Goal: Task Accomplishment & Management: Use online tool/utility

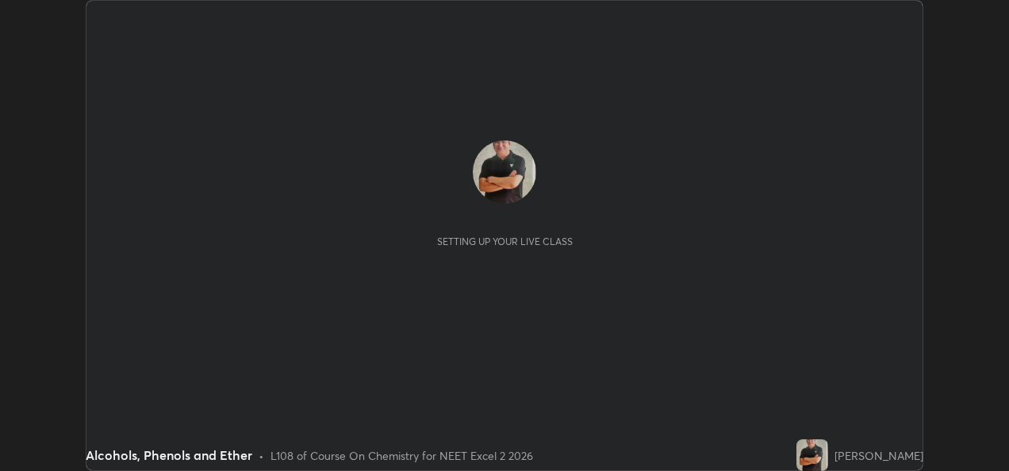
scroll to position [471, 1008]
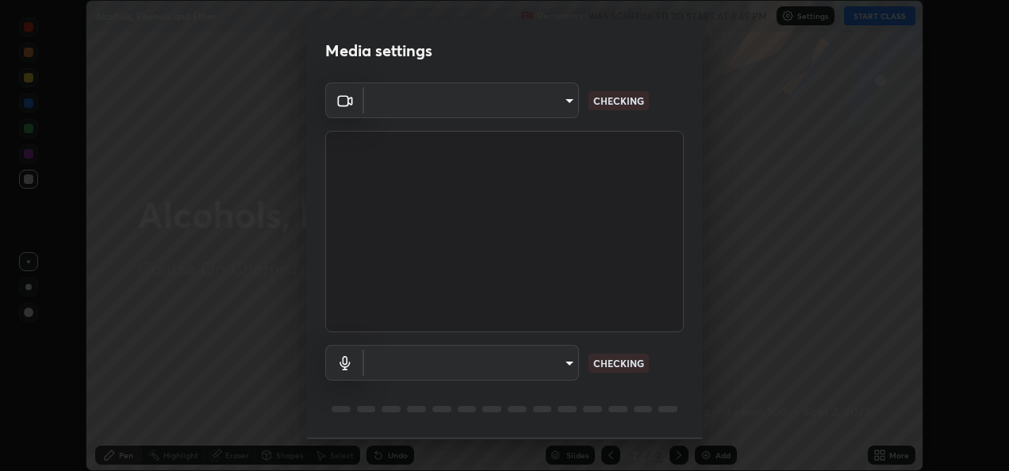
type input "d63cabba306f34ad55c3d786fa19187370b116785bcee95212038a78b431d715"
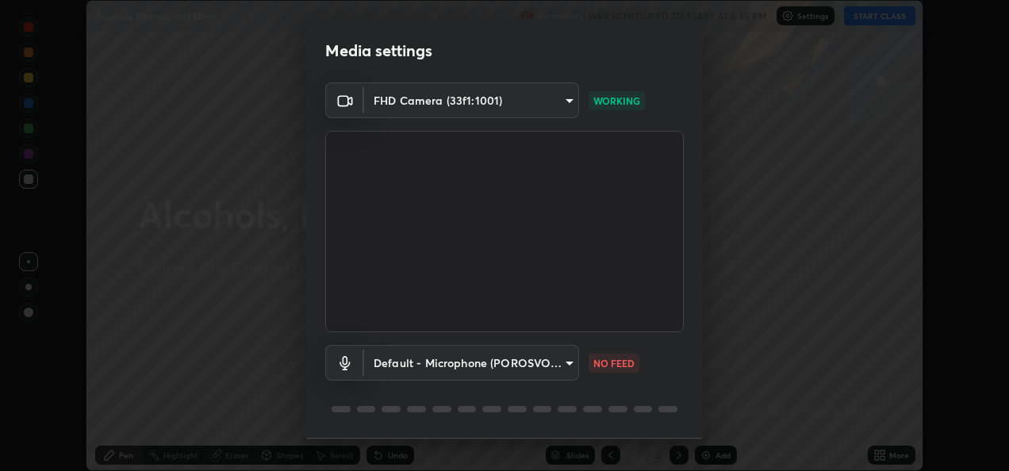
click at [468, 362] on body "Erase all Alcohols, Phenols and Ether Recording WAS SCHEDULED TO START AT 4:45 …" at bounding box center [504, 235] width 1009 height 471
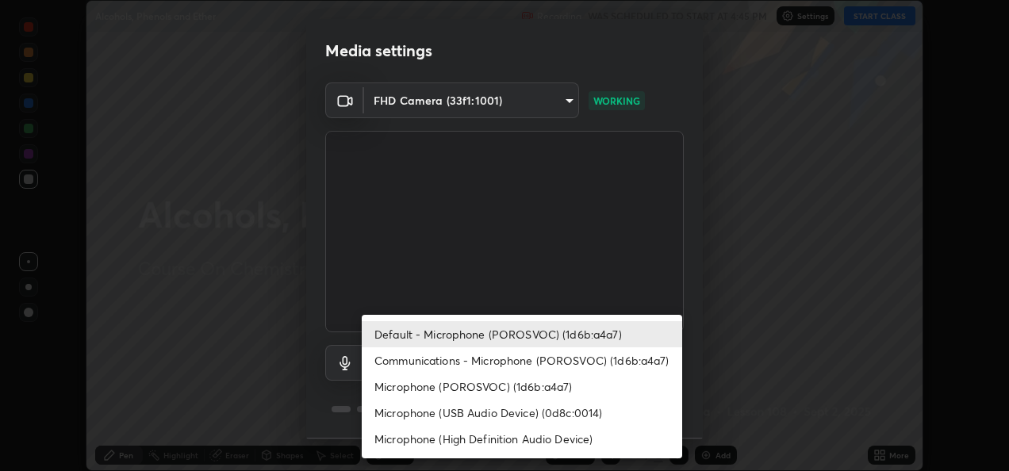
click at [446, 414] on li "Microphone (USB Audio Device) (0d8c:0014)" at bounding box center [522, 413] width 320 height 26
type input "7017765519f9ef8cab30408aeef50fb747f3025ff5841a6349df39ad10ead35e"
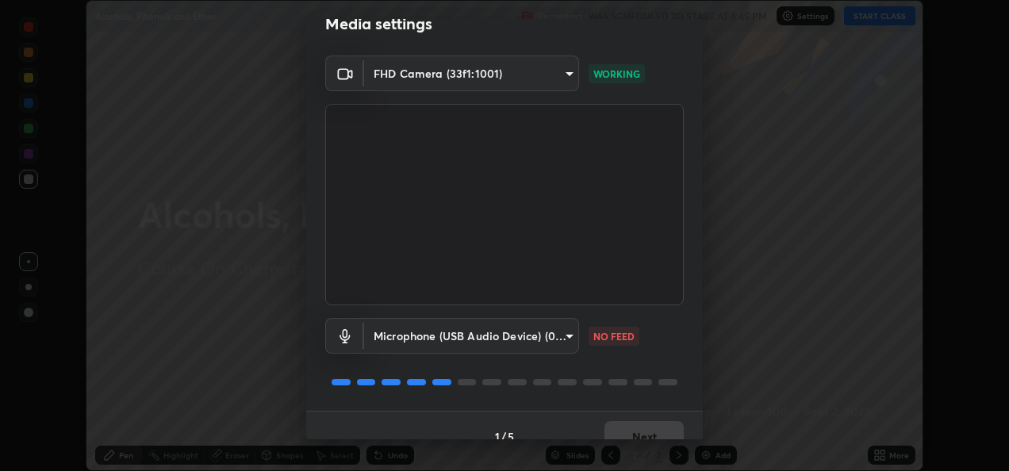
scroll to position [49, 0]
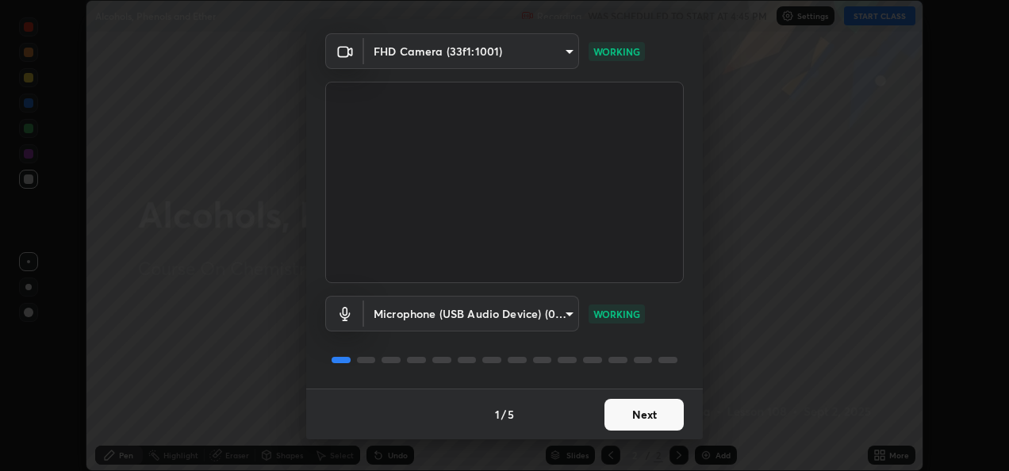
click at [622, 413] on button "Next" at bounding box center [643, 415] width 79 height 32
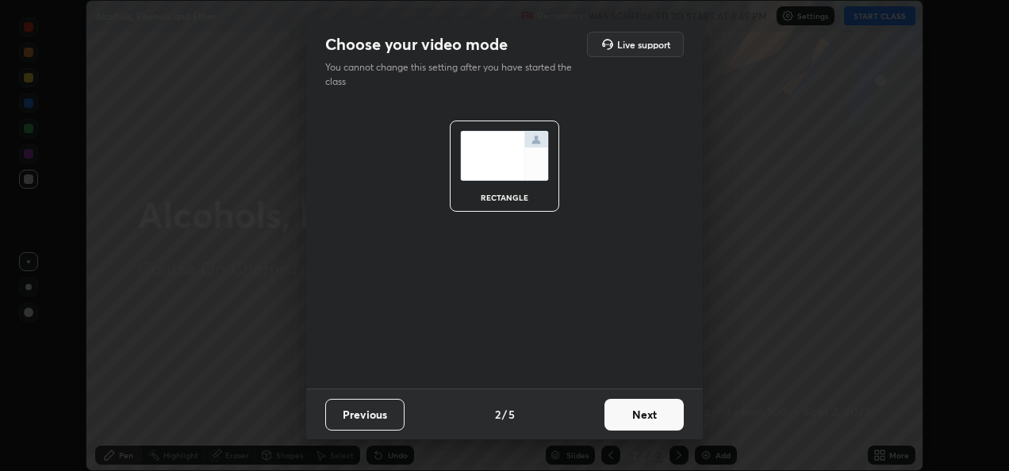
scroll to position [0, 0]
click at [634, 420] on button "Next" at bounding box center [643, 415] width 79 height 32
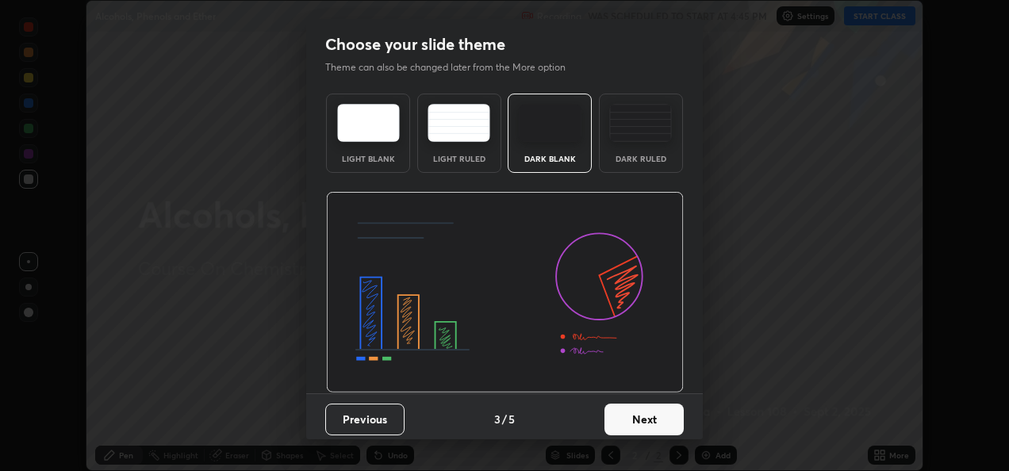
click at [646, 417] on button "Next" at bounding box center [643, 420] width 79 height 32
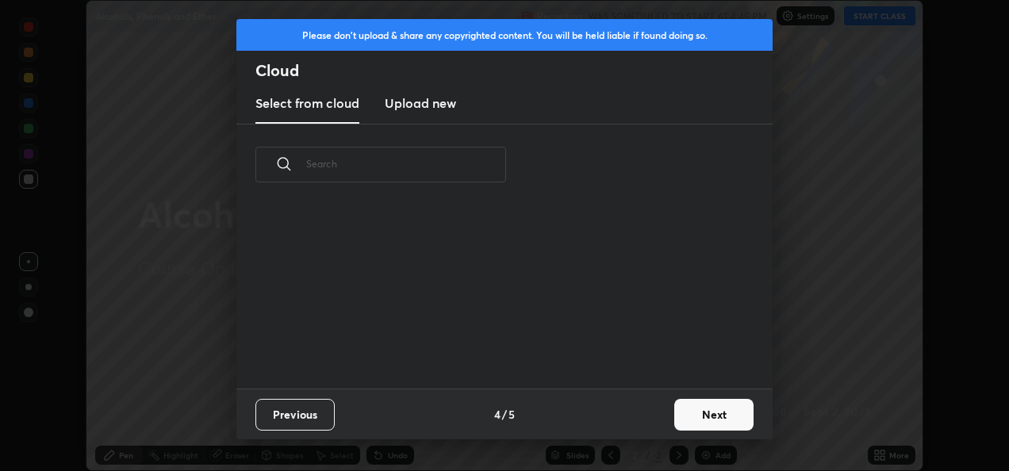
click at [699, 409] on button "Next" at bounding box center [713, 415] width 79 height 32
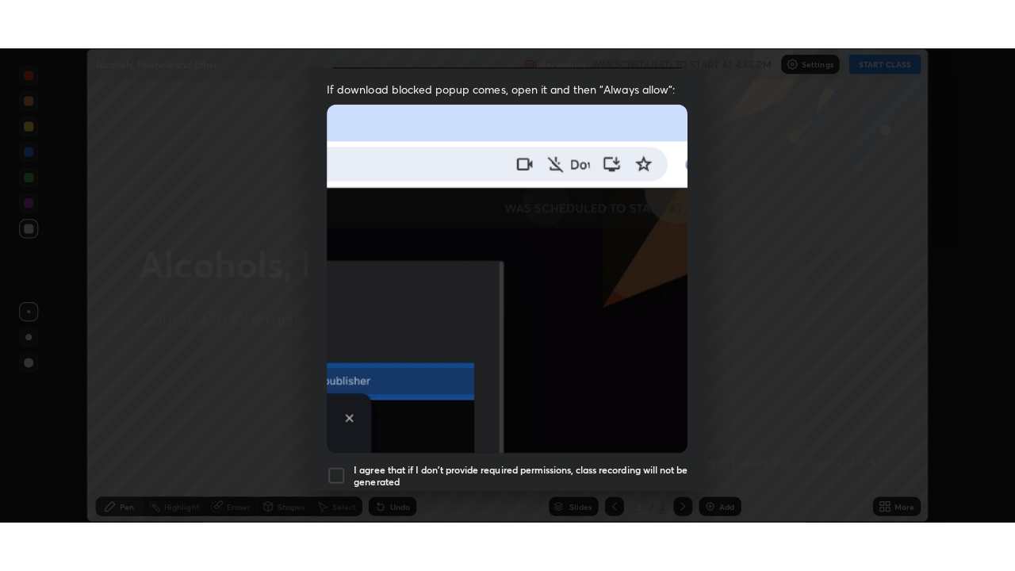
scroll to position [373, 0]
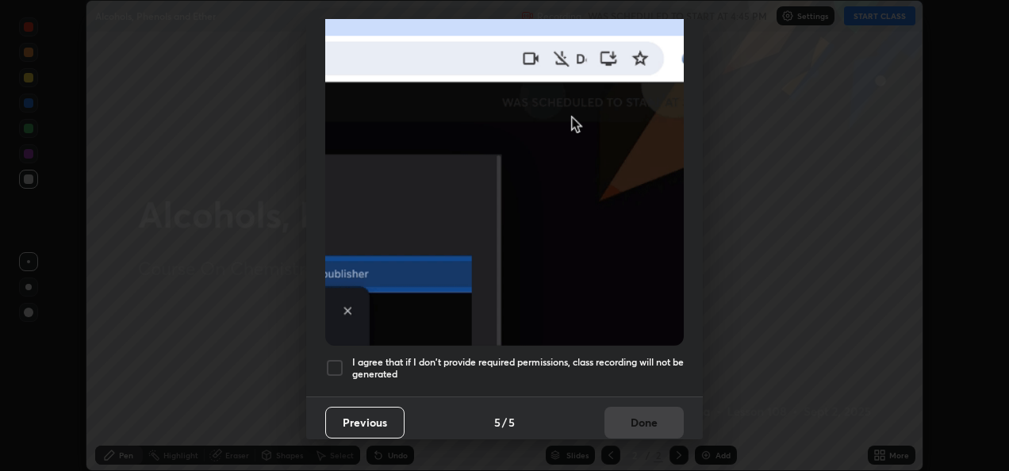
click at [334, 362] on div at bounding box center [334, 367] width 19 height 19
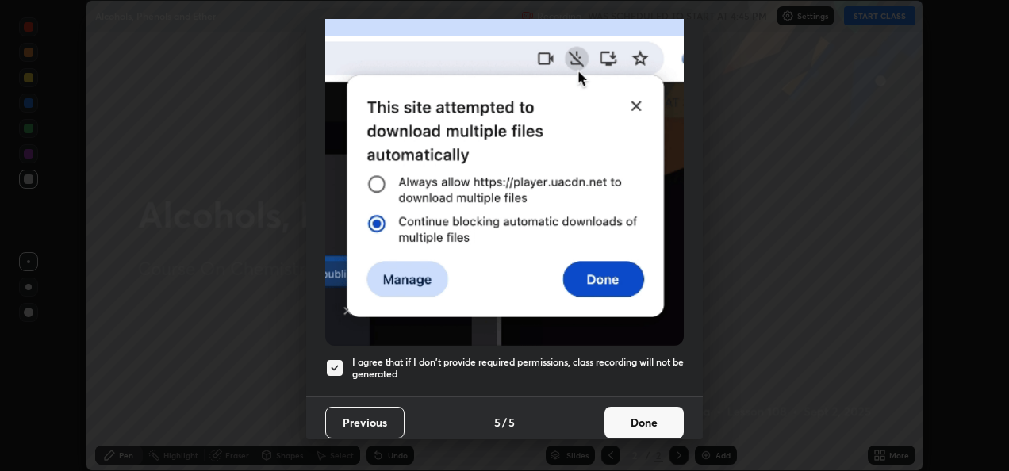
click at [657, 426] on button "Done" at bounding box center [643, 423] width 79 height 32
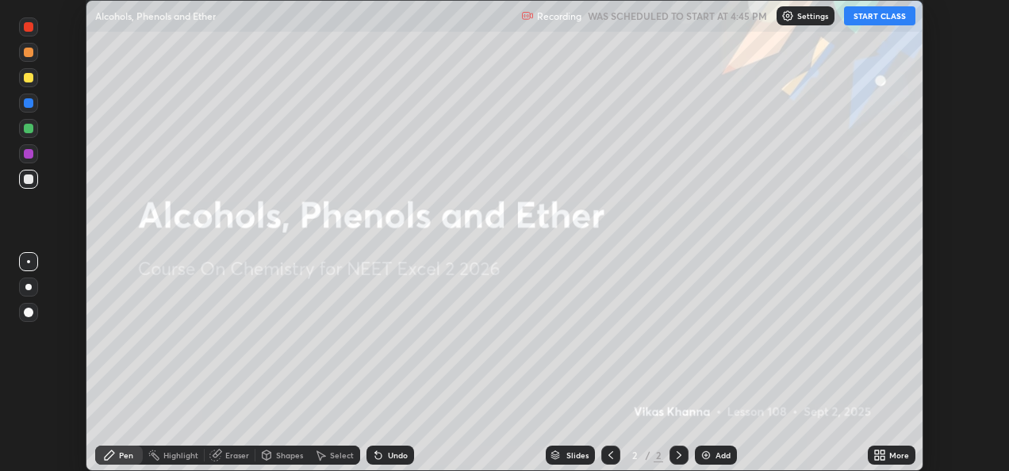
click at [887, 22] on button "START CLASS" at bounding box center [879, 15] width 71 height 19
click at [880, 21] on button "START CLASS" at bounding box center [879, 15] width 71 height 19
click at [903, 458] on div "More" at bounding box center [899, 455] width 20 height 8
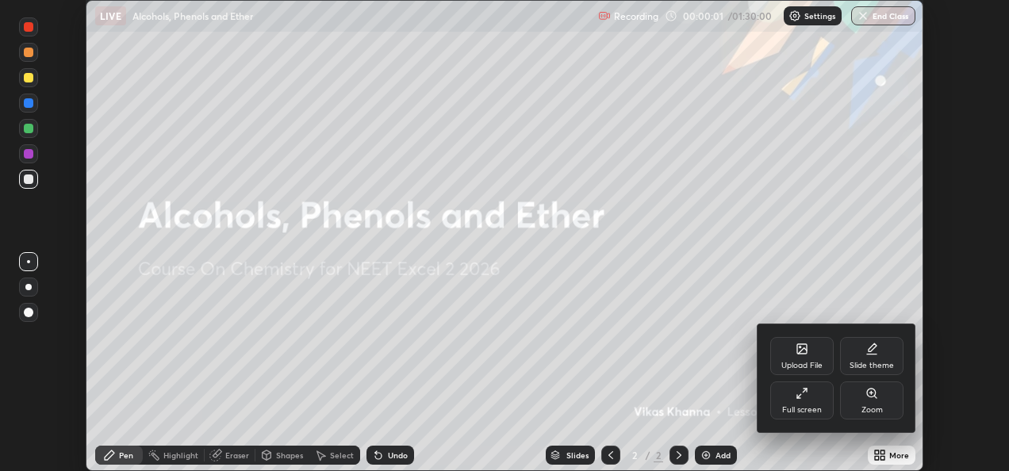
click at [799, 409] on div "Full screen" at bounding box center [802, 410] width 40 height 8
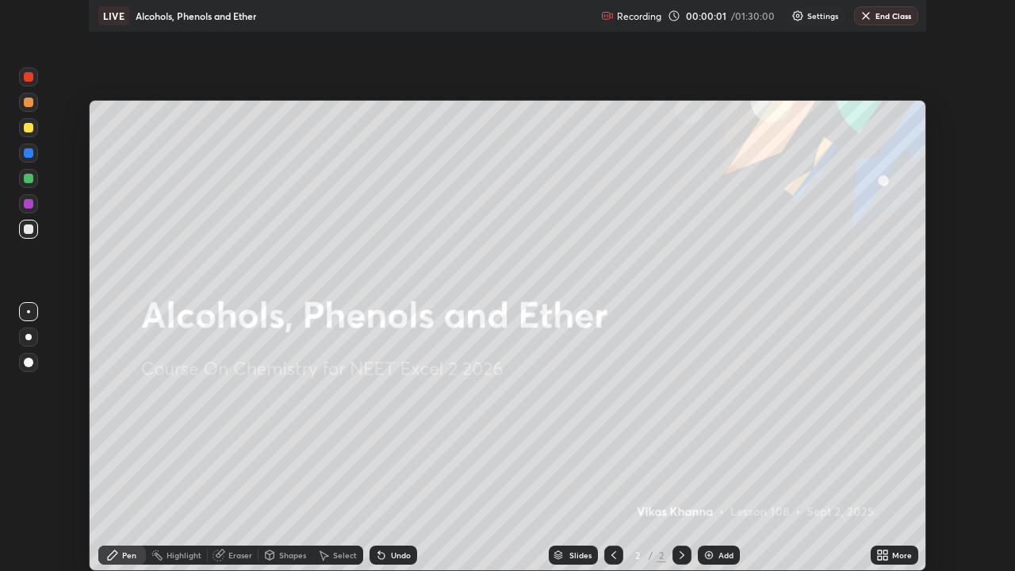
scroll to position [571, 1015]
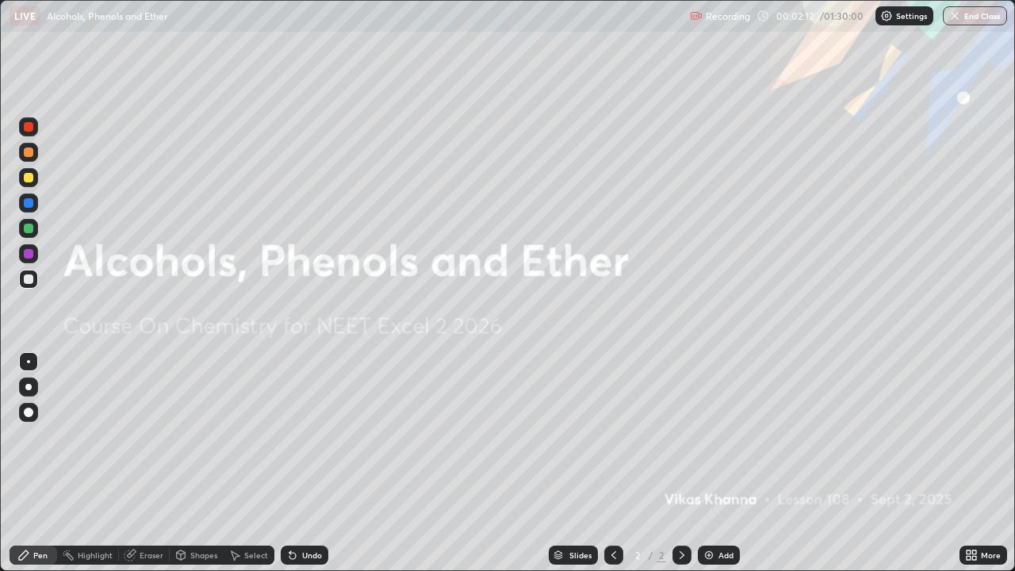
click at [29, 411] on div at bounding box center [29, 413] width 10 height 10
click at [712, 470] on img at bounding box center [709, 555] width 13 height 13
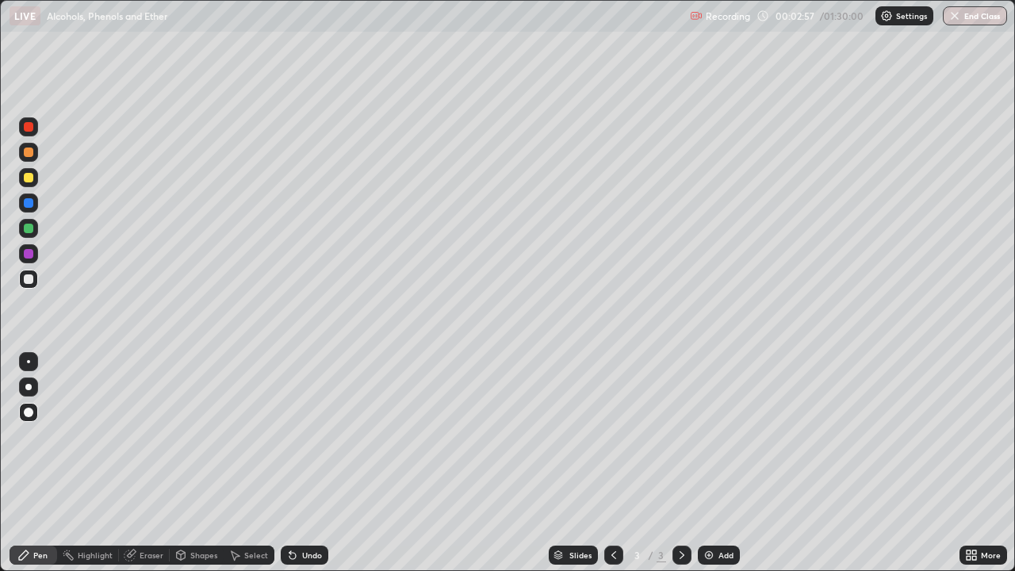
click at [196, 470] on div "Shapes" at bounding box center [203, 555] width 27 height 8
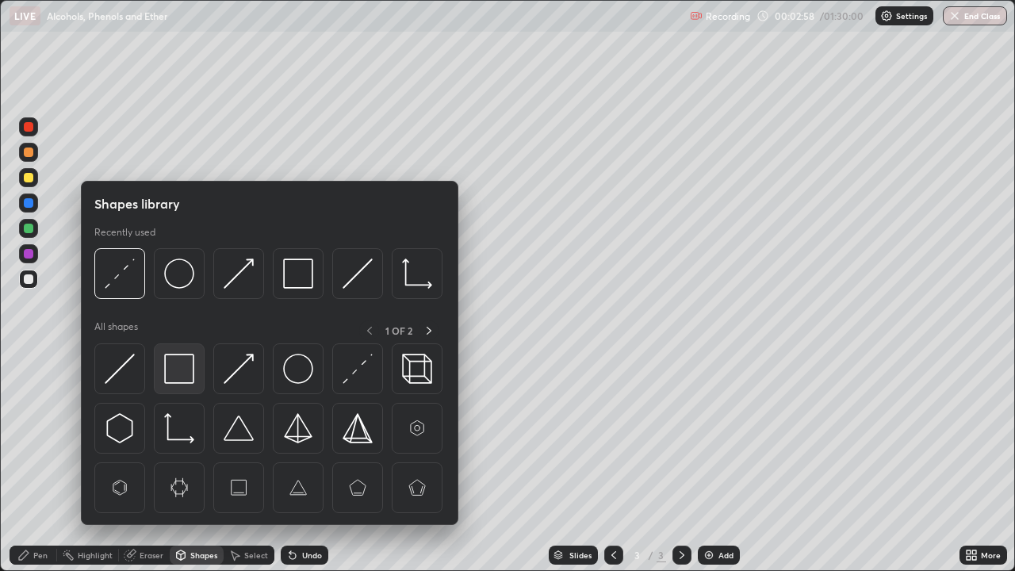
click at [185, 369] on img at bounding box center [179, 369] width 30 height 30
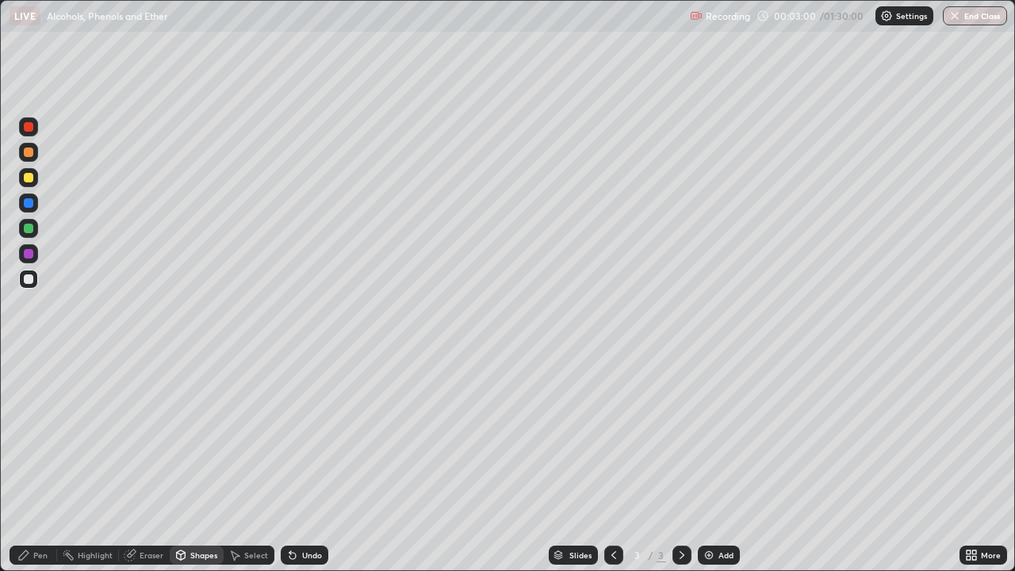
click at [38, 470] on div "Pen" at bounding box center [34, 555] width 48 height 19
click at [27, 172] on div at bounding box center [28, 177] width 19 height 19
click at [190, 470] on div "Shapes" at bounding box center [203, 555] width 27 height 8
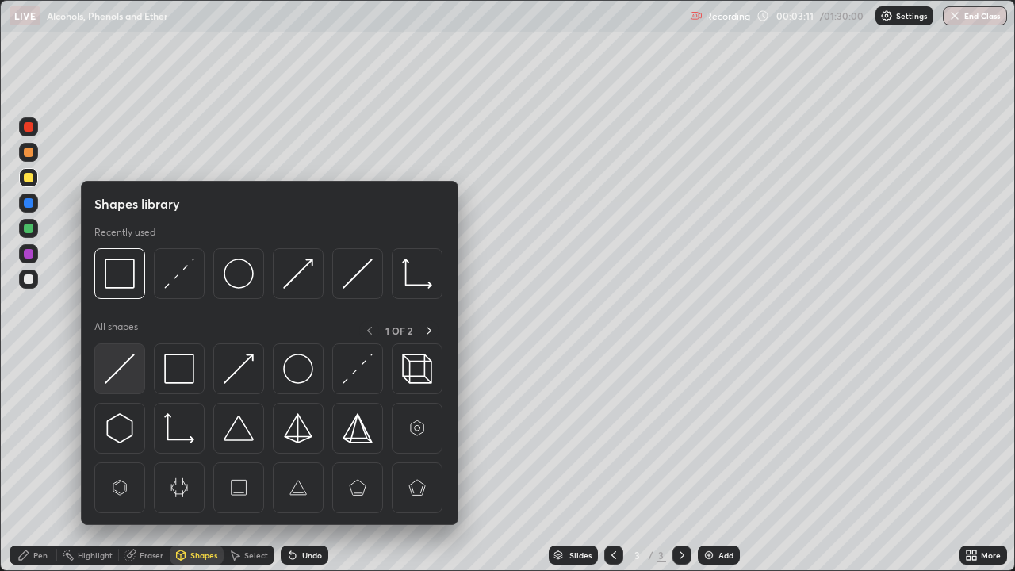
click at [123, 369] on img at bounding box center [120, 369] width 30 height 30
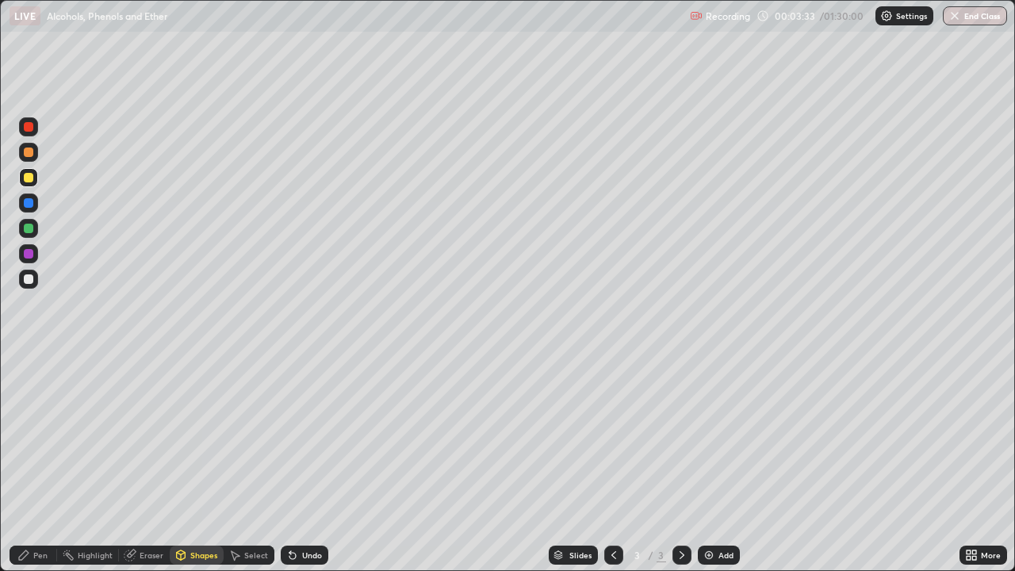
click at [316, 470] on div "Undo" at bounding box center [312, 555] width 20 height 8
click at [36, 470] on div "Pen" at bounding box center [40, 555] width 14 height 8
click at [195, 470] on div "Shapes" at bounding box center [203, 555] width 27 height 8
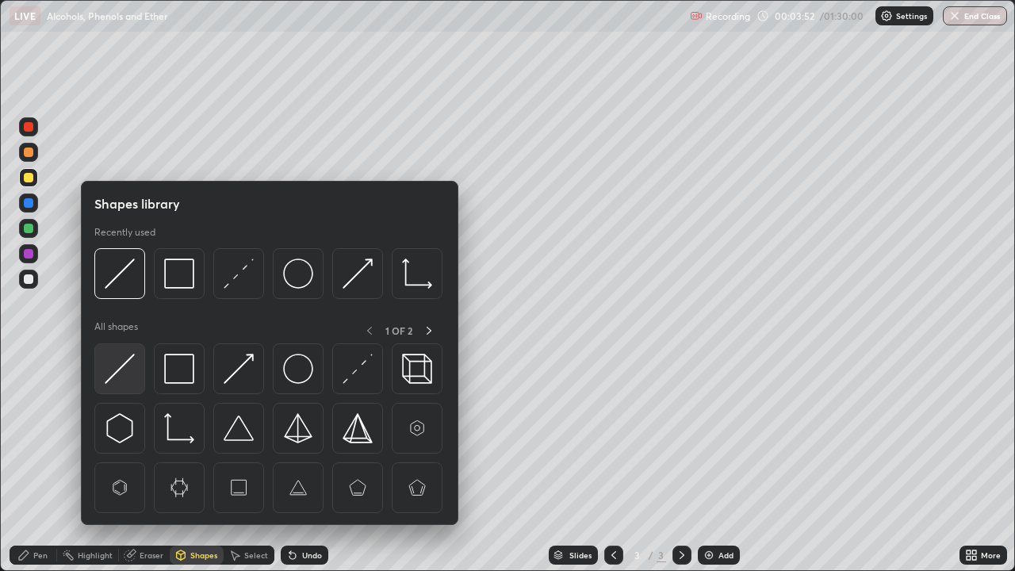
click at [125, 374] on img at bounding box center [120, 369] width 30 height 30
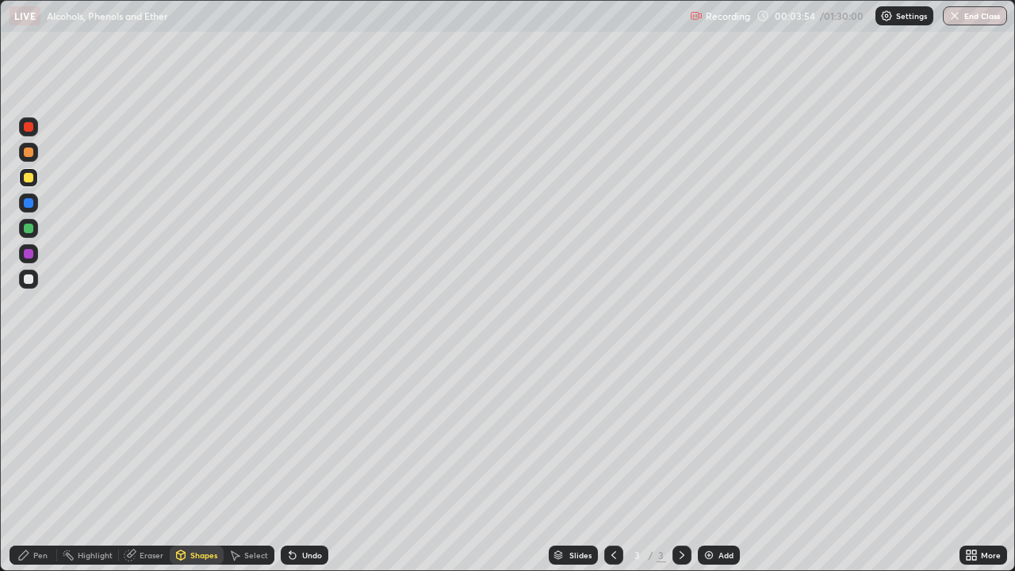
click at [44, 470] on div "Pen" at bounding box center [40, 555] width 14 height 8
click at [194, 470] on div "Shapes" at bounding box center [203, 555] width 27 height 8
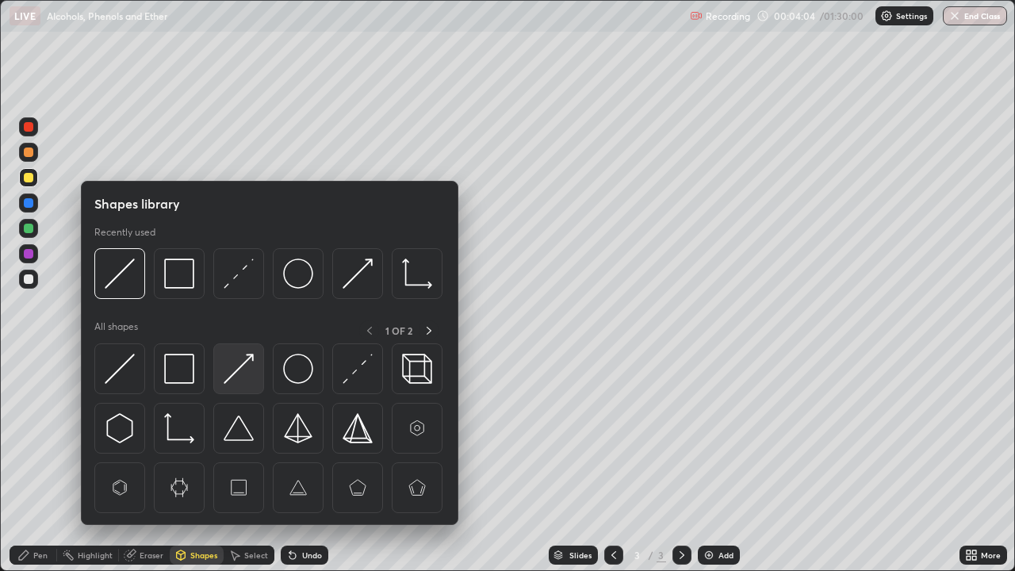
click at [243, 365] on img at bounding box center [239, 369] width 30 height 30
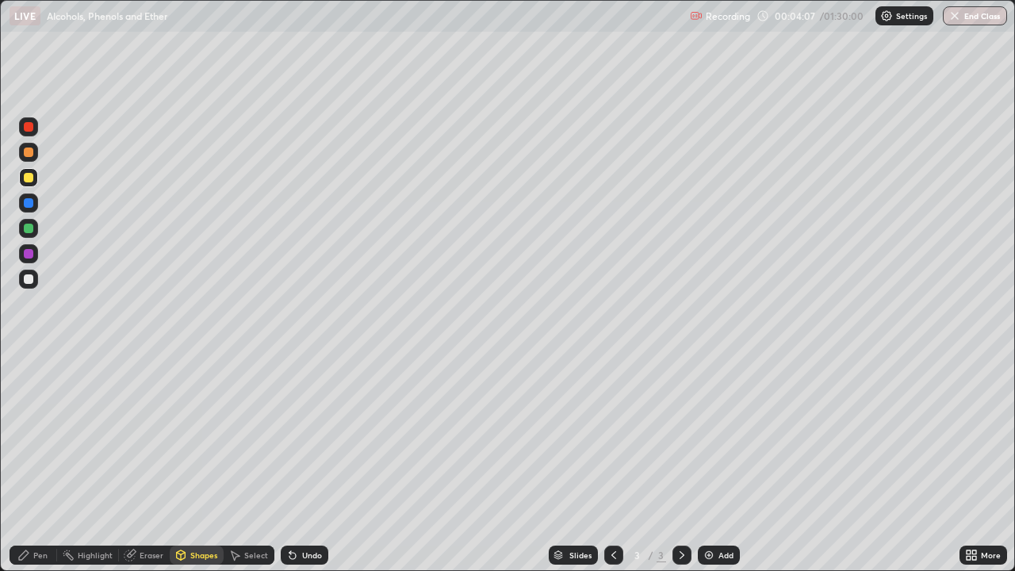
click at [192, 470] on div "Shapes" at bounding box center [203, 555] width 27 height 8
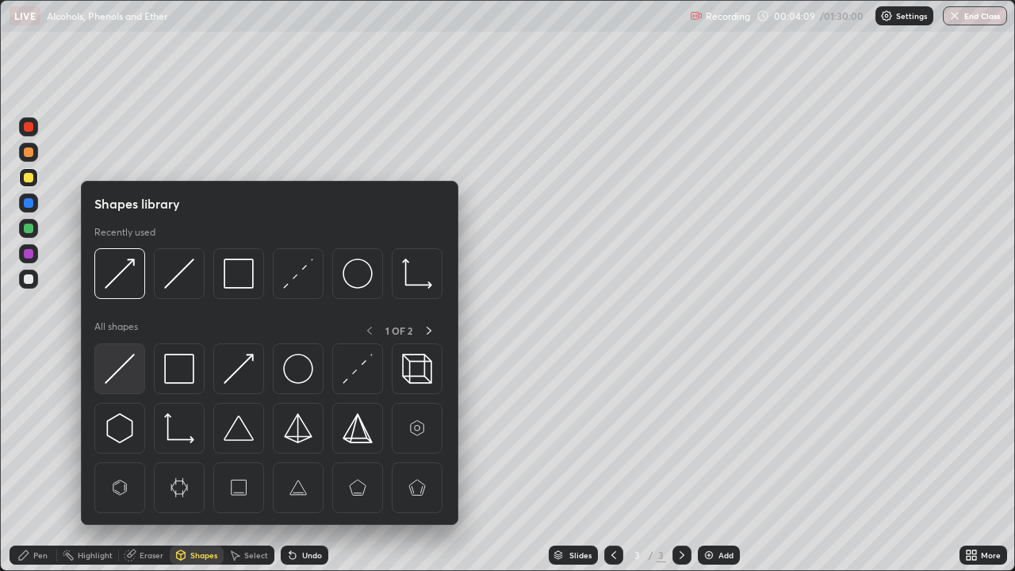
click at [133, 365] on img at bounding box center [120, 369] width 30 height 30
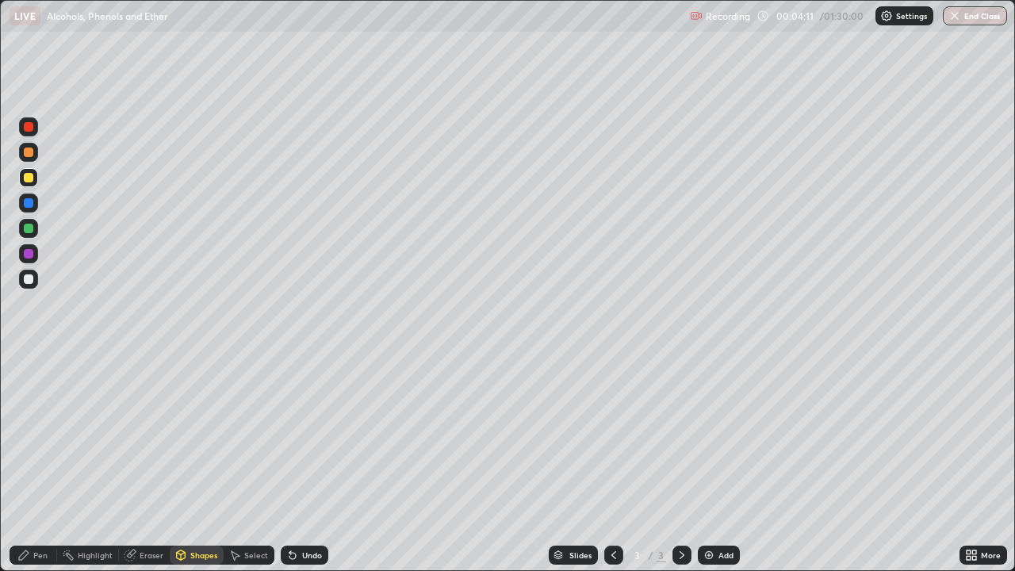
click at [205, 470] on div "Shapes" at bounding box center [203, 555] width 27 height 8
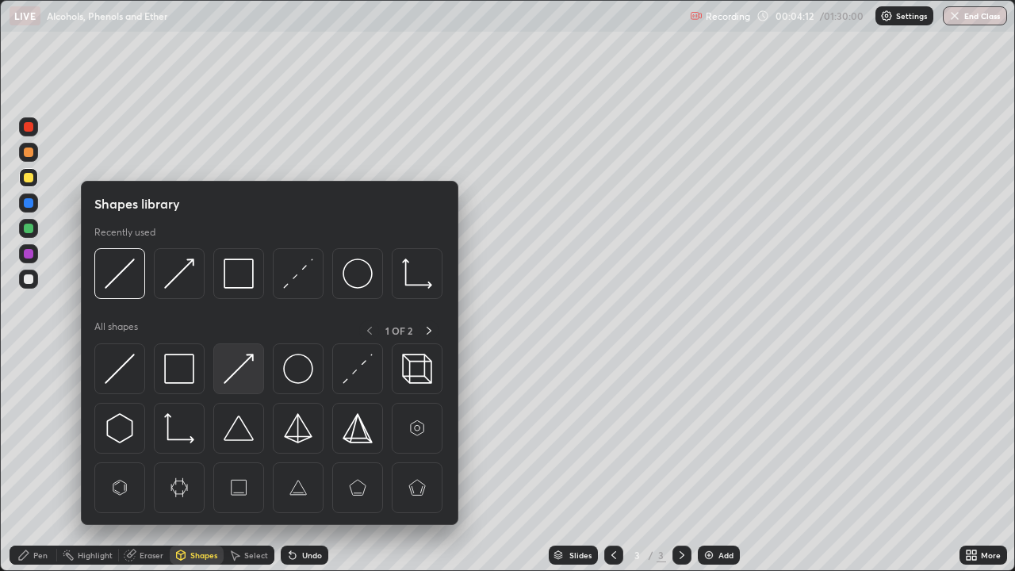
click at [241, 371] on img at bounding box center [239, 369] width 30 height 30
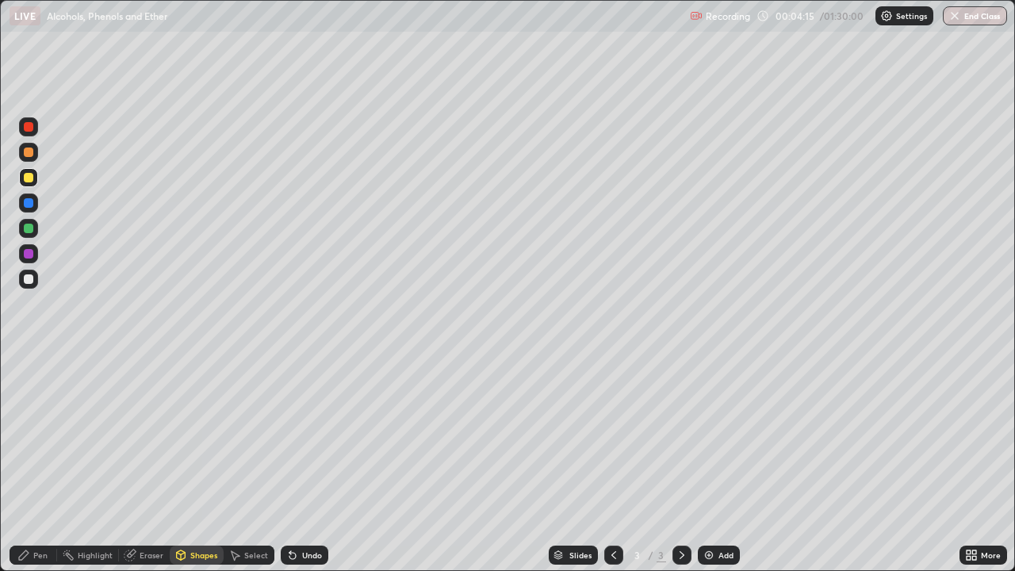
click at [44, 470] on div "Pen" at bounding box center [34, 555] width 48 height 19
click at [32, 258] on div at bounding box center [29, 254] width 10 height 10
click at [201, 470] on div "Shapes" at bounding box center [203, 555] width 27 height 8
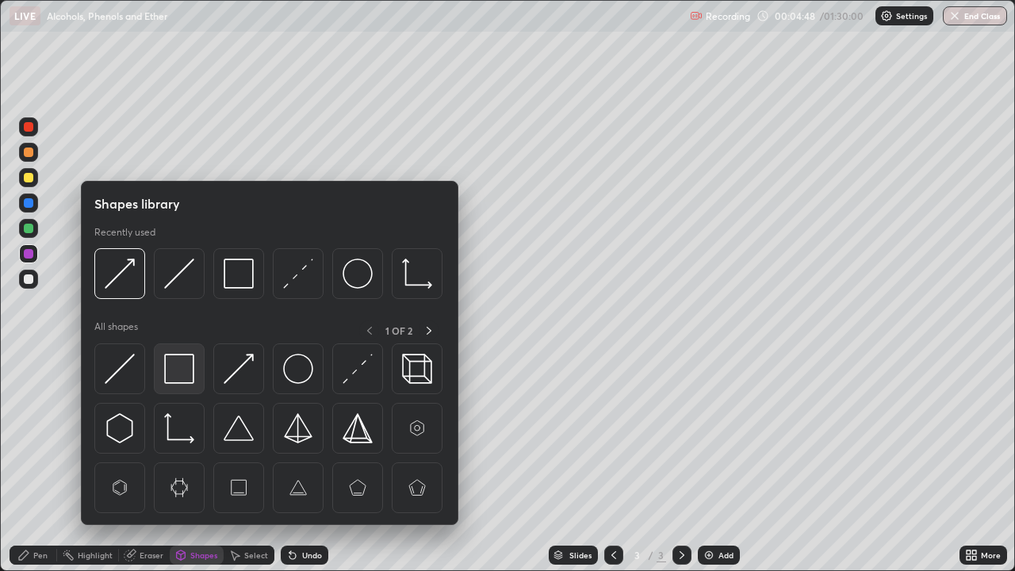
click at [187, 375] on img at bounding box center [179, 369] width 30 height 30
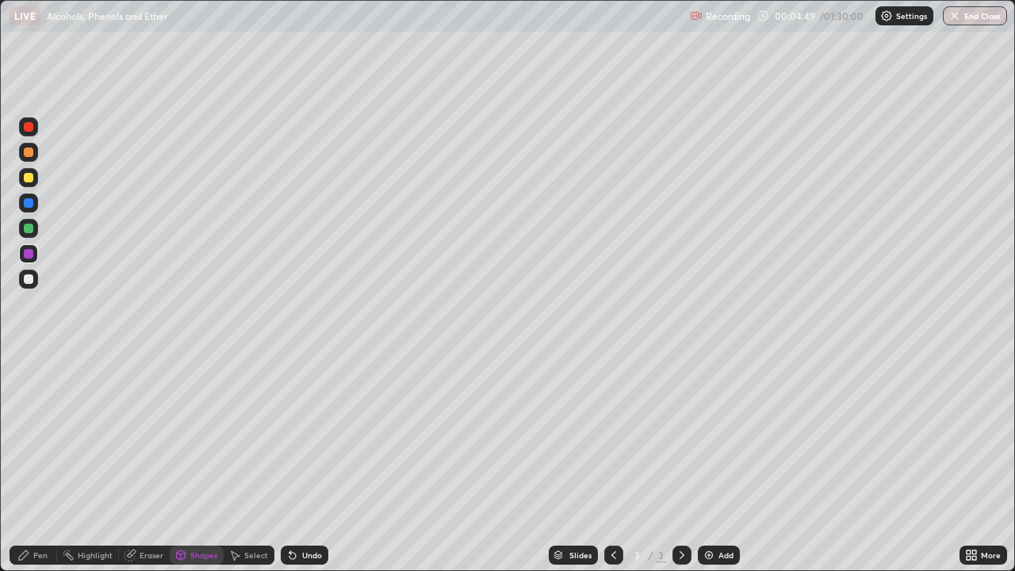
click at [29, 273] on div at bounding box center [28, 279] width 19 height 19
click at [721, 470] on div "Add" at bounding box center [725, 555] width 15 height 8
click at [313, 470] on div "Undo" at bounding box center [305, 555] width 48 height 19
click at [39, 470] on div "Pen" at bounding box center [40, 555] width 14 height 8
click at [202, 470] on div "Shapes" at bounding box center [203, 555] width 27 height 8
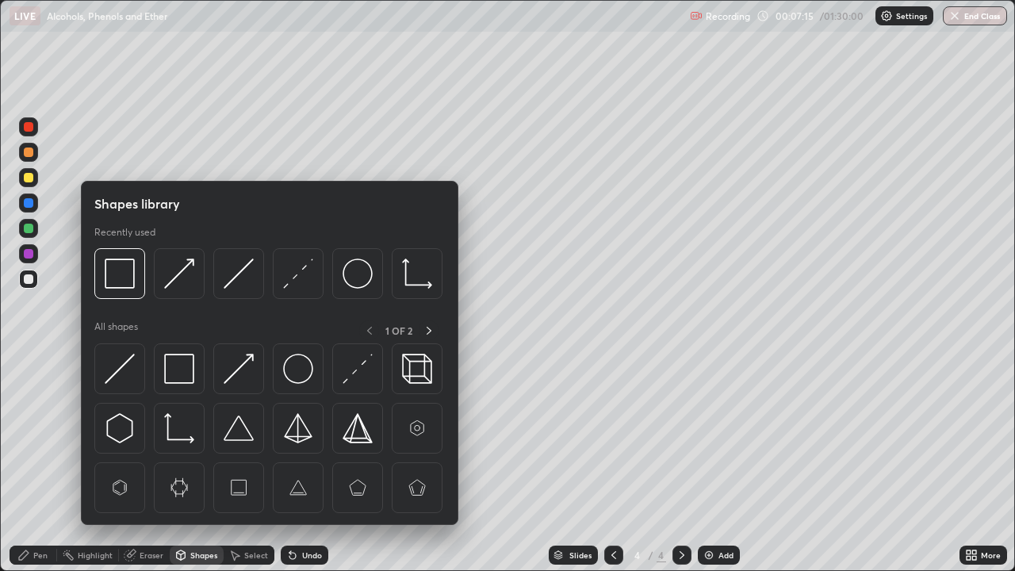
click at [236, 378] on img at bounding box center [239, 369] width 30 height 30
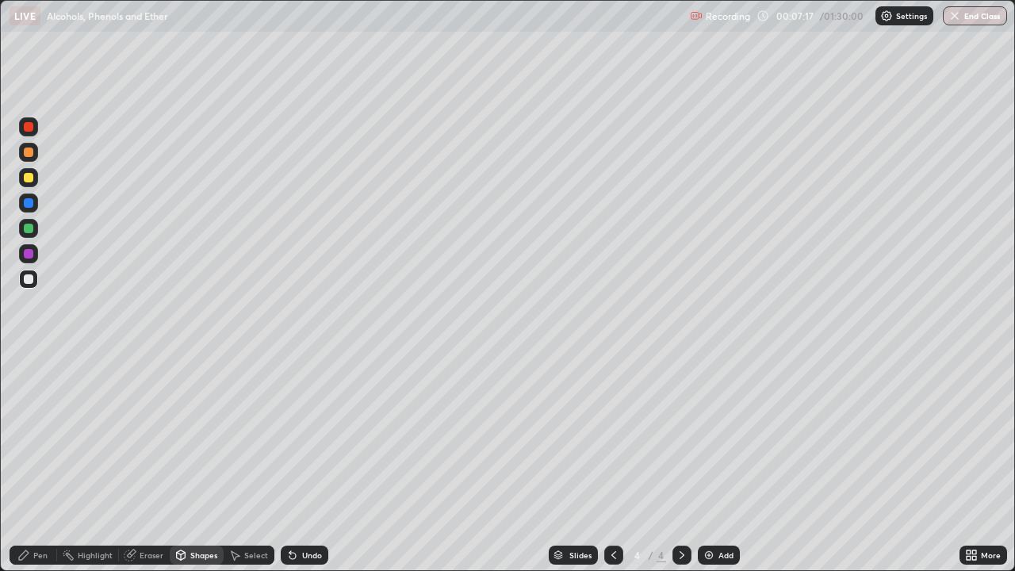
click at [26, 470] on icon at bounding box center [24, 555] width 10 height 10
click at [153, 470] on div "Eraser" at bounding box center [152, 555] width 24 height 8
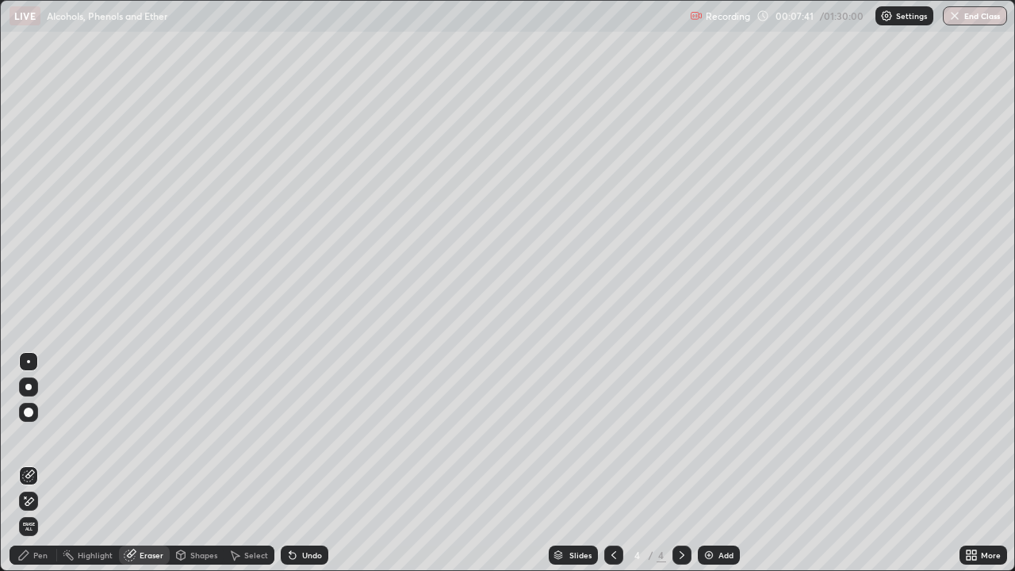
click at [33, 470] on div "Pen" at bounding box center [40, 555] width 14 height 8
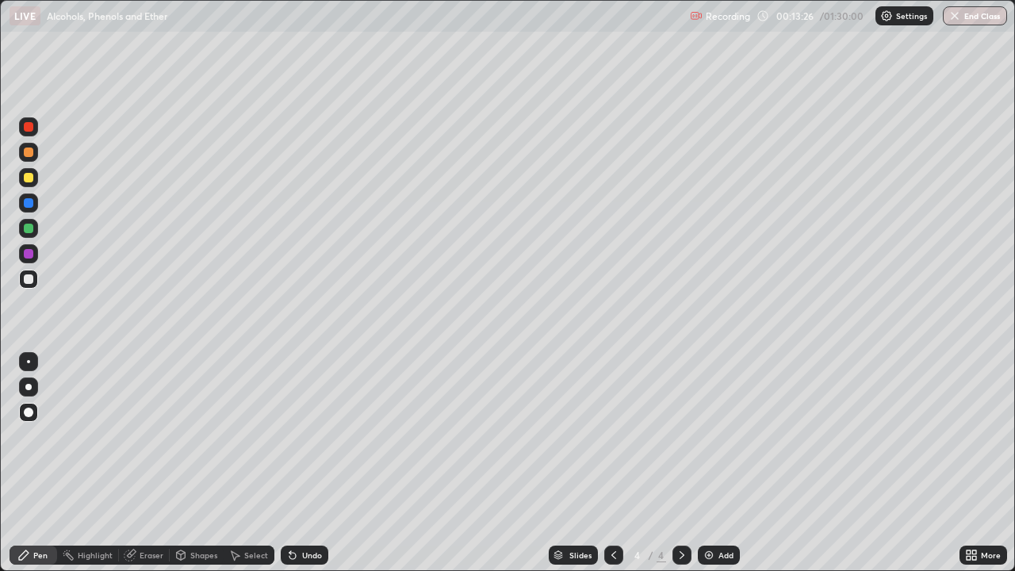
click at [712, 470] on img at bounding box center [709, 555] width 13 height 13
click at [31, 178] on div at bounding box center [29, 178] width 10 height 10
click at [32, 225] on div at bounding box center [29, 229] width 10 height 10
click at [31, 252] on div at bounding box center [29, 254] width 10 height 10
click at [35, 252] on div at bounding box center [28, 253] width 19 height 19
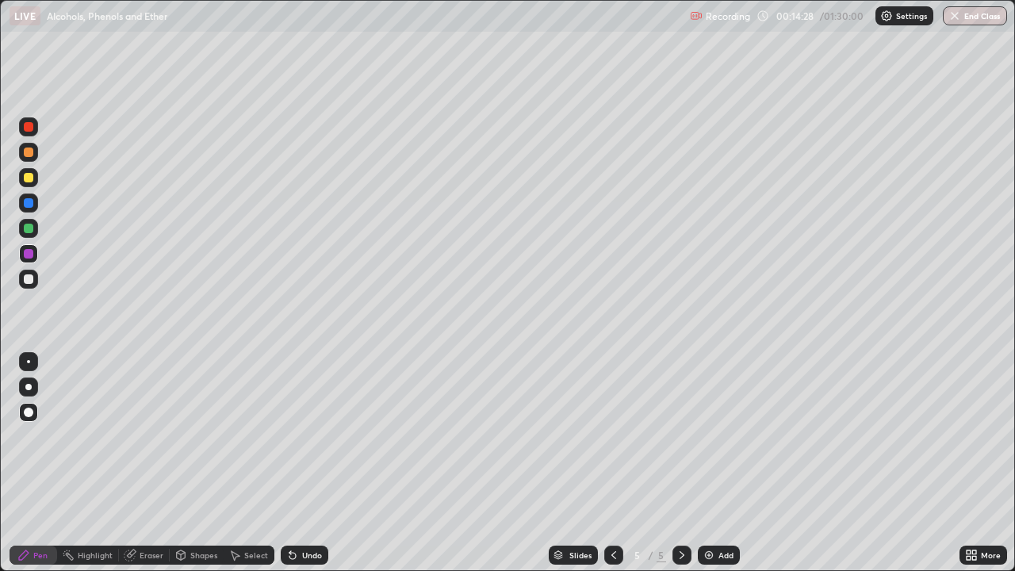
click at [303, 470] on div "Undo" at bounding box center [305, 555] width 48 height 19
click at [304, 470] on div "Undo" at bounding box center [305, 555] width 48 height 19
click at [34, 202] on div at bounding box center [28, 202] width 19 height 19
click at [31, 253] on div at bounding box center [29, 254] width 10 height 10
click at [29, 178] on div at bounding box center [29, 178] width 10 height 10
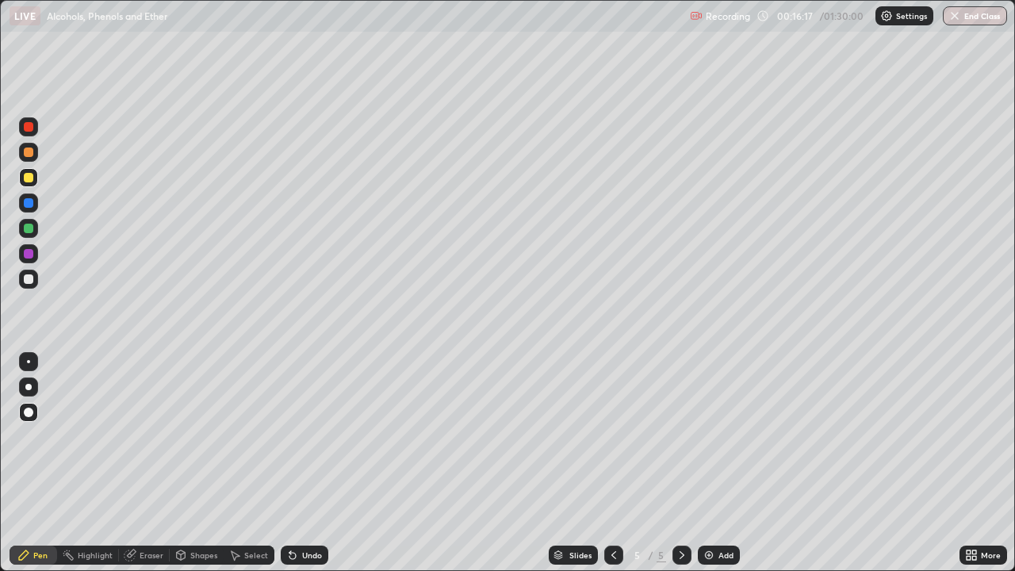
click at [196, 470] on div "Shapes" at bounding box center [203, 555] width 27 height 8
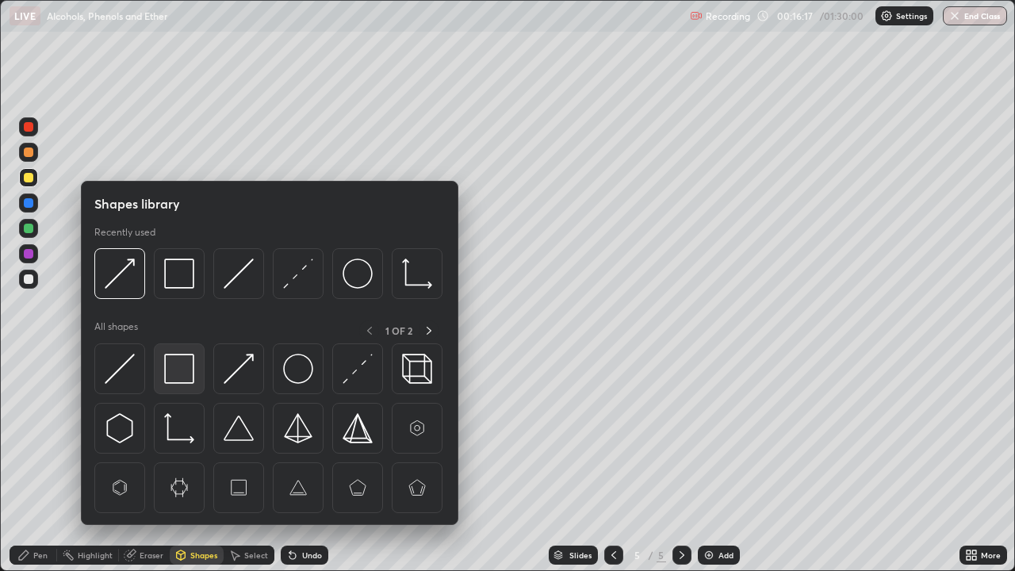
click at [178, 374] on img at bounding box center [179, 369] width 30 height 30
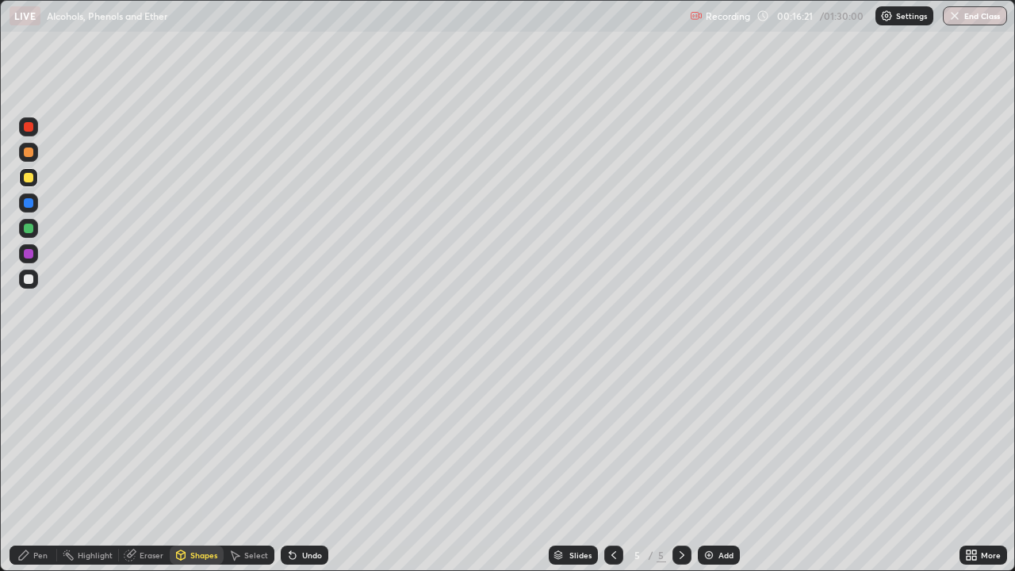
click at [30, 470] on div "Pen" at bounding box center [34, 555] width 48 height 19
click at [29, 229] on div at bounding box center [29, 229] width 10 height 10
click at [712, 470] on img at bounding box center [709, 555] width 13 height 13
click at [34, 470] on div "Pen" at bounding box center [40, 555] width 14 height 8
click at [29, 229] on div at bounding box center [29, 229] width 10 height 10
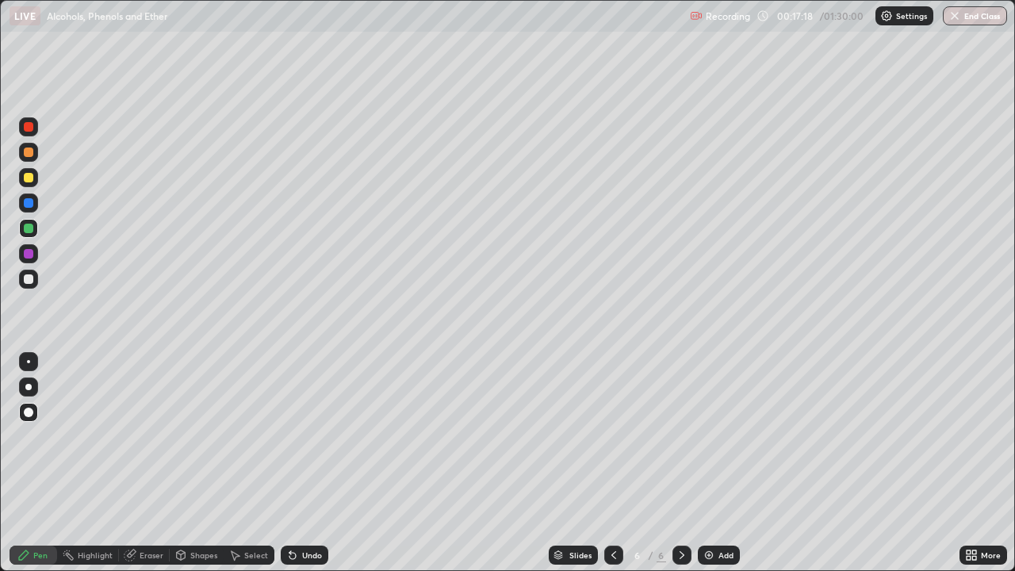
click at [190, 470] on div "Shapes" at bounding box center [203, 555] width 27 height 8
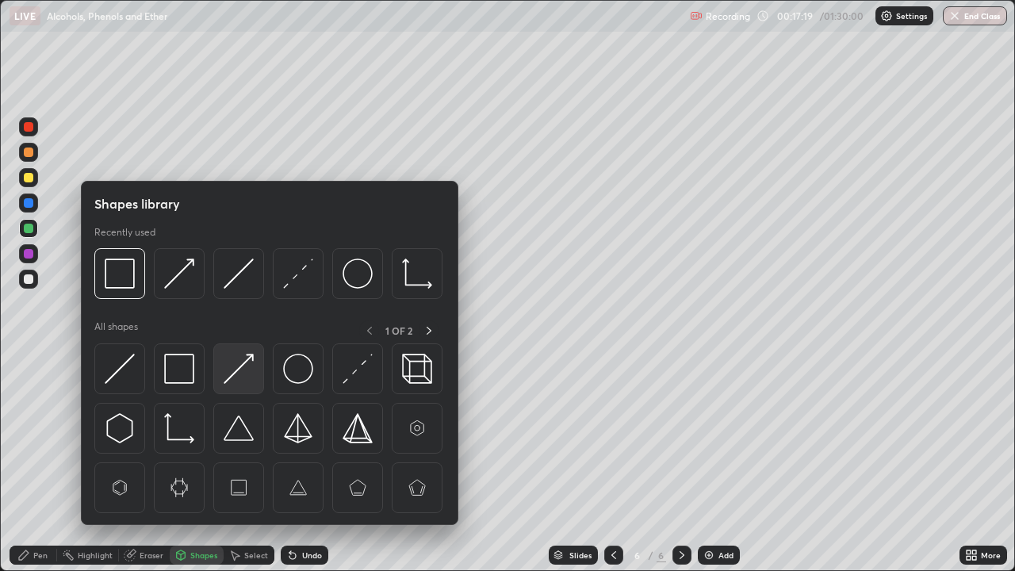
click at [231, 370] on img at bounding box center [239, 369] width 30 height 30
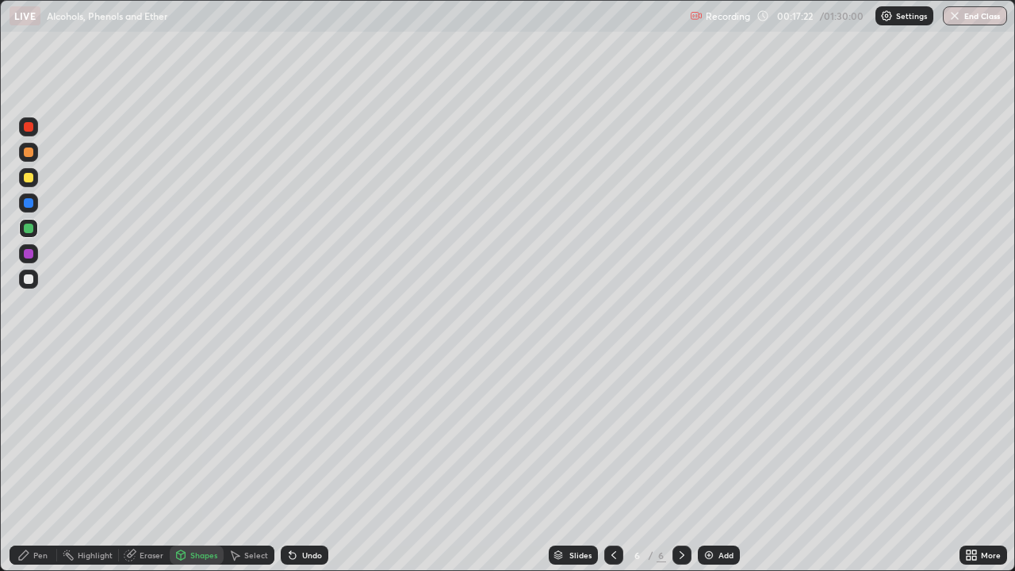
click at [36, 470] on div "Pen" at bounding box center [40, 555] width 14 height 8
click at [27, 178] on div at bounding box center [29, 178] width 10 height 10
click at [201, 470] on div "Shapes" at bounding box center [203, 555] width 27 height 8
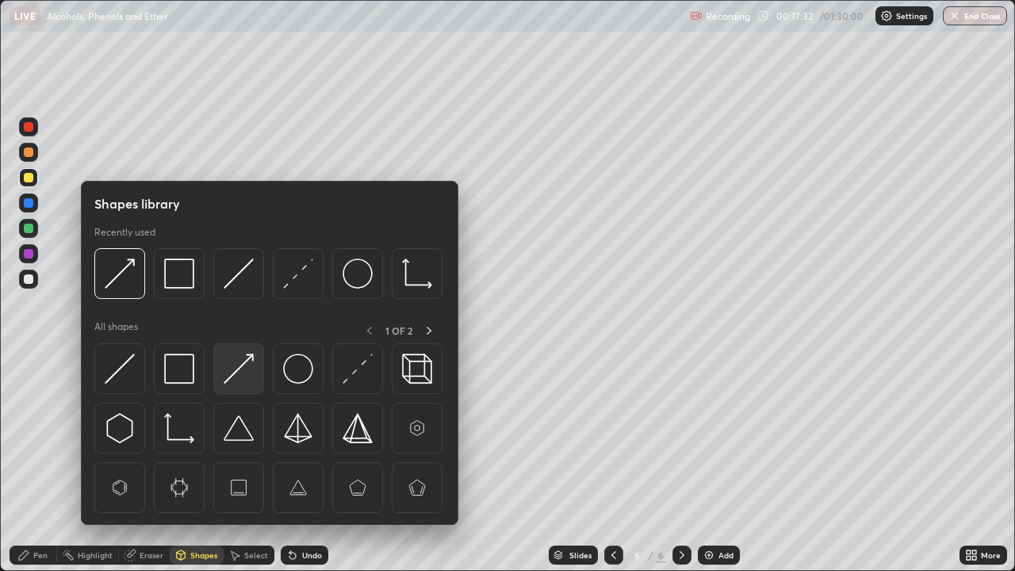
click at [228, 377] on img at bounding box center [239, 369] width 30 height 30
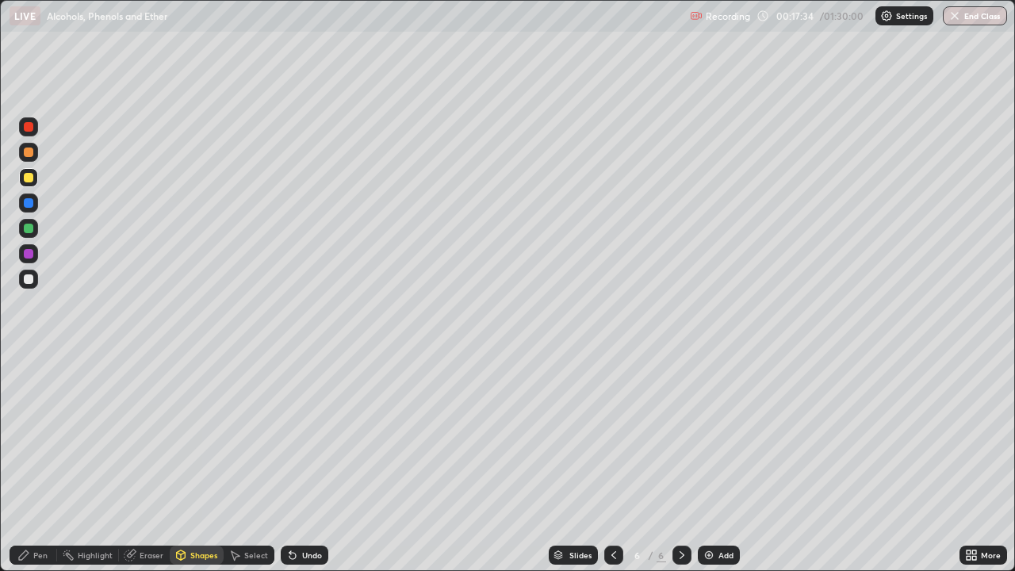
click at [32, 470] on div "Pen" at bounding box center [34, 555] width 48 height 19
click at [705, 470] on img at bounding box center [709, 555] width 13 height 13
click at [611, 470] on icon at bounding box center [613, 555] width 5 height 8
click at [680, 470] on icon at bounding box center [682, 555] width 13 height 13
click at [613, 470] on icon at bounding box center [613, 555] width 13 height 13
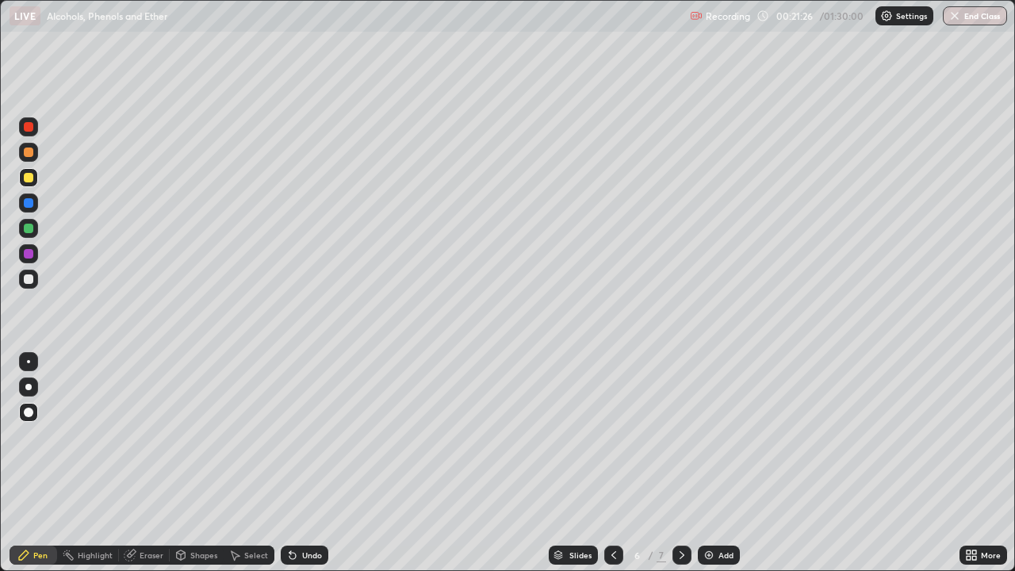
click at [680, 470] on icon at bounding box center [682, 555] width 13 height 13
click at [152, 470] on div "Eraser" at bounding box center [152, 555] width 24 height 8
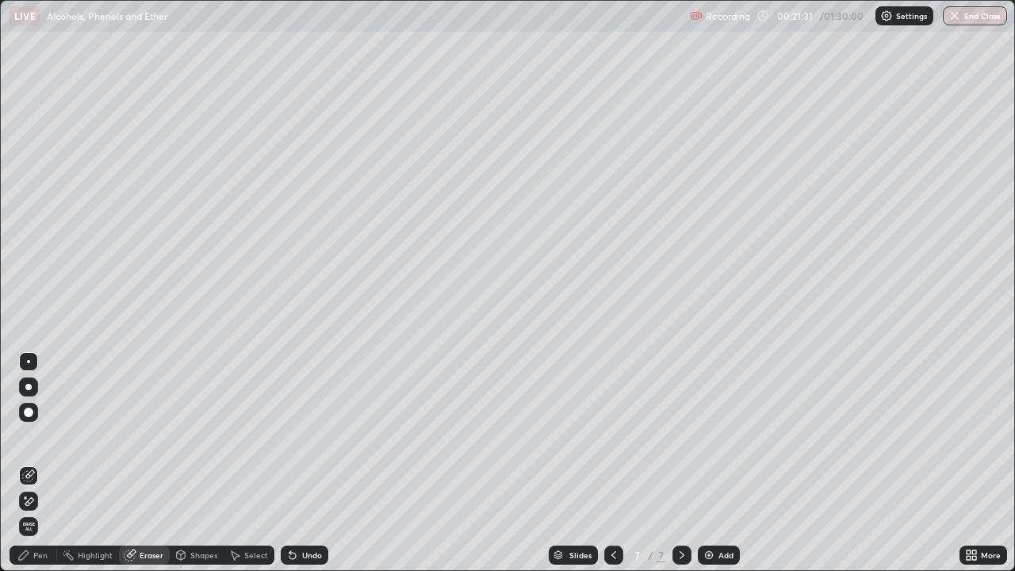
click at [48, 470] on div "Pen" at bounding box center [34, 555] width 48 height 19
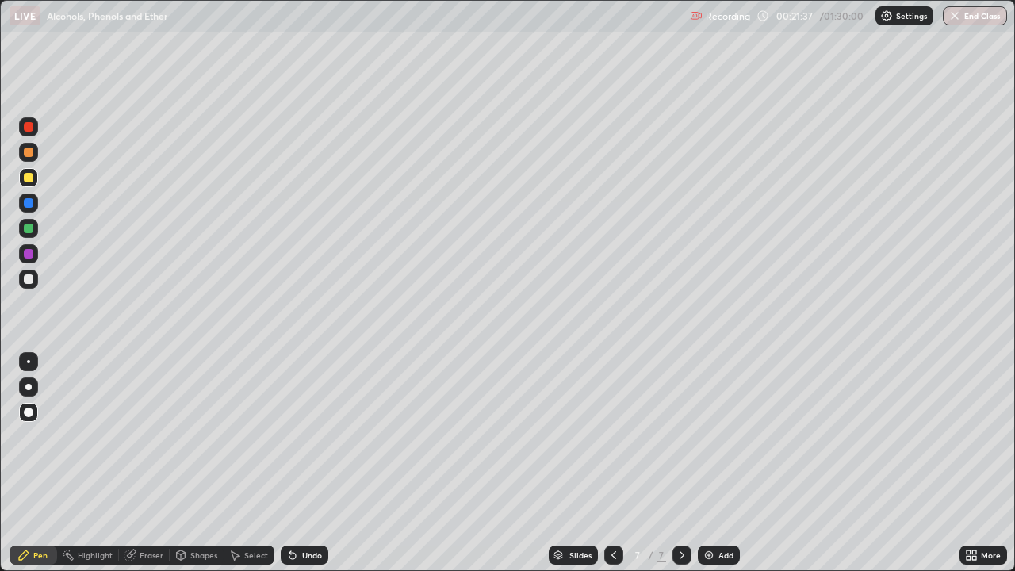
click at [36, 205] on div at bounding box center [28, 202] width 19 height 19
click at [35, 228] on div at bounding box center [28, 228] width 19 height 19
click at [32, 232] on div at bounding box center [28, 228] width 19 height 19
click at [154, 470] on div "Eraser" at bounding box center [152, 555] width 24 height 8
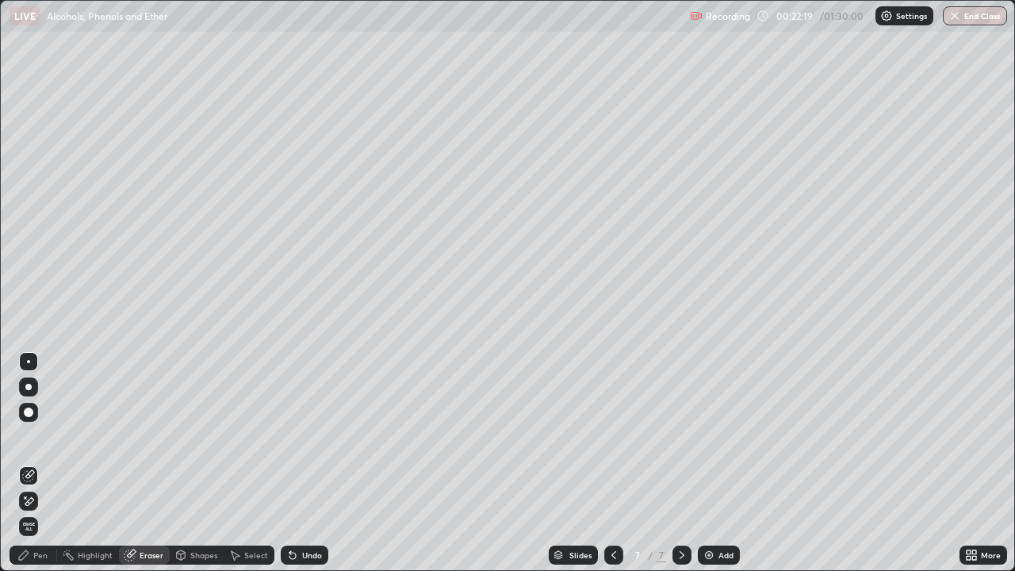
click at [45, 470] on div "Pen" at bounding box center [40, 555] width 14 height 8
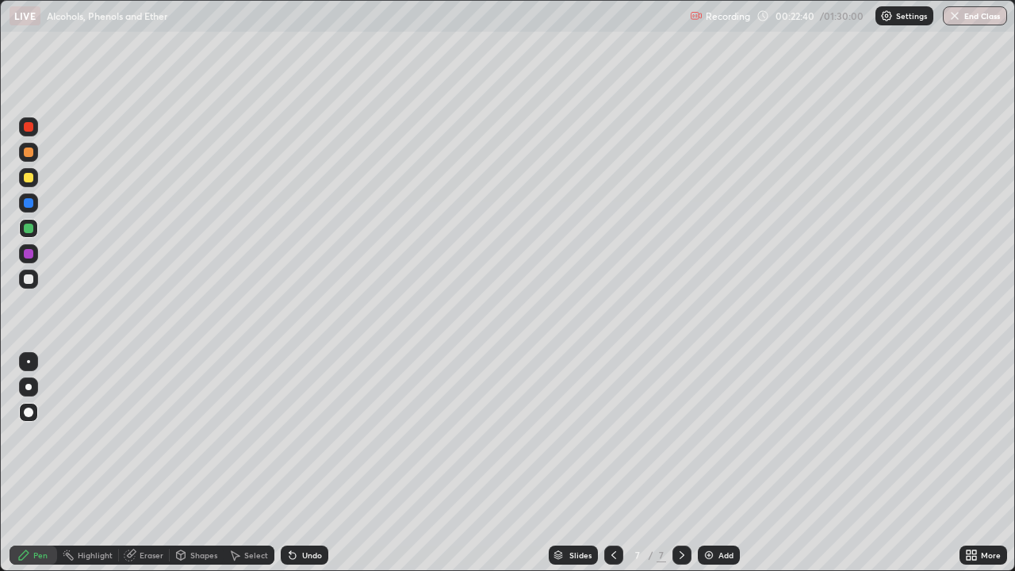
click at [306, 470] on div "Undo" at bounding box center [305, 555] width 48 height 19
click at [312, 470] on div "Undo" at bounding box center [312, 555] width 20 height 8
click at [318, 470] on div "Undo" at bounding box center [312, 555] width 20 height 8
click at [36, 155] on div at bounding box center [28, 152] width 19 height 19
click at [37, 159] on div at bounding box center [28, 152] width 19 height 25
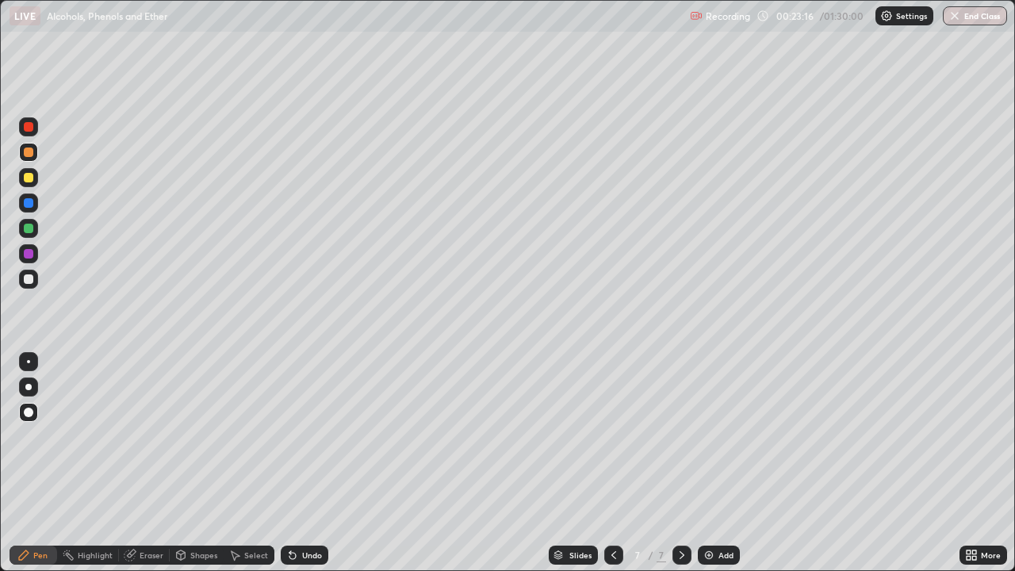
click at [29, 128] on div at bounding box center [29, 127] width 10 height 10
click at [720, 470] on div "Add" at bounding box center [725, 555] width 15 height 8
click at [25, 279] on div at bounding box center [29, 279] width 10 height 10
click at [612, 470] on icon at bounding box center [613, 555] width 13 height 13
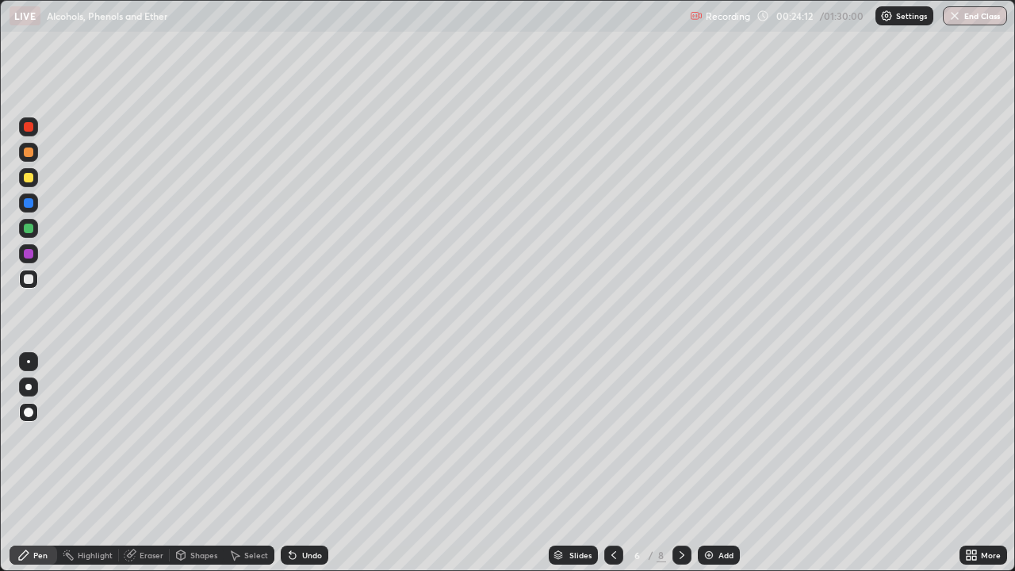
click at [680, 470] on icon at bounding box center [682, 555] width 13 height 13
click at [682, 470] on icon at bounding box center [682, 555] width 5 height 8
click at [289, 470] on icon at bounding box center [292, 556] width 6 height 6
click at [290, 470] on icon at bounding box center [292, 556] width 6 height 6
click at [604, 470] on div at bounding box center [613, 555] width 19 height 19
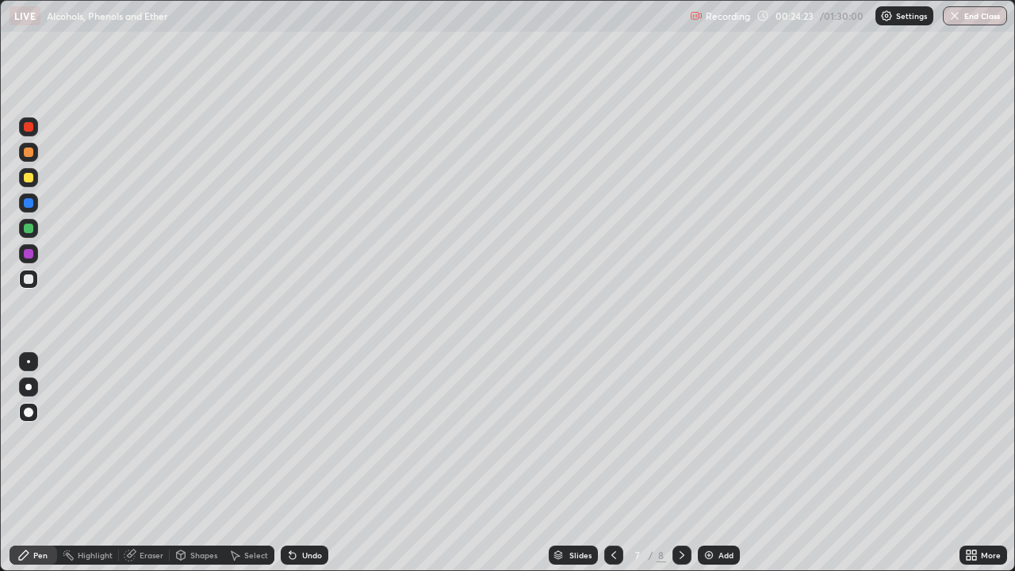
click at [614, 470] on icon at bounding box center [613, 555] width 13 height 13
click at [680, 470] on icon at bounding box center [682, 555] width 13 height 13
click at [144, 470] on div "Eraser" at bounding box center [152, 555] width 24 height 8
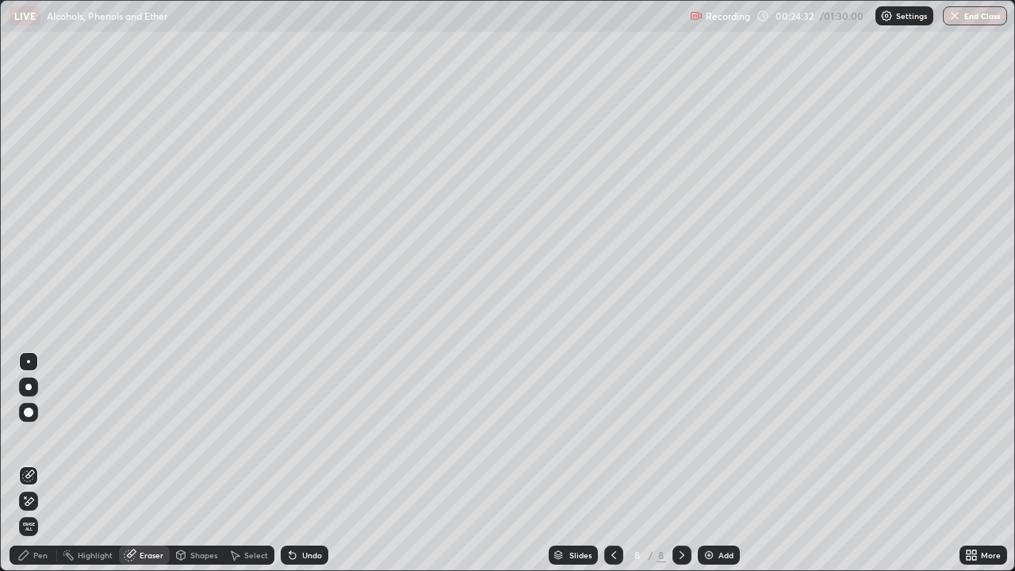
click at [40, 470] on div "Pen" at bounding box center [40, 555] width 14 height 8
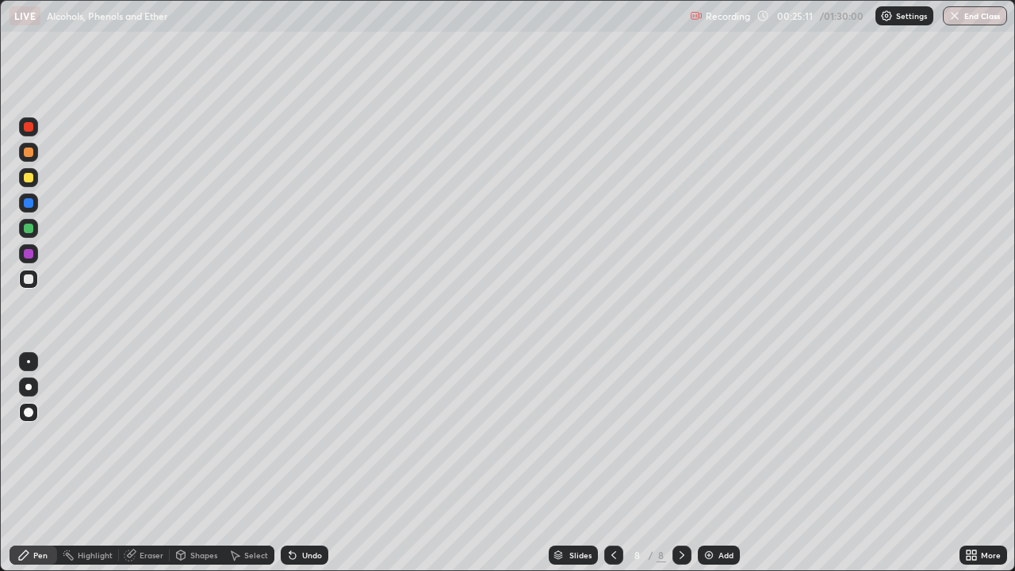
click at [27, 177] on div at bounding box center [29, 178] width 10 height 10
click at [33, 277] on div at bounding box center [29, 279] width 10 height 10
click at [29, 174] on div at bounding box center [29, 178] width 10 height 10
click at [29, 274] on div at bounding box center [29, 279] width 10 height 10
click at [36, 176] on div at bounding box center [28, 177] width 19 height 19
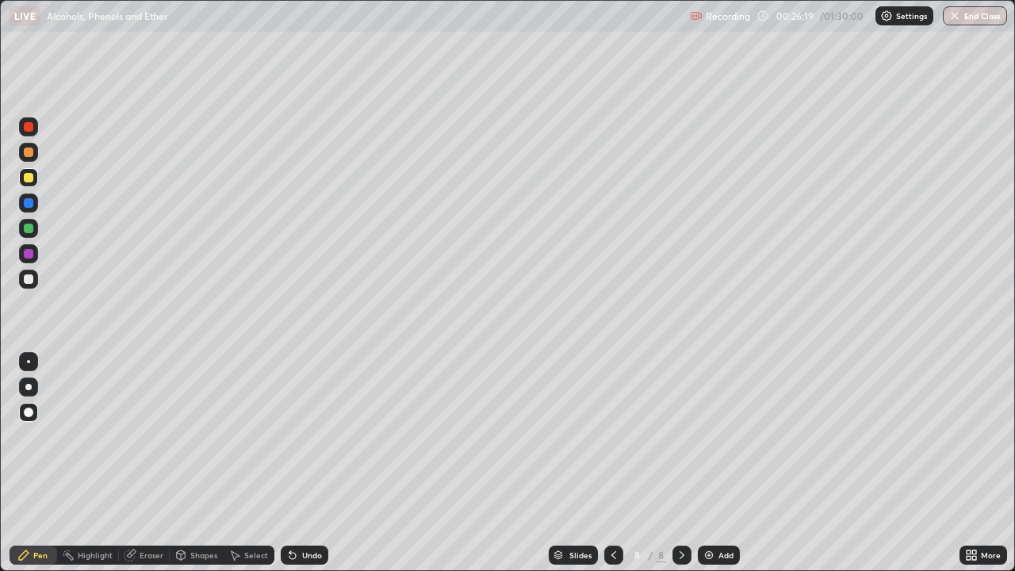
click at [31, 276] on div at bounding box center [29, 279] width 10 height 10
click at [722, 470] on div "Add" at bounding box center [719, 555] width 42 height 19
click at [196, 470] on div "Shapes" at bounding box center [203, 555] width 27 height 8
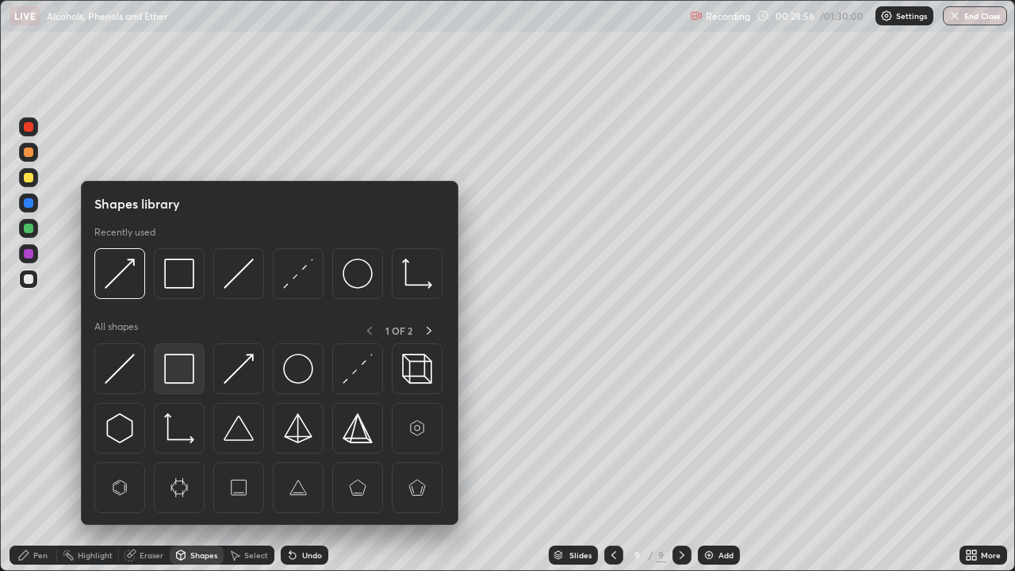
click at [179, 367] on img at bounding box center [179, 369] width 30 height 30
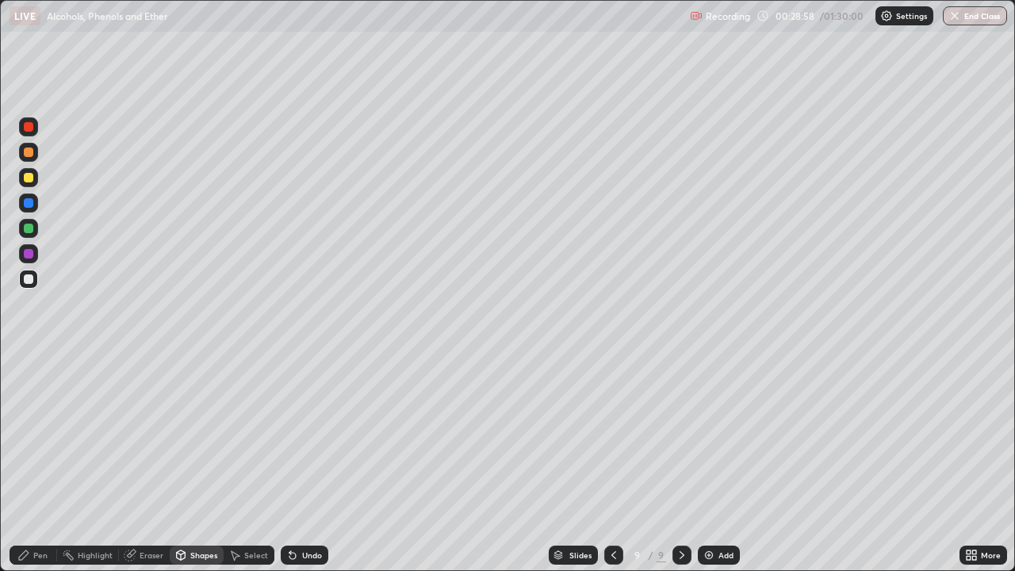
click at [38, 470] on div "Pen" at bounding box center [40, 555] width 14 height 8
click at [32, 175] on div at bounding box center [29, 178] width 10 height 10
click at [205, 470] on div "Shapes" at bounding box center [203, 555] width 27 height 8
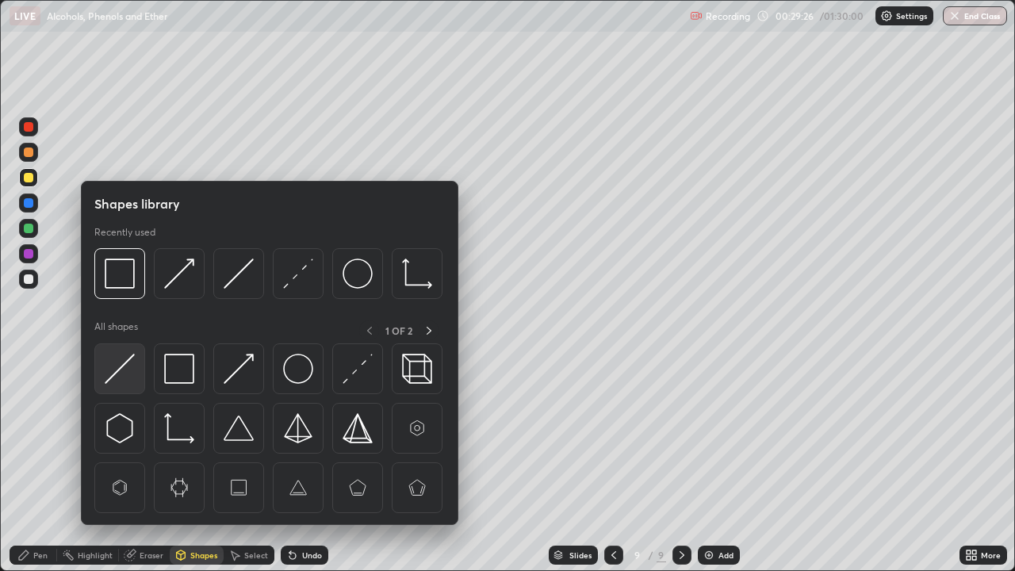
click at [130, 366] on img at bounding box center [120, 369] width 30 height 30
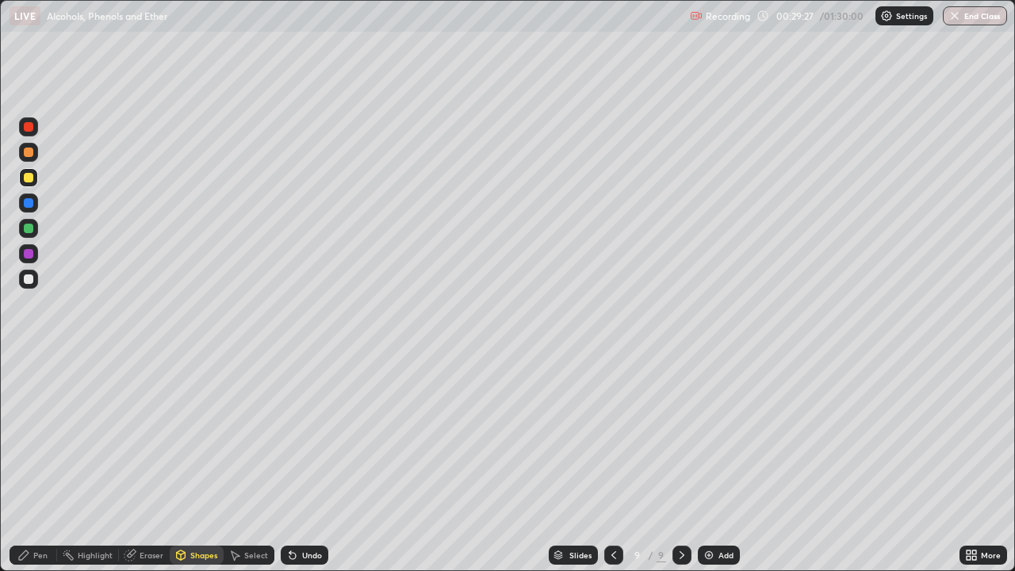
click at [33, 253] on div at bounding box center [29, 254] width 10 height 10
click at [29, 470] on div "Pen" at bounding box center [34, 555] width 48 height 19
click at [29, 224] on div at bounding box center [29, 229] width 10 height 10
click at [192, 470] on div "Shapes" at bounding box center [203, 555] width 27 height 8
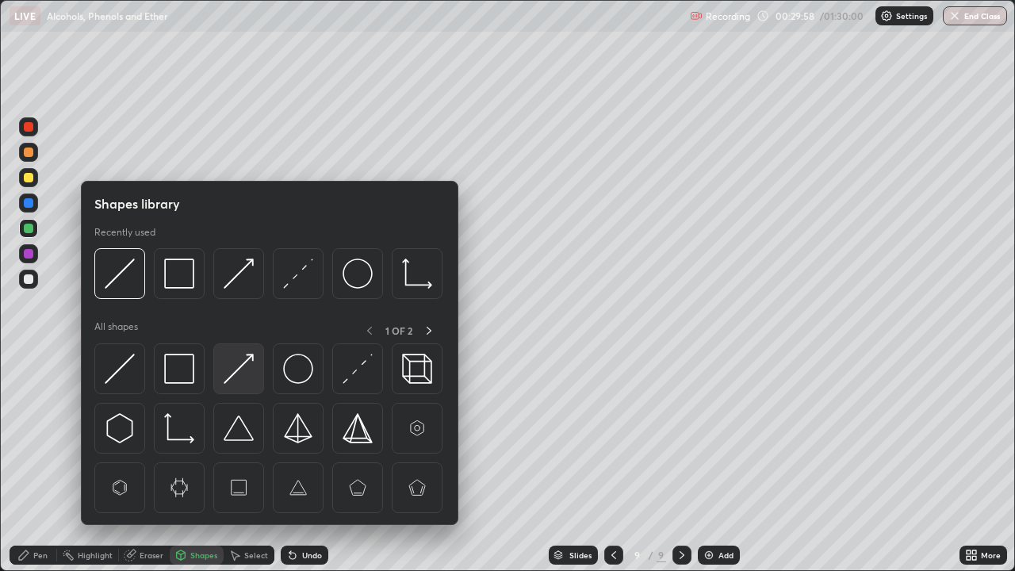
click at [232, 371] on img at bounding box center [239, 369] width 30 height 30
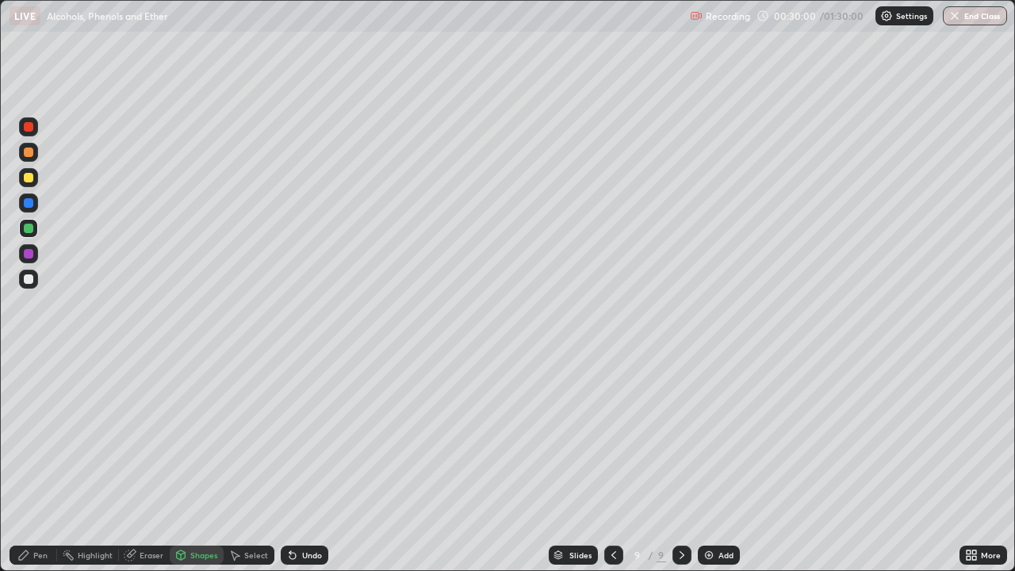
click at [34, 470] on div "Pen" at bounding box center [40, 555] width 14 height 8
click at [31, 252] on div at bounding box center [29, 254] width 10 height 10
click at [306, 470] on div "Undo" at bounding box center [305, 555] width 48 height 19
click at [718, 470] on div "Add" at bounding box center [725, 555] width 15 height 8
click at [310, 470] on div "Undo" at bounding box center [305, 555] width 48 height 19
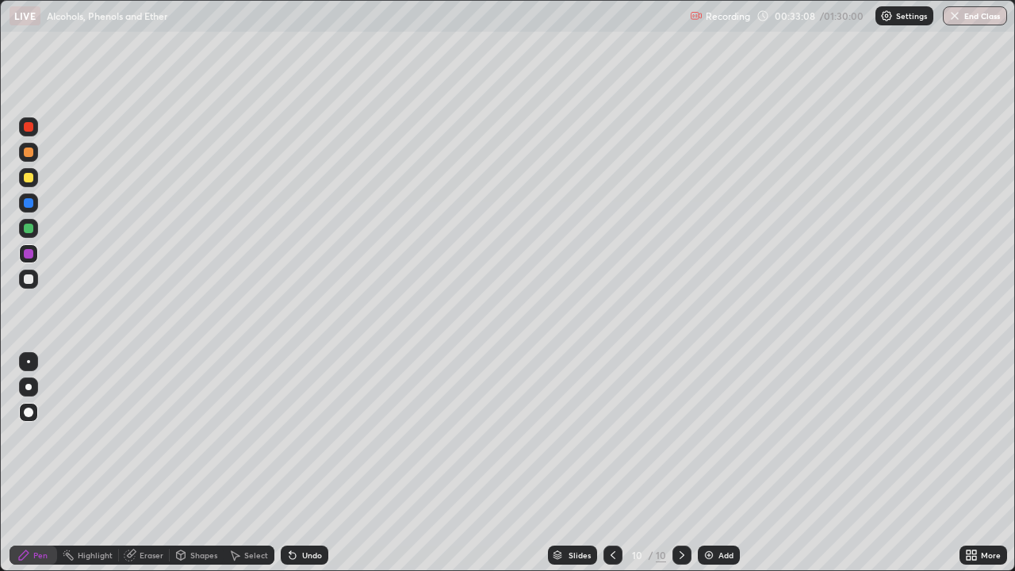
click at [198, 470] on div "Shapes" at bounding box center [203, 555] width 27 height 8
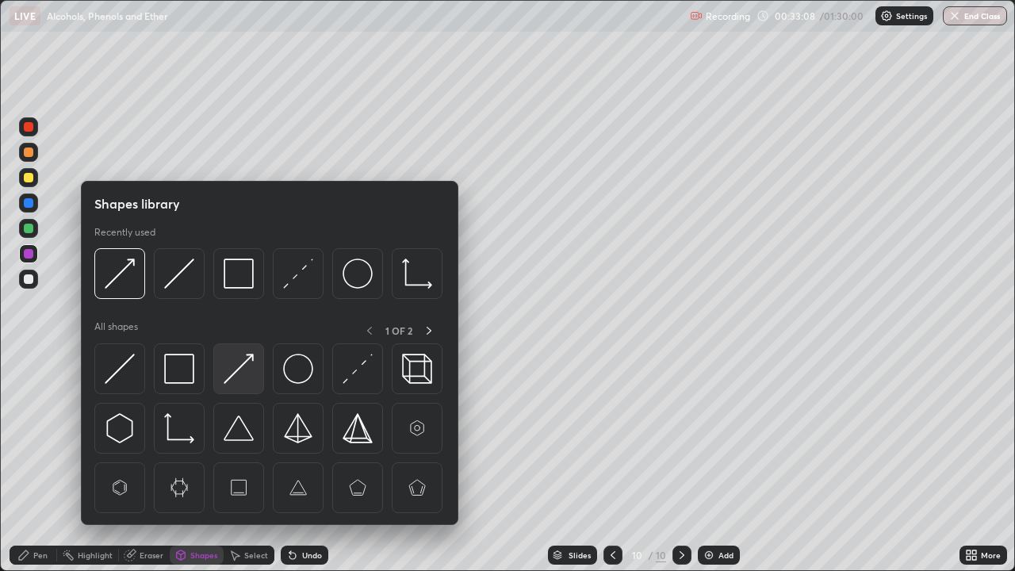
click at [238, 377] on img at bounding box center [239, 369] width 30 height 30
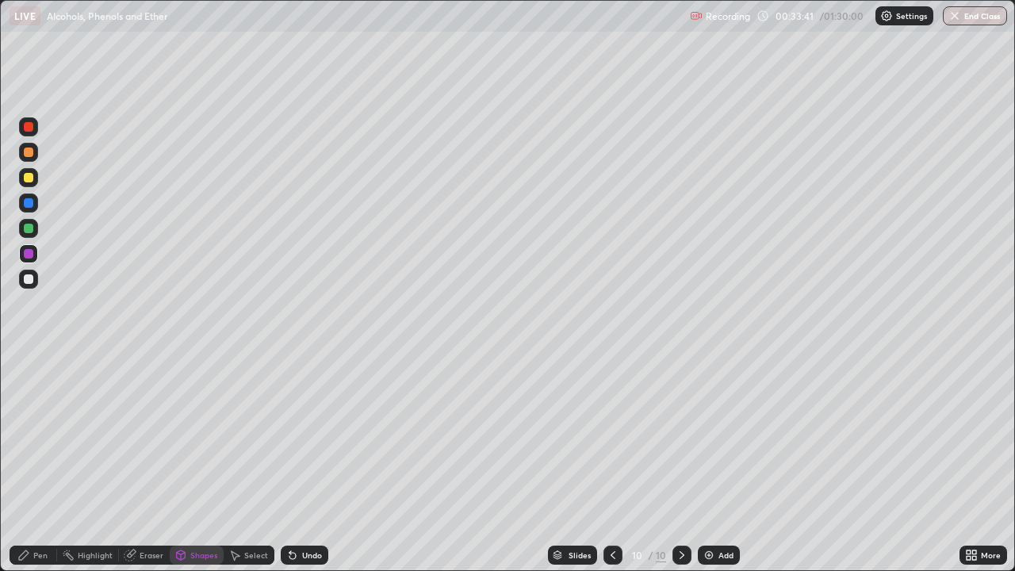
click at [305, 470] on div "Undo" at bounding box center [305, 555] width 48 height 19
click at [31, 470] on div "Pen" at bounding box center [34, 555] width 48 height 19
click at [22, 175] on div at bounding box center [28, 177] width 19 height 19
click at [726, 470] on div "Add" at bounding box center [725, 555] width 15 height 8
click at [612, 470] on icon at bounding box center [613, 555] width 13 height 13
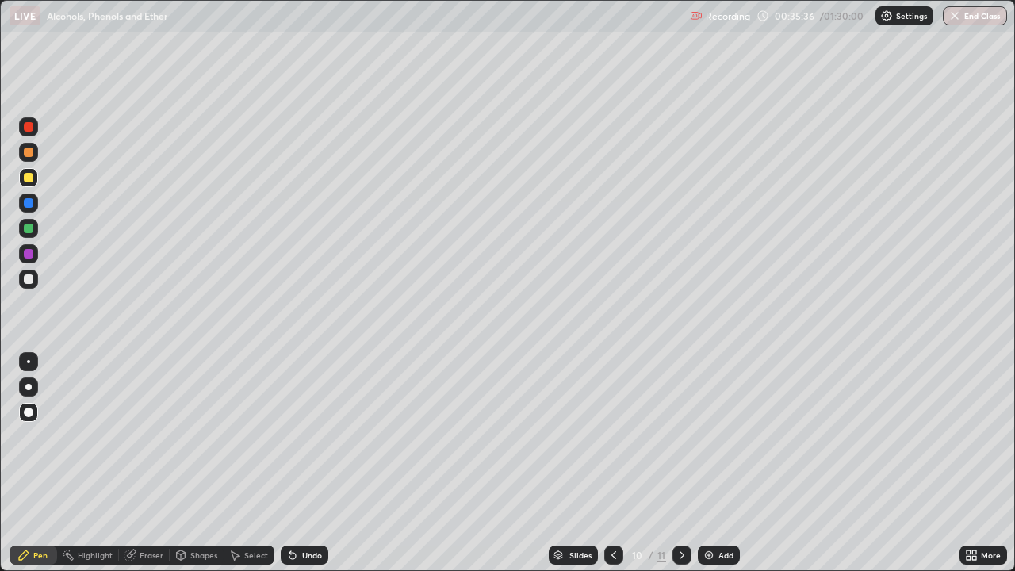
click at [682, 470] on icon at bounding box center [682, 555] width 13 height 13
click at [31, 202] on div at bounding box center [29, 203] width 10 height 10
click at [32, 127] on div at bounding box center [29, 127] width 10 height 10
click at [33, 186] on div at bounding box center [28, 177] width 19 height 19
click at [611, 470] on icon at bounding box center [613, 555] width 13 height 13
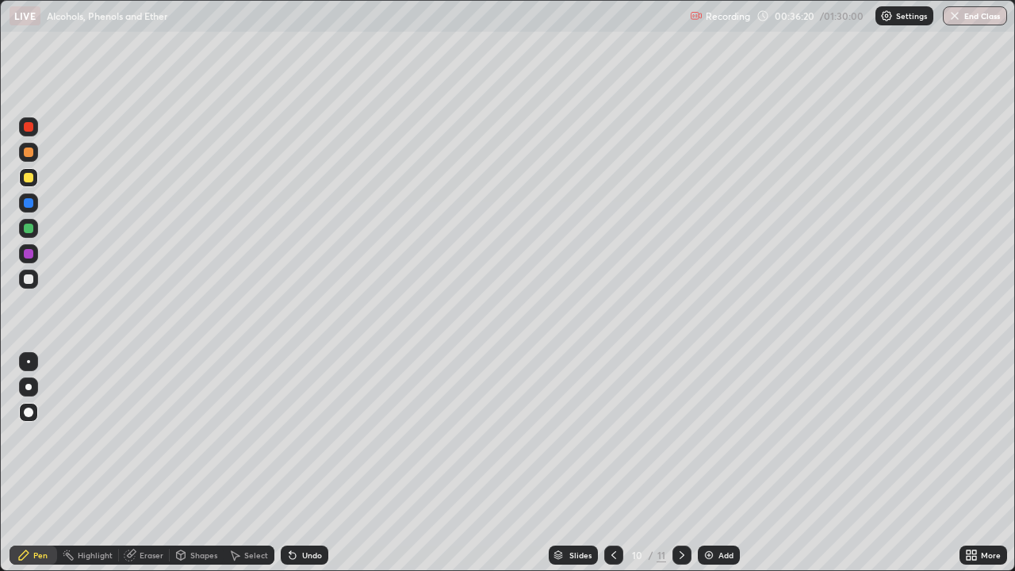
click at [614, 470] on icon at bounding box center [613, 555] width 13 height 13
click at [680, 470] on icon at bounding box center [682, 555] width 13 height 13
click at [682, 470] on icon at bounding box center [682, 555] width 5 height 8
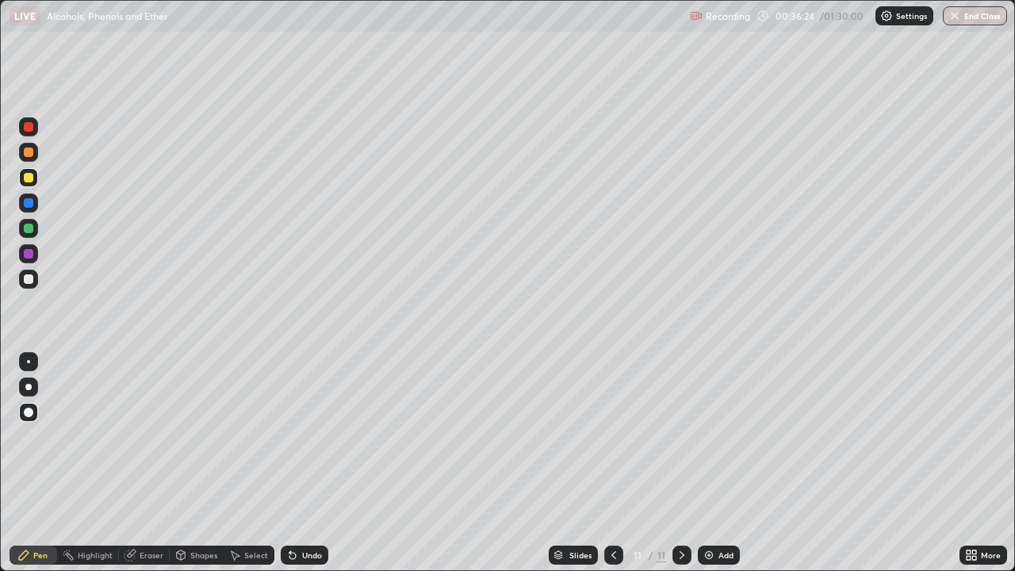
click at [312, 470] on div "Undo" at bounding box center [312, 555] width 20 height 8
click at [316, 470] on div "Undo" at bounding box center [312, 555] width 20 height 8
click at [310, 470] on div "Undo" at bounding box center [312, 555] width 20 height 8
click at [311, 470] on div "Undo" at bounding box center [312, 555] width 20 height 8
click at [312, 470] on div "Undo" at bounding box center [312, 555] width 20 height 8
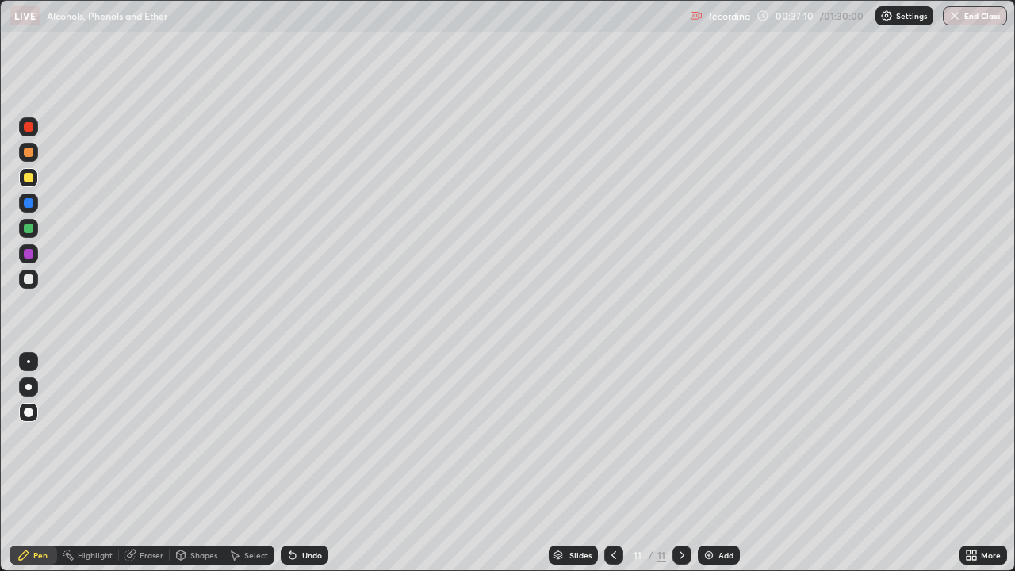
click at [312, 470] on div "Undo" at bounding box center [312, 555] width 20 height 8
click at [314, 470] on div "Undo" at bounding box center [312, 555] width 20 height 8
click at [314, 470] on div "Undo" at bounding box center [305, 555] width 48 height 19
click at [140, 470] on div "Eraser" at bounding box center [152, 555] width 24 height 8
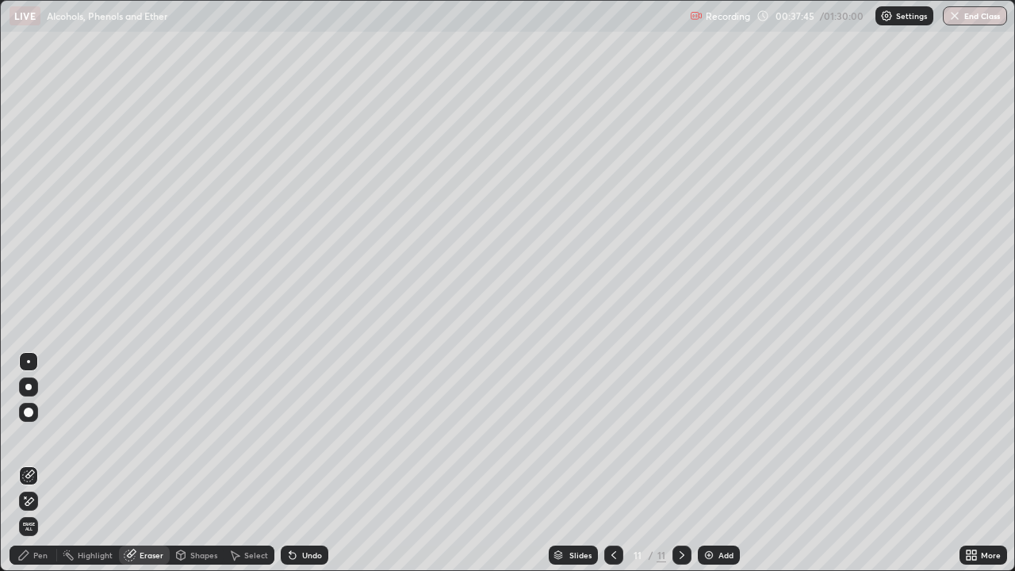
click at [34, 411] on div at bounding box center [28, 412] width 19 height 19
click at [38, 470] on div "Pen" at bounding box center [40, 555] width 14 height 8
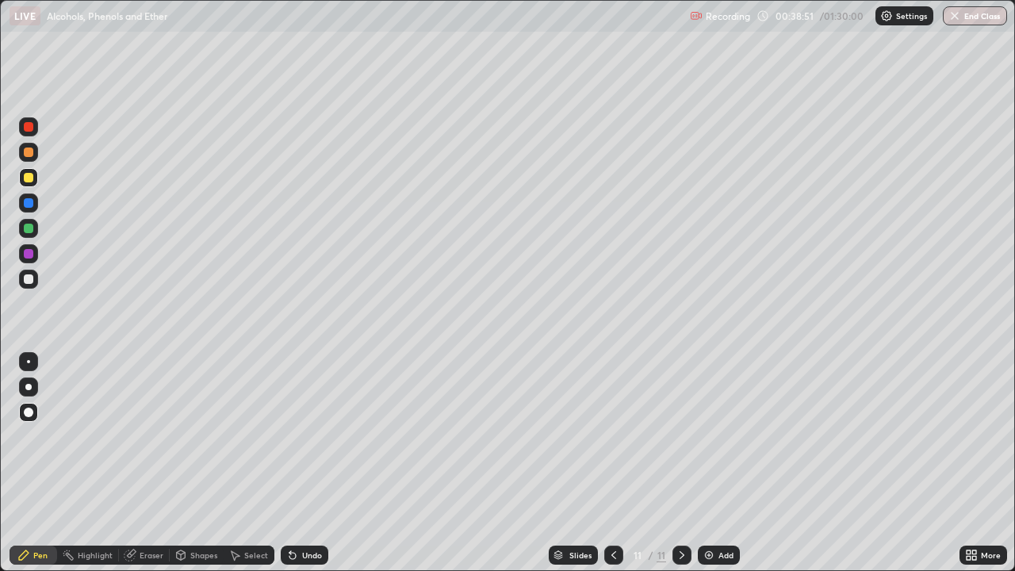
click at [303, 470] on div "Undo" at bounding box center [312, 555] width 20 height 8
click at [302, 470] on div "Undo" at bounding box center [305, 555] width 48 height 19
click at [296, 470] on icon at bounding box center [292, 555] width 13 height 13
click at [297, 470] on div "Undo" at bounding box center [305, 555] width 48 height 19
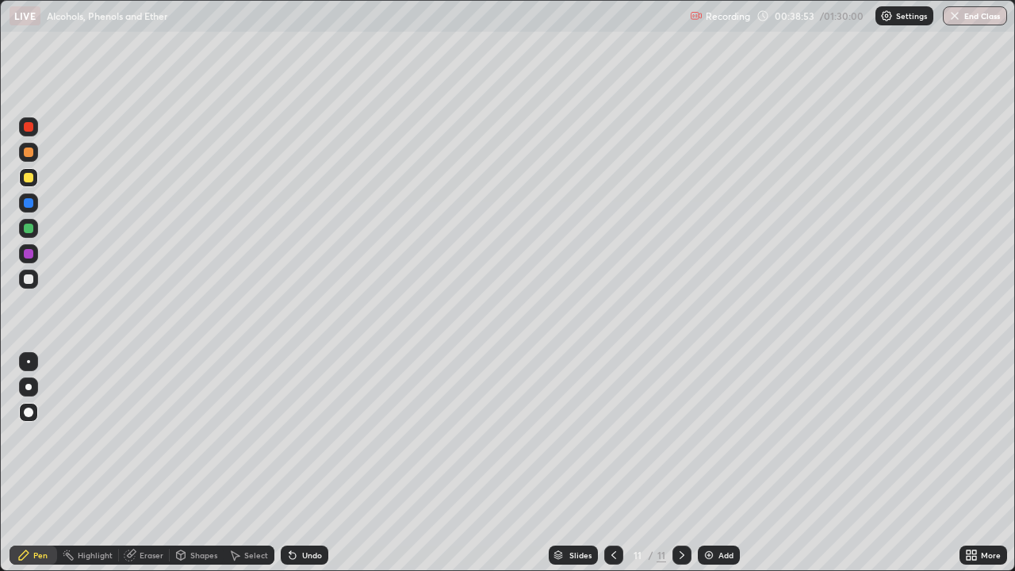
click at [295, 470] on div "Undo" at bounding box center [305, 555] width 48 height 19
click at [304, 470] on div "Undo" at bounding box center [305, 555] width 48 height 19
click at [309, 470] on div "Undo" at bounding box center [312, 555] width 20 height 8
click at [311, 470] on div "Undo" at bounding box center [312, 555] width 20 height 8
click at [308, 470] on div "Undo" at bounding box center [305, 555] width 48 height 19
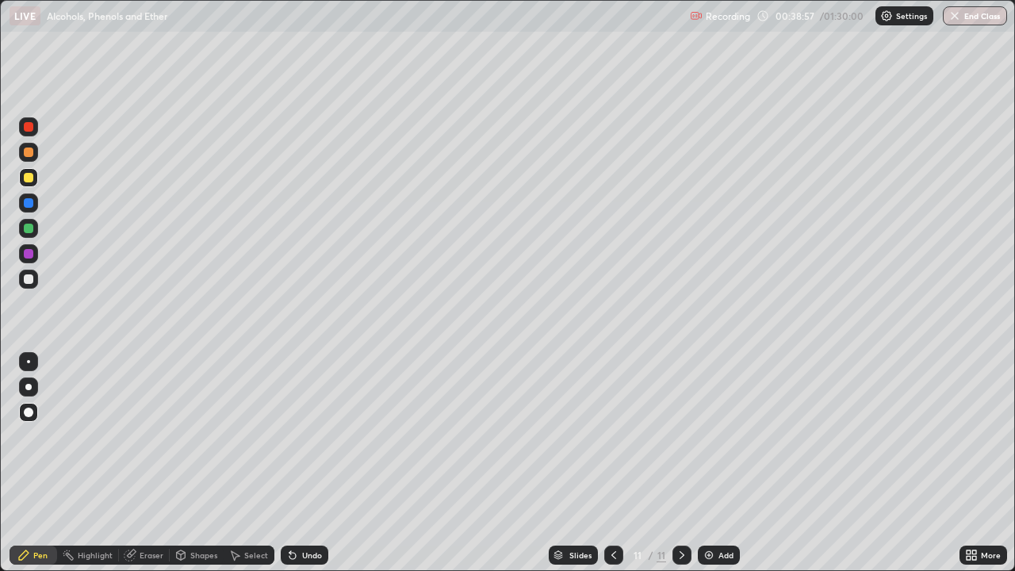
click at [308, 470] on div "Undo" at bounding box center [312, 555] width 20 height 8
click at [308, 470] on div "Undo" at bounding box center [305, 555] width 48 height 19
click at [297, 470] on div "Undo" at bounding box center [305, 555] width 48 height 19
click at [316, 470] on div "Undo" at bounding box center [312, 555] width 20 height 8
click at [200, 470] on div "Shapes" at bounding box center [203, 555] width 27 height 8
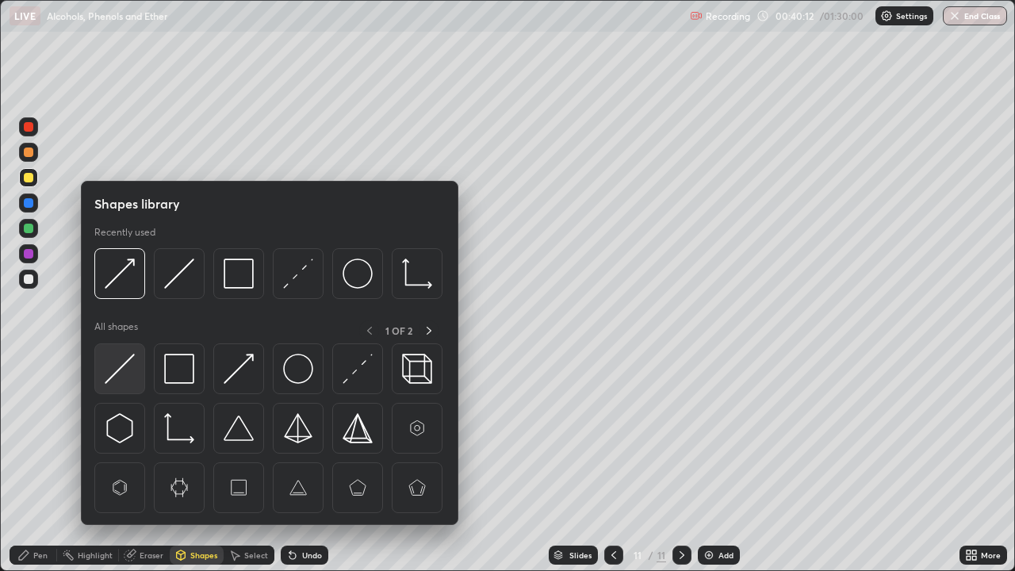
click at [132, 372] on img at bounding box center [120, 369] width 30 height 30
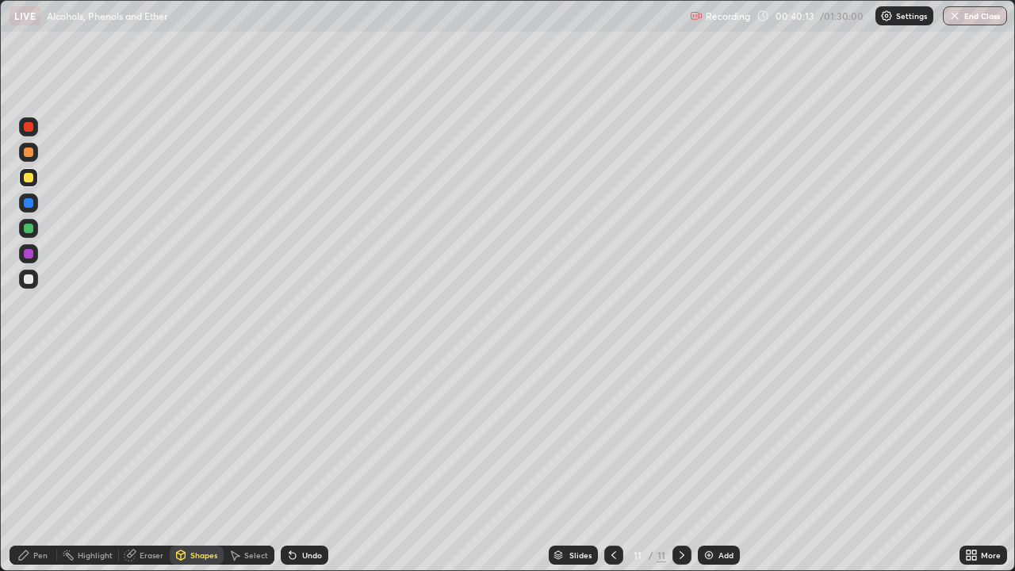
click at [30, 253] on div at bounding box center [29, 254] width 10 height 10
click at [37, 470] on div "Pen" at bounding box center [40, 555] width 14 height 8
click at [28, 176] on div at bounding box center [29, 178] width 10 height 10
click at [198, 470] on div "Shapes" at bounding box center [197, 555] width 54 height 19
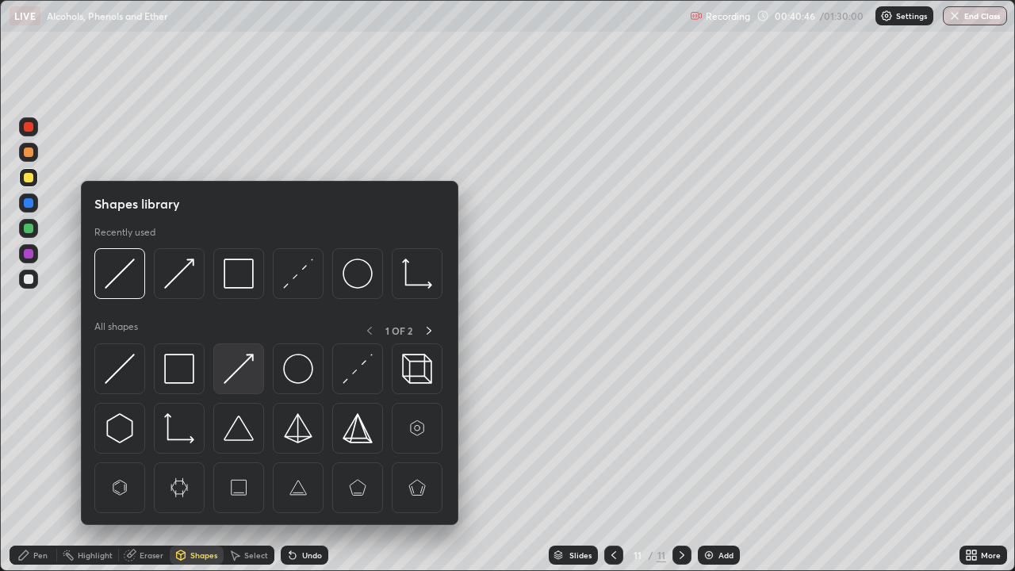
click at [240, 369] on img at bounding box center [239, 369] width 30 height 30
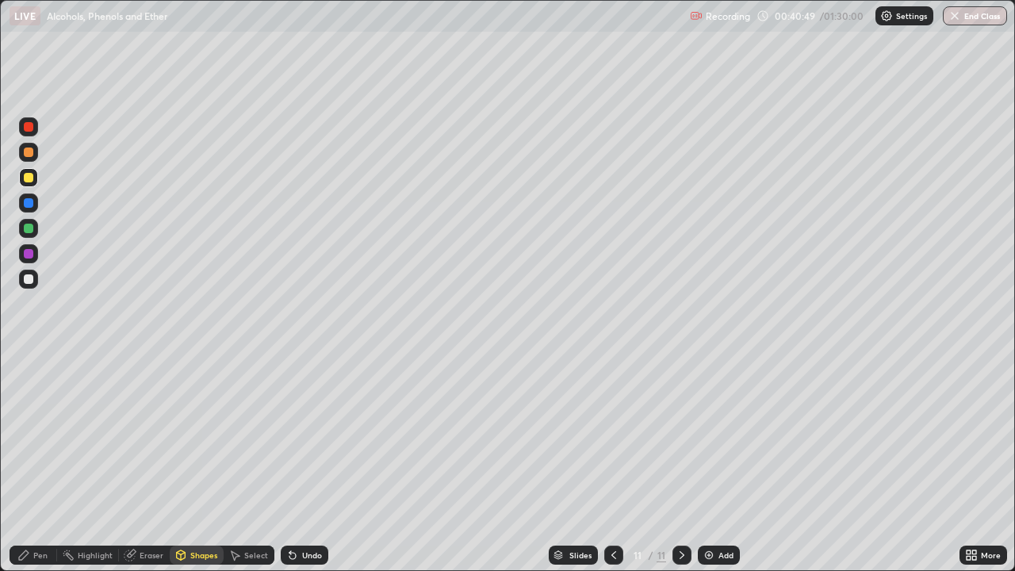
click at [315, 470] on div "Undo" at bounding box center [312, 555] width 20 height 8
click at [29, 470] on icon at bounding box center [23, 555] width 13 height 13
click at [714, 470] on img at bounding box center [709, 555] width 13 height 13
click at [26, 470] on icon at bounding box center [24, 555] width 10 height 10
click at [202, 470] on div "Shapes" at bounding box center [203, 555] width 27 height 8
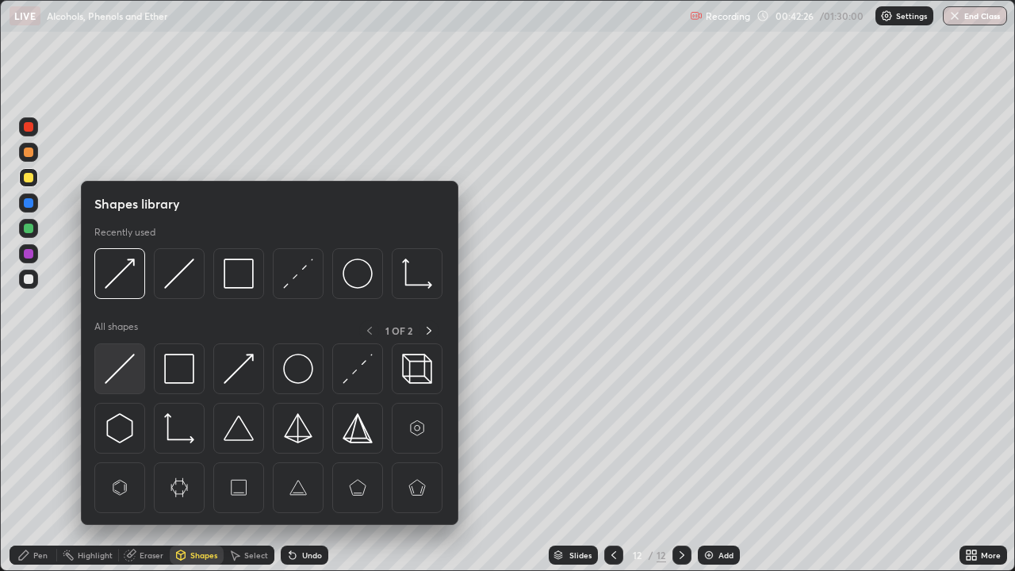
click at [128, 369] on img at bounding box center [120, 369] width 30 height 30
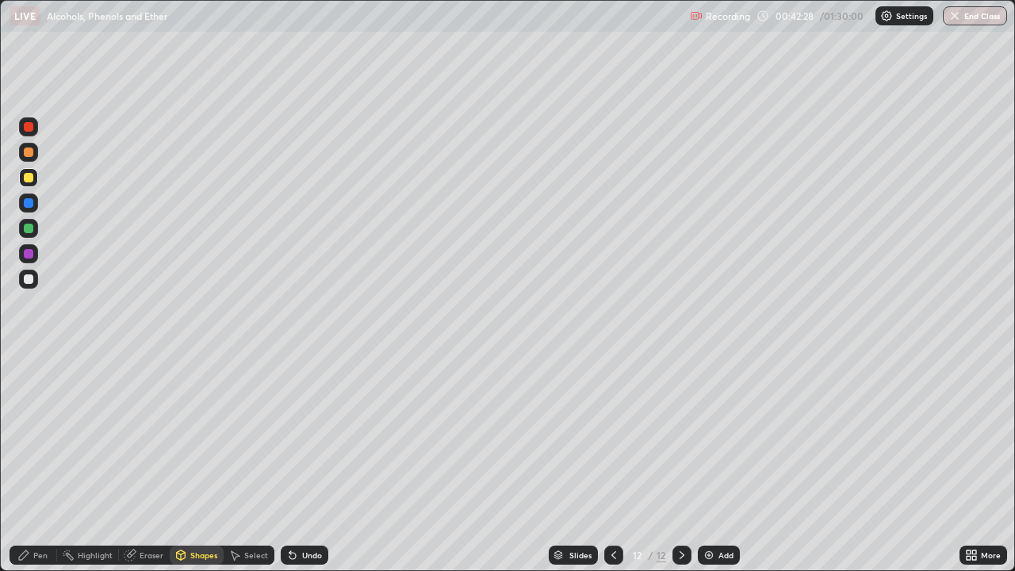
click at [201, 470] on div "Shapes" at bounding box center [203, 555] width 27 height 8
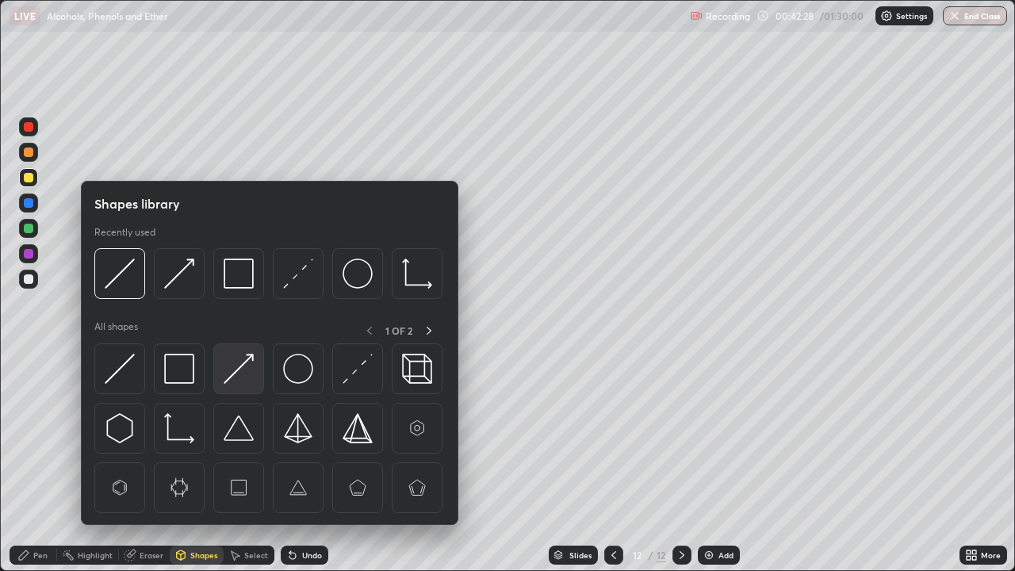
click at [237, 371] on img at bounding box center [239, 369] width 30 height 30
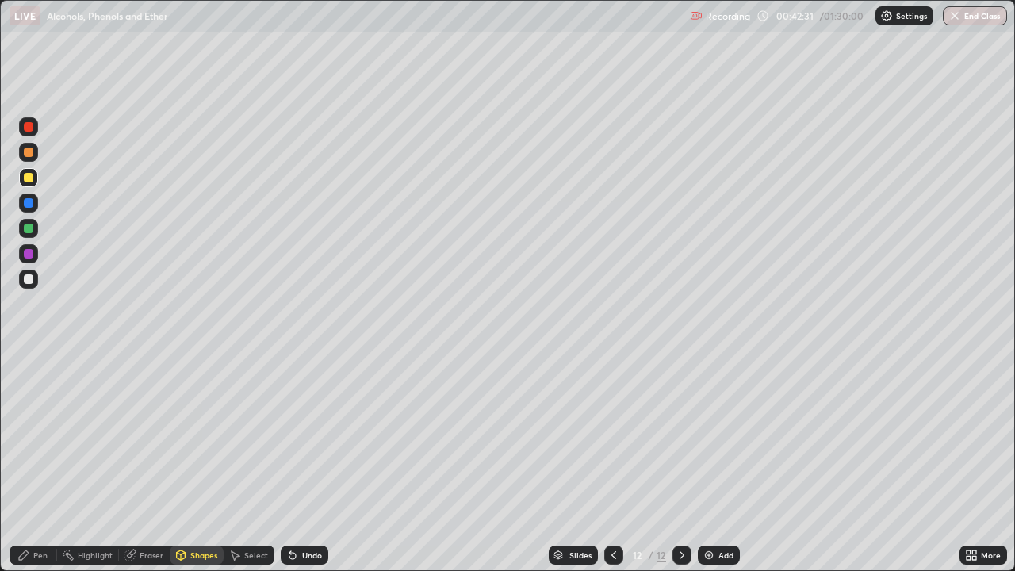
click at [33, 470] on div "Pen" at bounding box center [34, 555] width 48 height 19
click at [199, 470] on div "Shapes" at bounding box center [203, 555] width 27 height 8
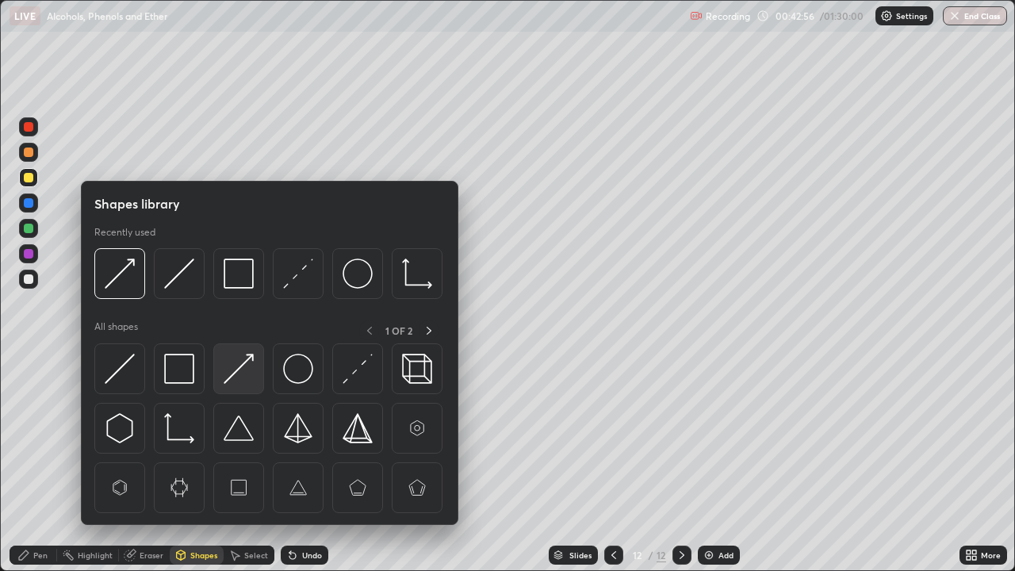
click at [239, 377] on img at bounding box center [239, 369] width 30 height 30
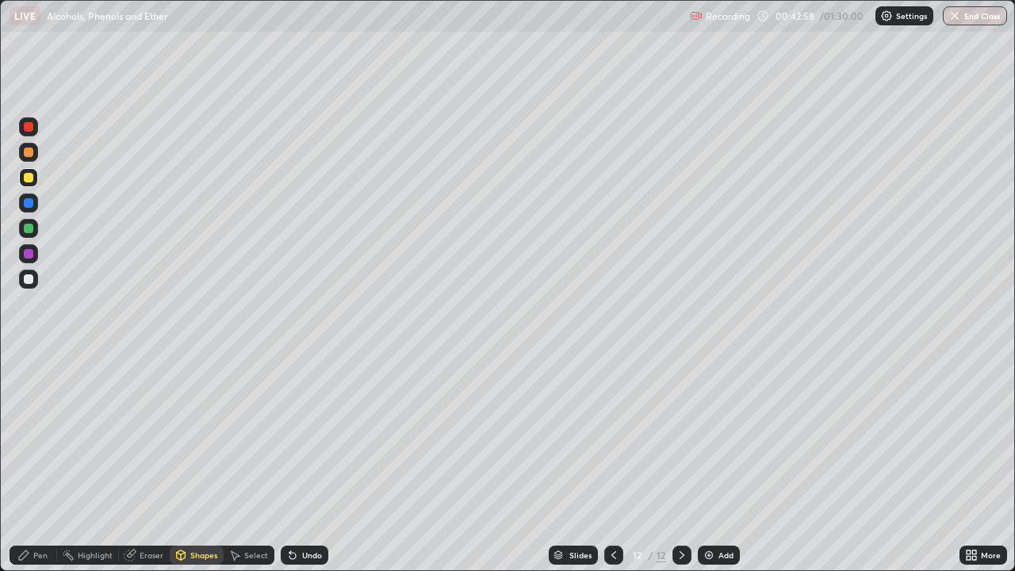
click at [31, 470] on div "Pen" at bounding box center [34, 555] width 48 height 19
click at [321, 470] on div "Undo" at bounding box center [301, 555] width 54 height 32
click at [30, 253] on div at bounding box center [29, 254] width 10 height 10
click at [197, 470] on div "Shapes" at bounding box center [203, 555] width 27 height 8
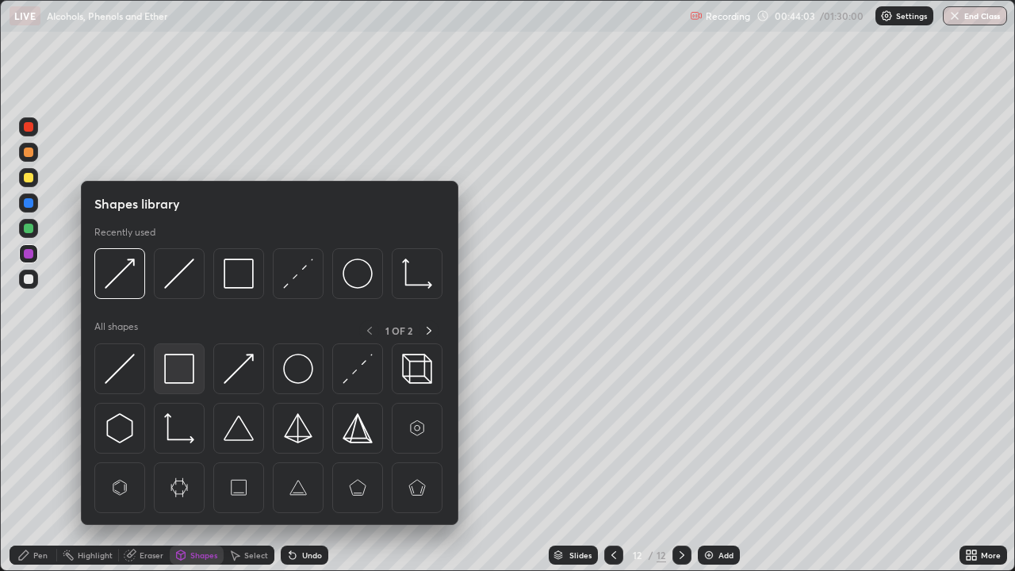
click at [174, 366] on img at bounding box center [179, 369] width 30 height 30
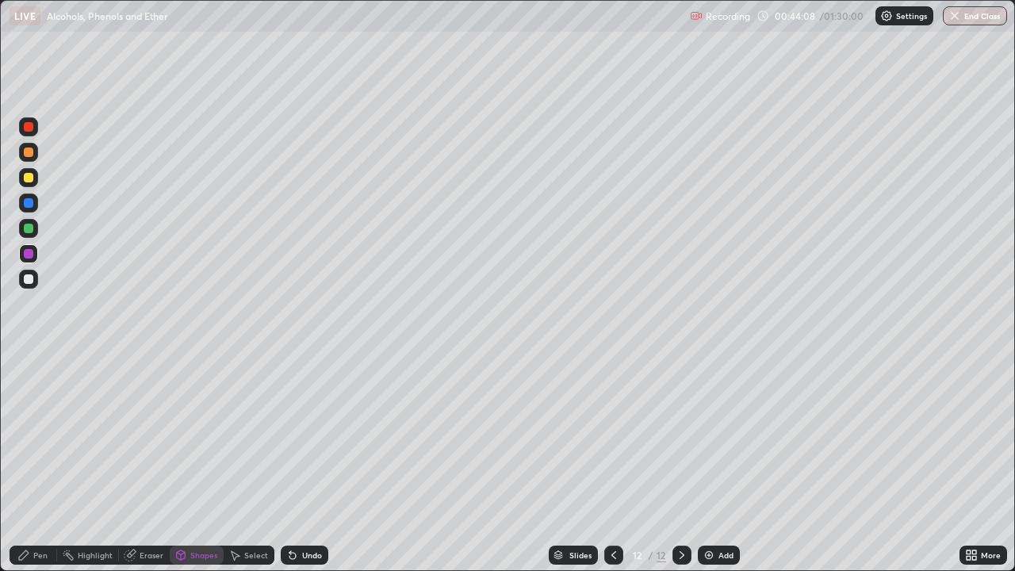
click at [40, 470] on div "Pen" at bounding box center [40, 555] width 14 height 8
click at [312, 470] on div "Undo" at bounding box center [312, 555] width 20 height 8
click at [718, 470] on div "Add" at bounding box center [725, 555] width 15 height 8
click at [22, 470] on icon at bounding box center [24, 555] width 10 height 10
click at [197, 470] on div "Shapes" at bounding box center [197, 555] width 54 height 19
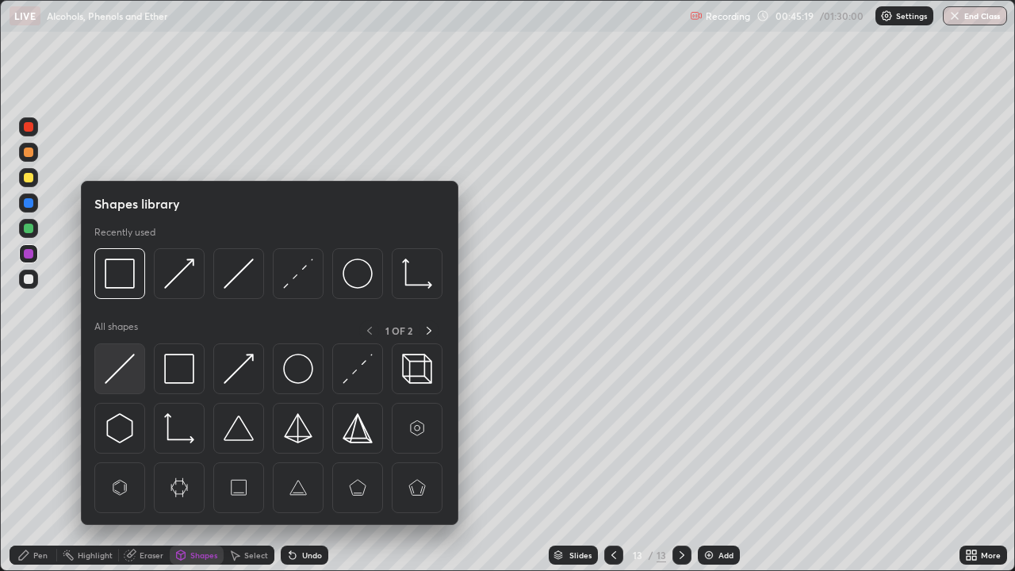
click at [128, 368] on img at bounding box center [120, 369] width 30 height 30
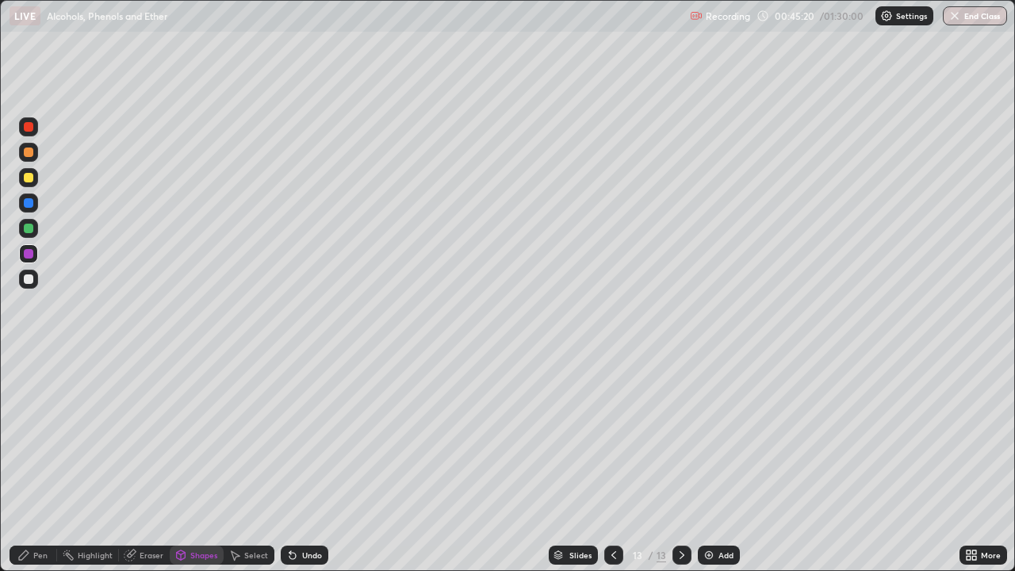
click at [33, 176] on div at bounding box center [29, 178] width 10 height 10
click at [37, 470] on div "Pen" at bounding box center [40, 555] width 14 height 8
click at [193, 470] on div "Shapes" at bounding box center [203, 555] width 27 height 8
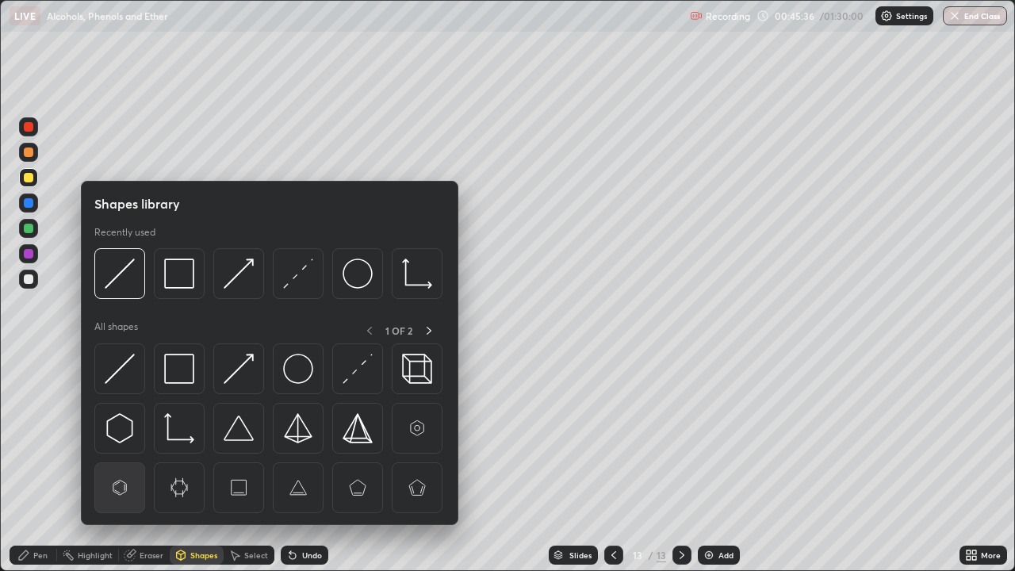
click at [123, 470] on img at bounding box center [120, 488] width 30 height 30
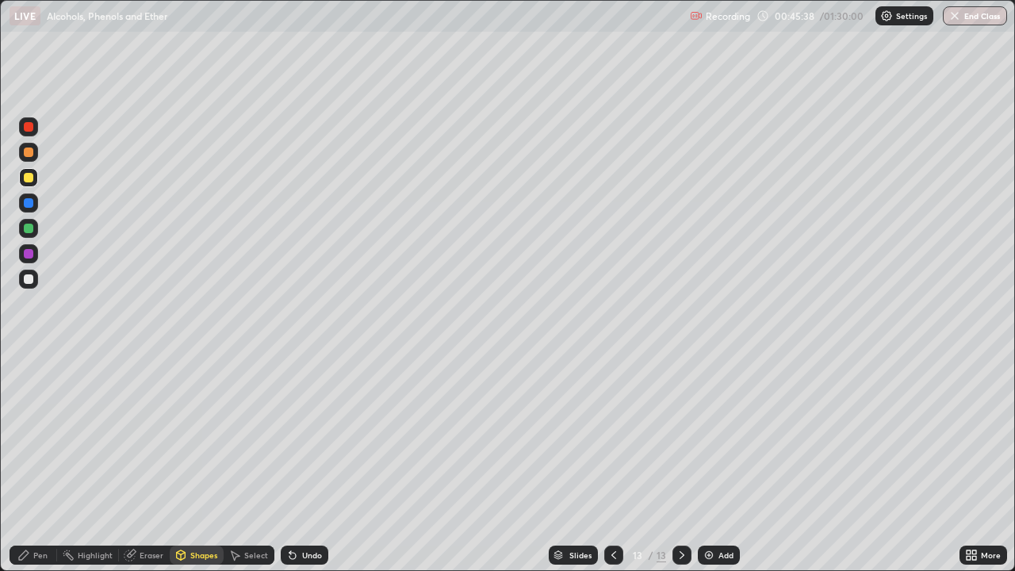
click at [43, 470] on div "Pen" at bounding box center [40, 555] width 14 height 8
click at [205, 470] on div "Shapes" at bounding box center [203, 555] width 27 height 8
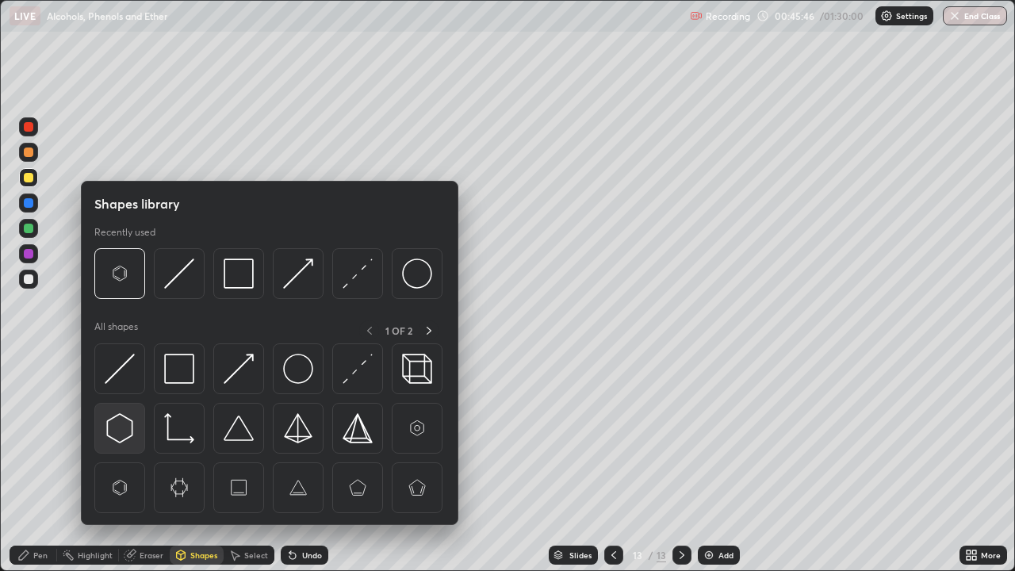
click at [130, 427] on img at bounding box center [120, 428] width 30 height 30
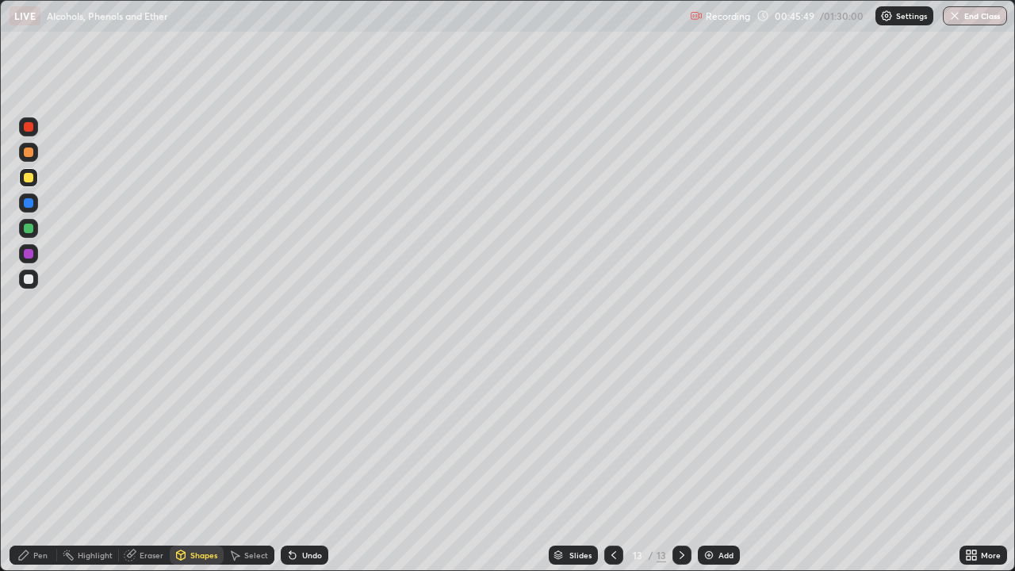
click at [29, 470] on icon at bounding box center [23, 555] width 13 height 13
click at [305, 470] on div "Undo" at bounding box center [312, 555] width 20 height 8
click at [289, 470] on icon at bounding box center [290, 552] width 2 height 2
click at [306, 470] on div "Undo" at bounding box center [312, 555] width 20 height 8
click at [305, 470] on div "Undo" at bounding box center [312, 555] width 20 height 8
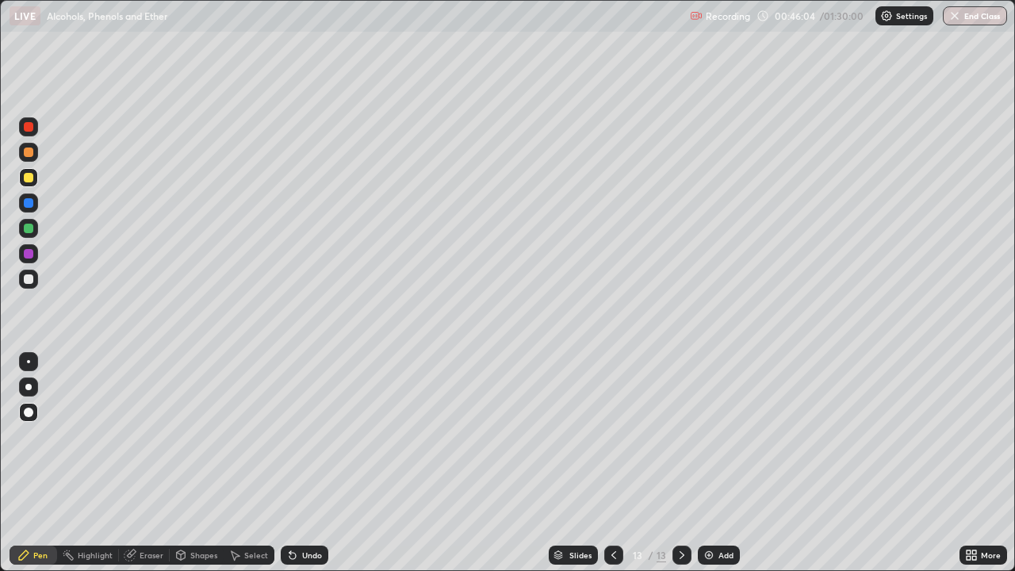
click at [305, 470] on div "Undo" at bounding box center [312, 555] width 20 height 8
click at [195, 470] on div "Shapes" at bounding box center [203, 555] width 27 height 8
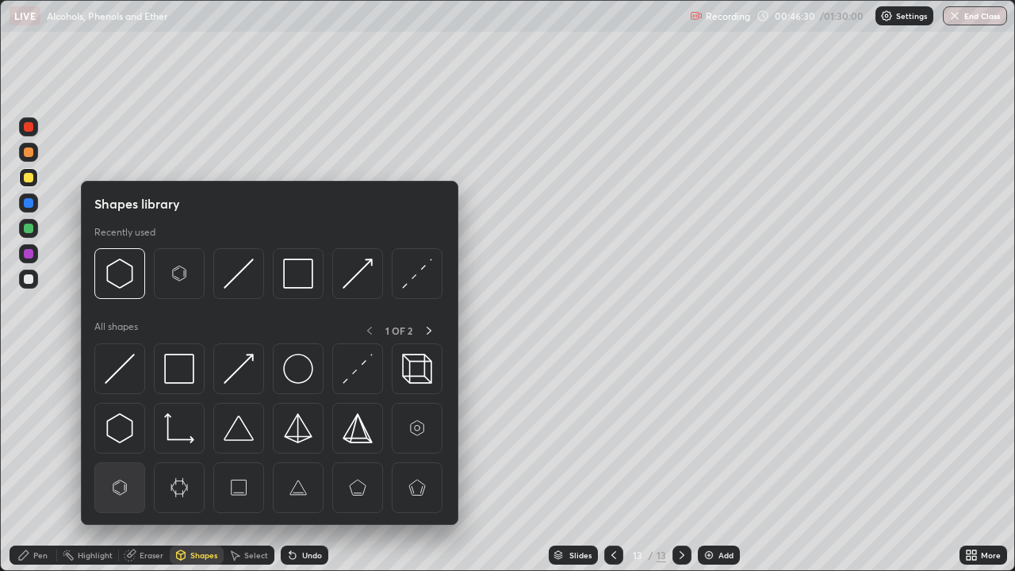
click at [121, 470] on img at bounding box center [120, 488] width 30 height 30
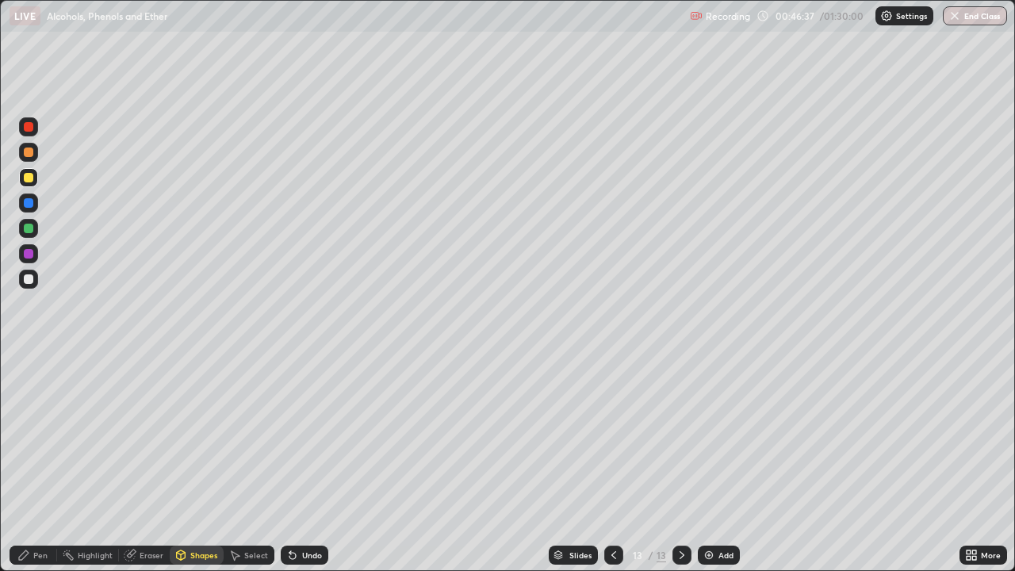
click at [37, 470] on div "Pen" at bounding box center [40, 555] width 14 height 8
click at [31, 278] on div at bounding box center [29, 279] width 10 height 10
click at [25, 153] on div at bounding box center [29, 152] width 10 height 10
click at [34, 229] on div at bounding box center [28, 228] width 19 height 19
click at [290, 470] on icon at bounding box center [292, 556] width 6 height 6
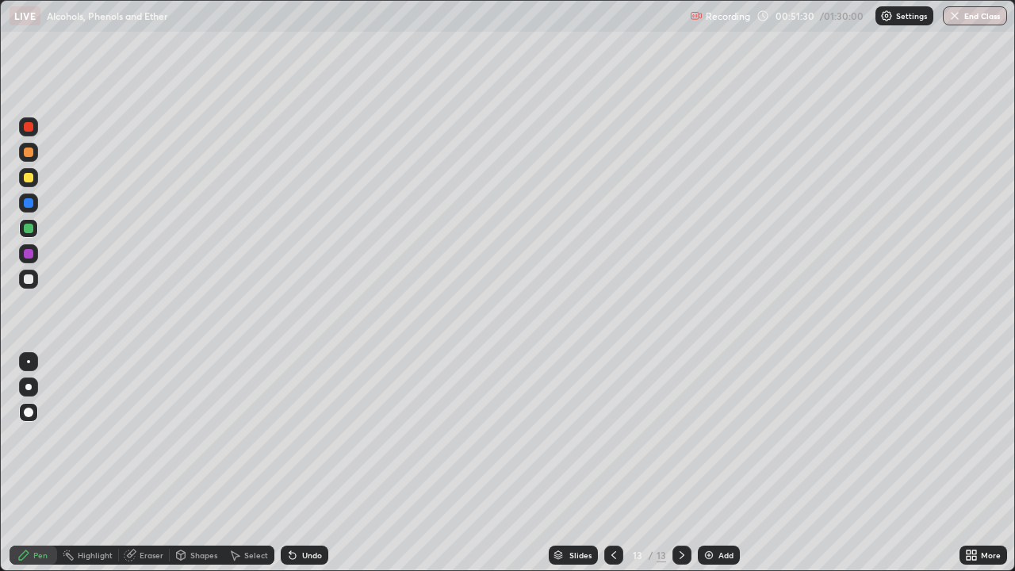
click at [313, 470] on div "Undo" at bounding box center [312, 555] width 20 height 8
click at [290, 470] on icon at bounding box center [292, 556] width 6 height 6
click at [715, 470] on div "Add" at bounding box center [719, 555] width 42 height 19
click at [34, 470] on div "Pen" at bounding box center [34, 555] width 48 height 19
click at [184, 470] on icon at bounding box center [181, 555] width 9 height 10
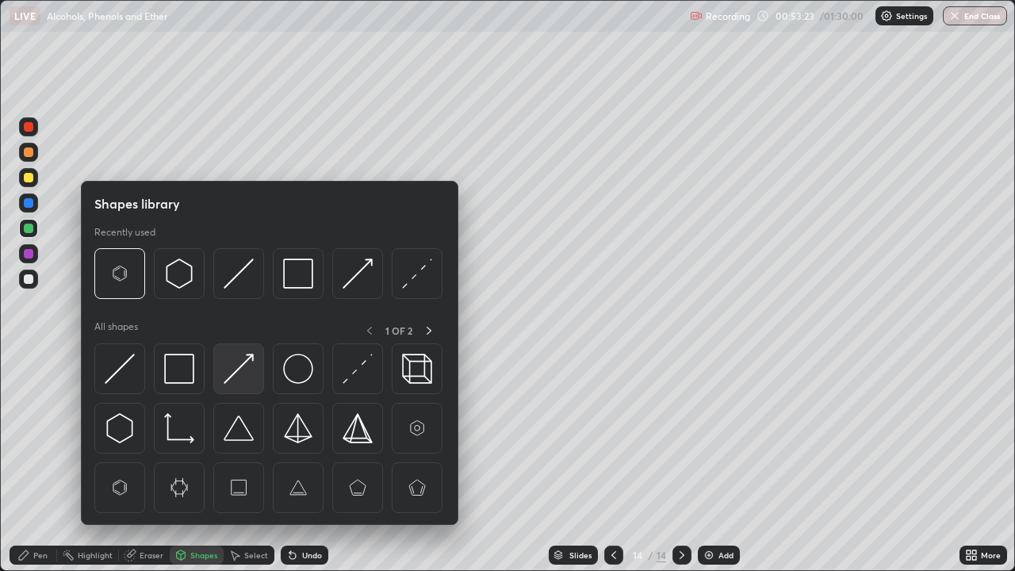
click at [234, 379] on img at bounding box center [239, 369] width 30 height 30
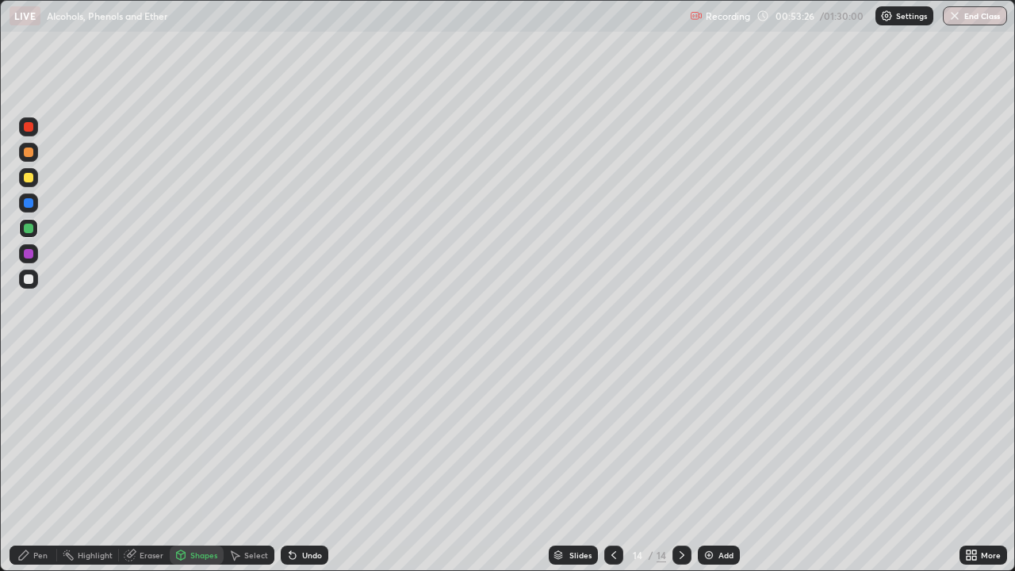
click at [33, 470] on div "Pen" at bounding box center [34, 555] width 48 height 19
click at [190, 470] on div "Shapes" at bounding box center [197, 555] width 54 height 19
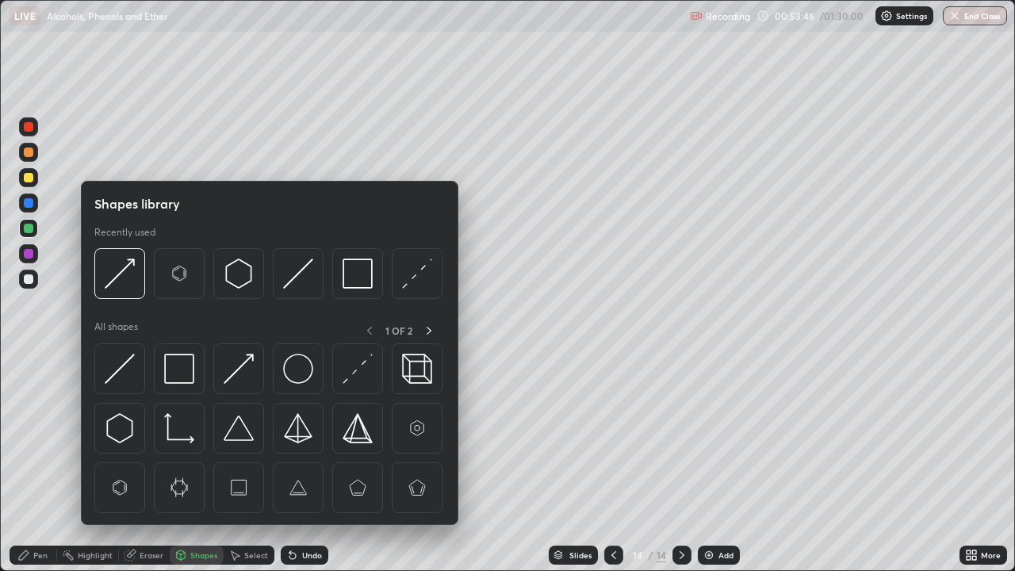
click at [252, 371] on img at bounding box center [239, 369] width 30 height 30
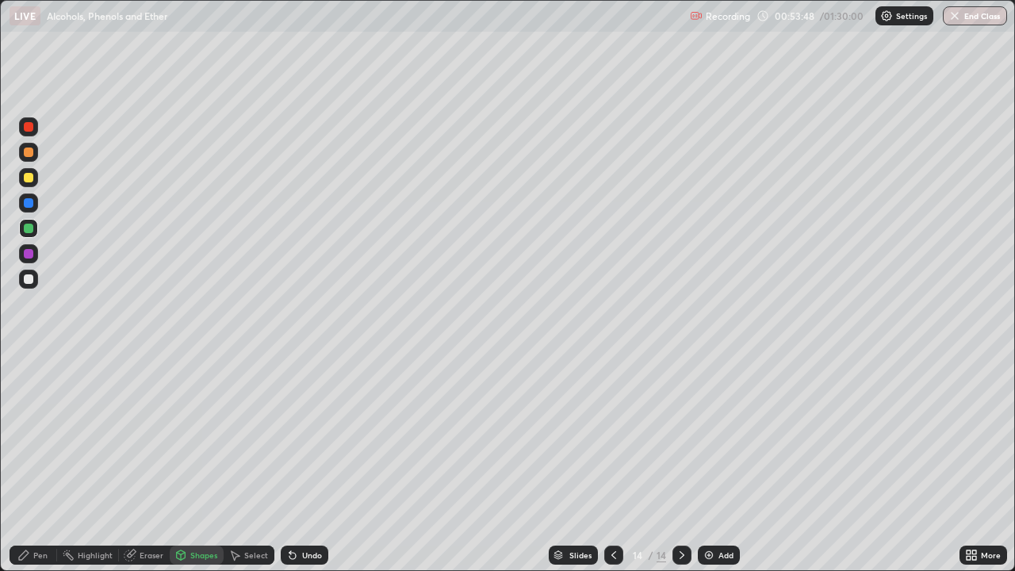
click at [41, 470] on div "Pen" at bounding box center [40, 555] width 14 height 8
click at [27, 278] on div at bounding box center [29, 279] width 10 height 10
click at [718, 470] on div "Add" at bounding box center [725, 555] width 15 height 8
click at [299, 470] on div "Undo" at bounding box center [305, 555] width 48 height 19
click at [29, 252] on div at bounding box center [29, 254] width 10 height 10
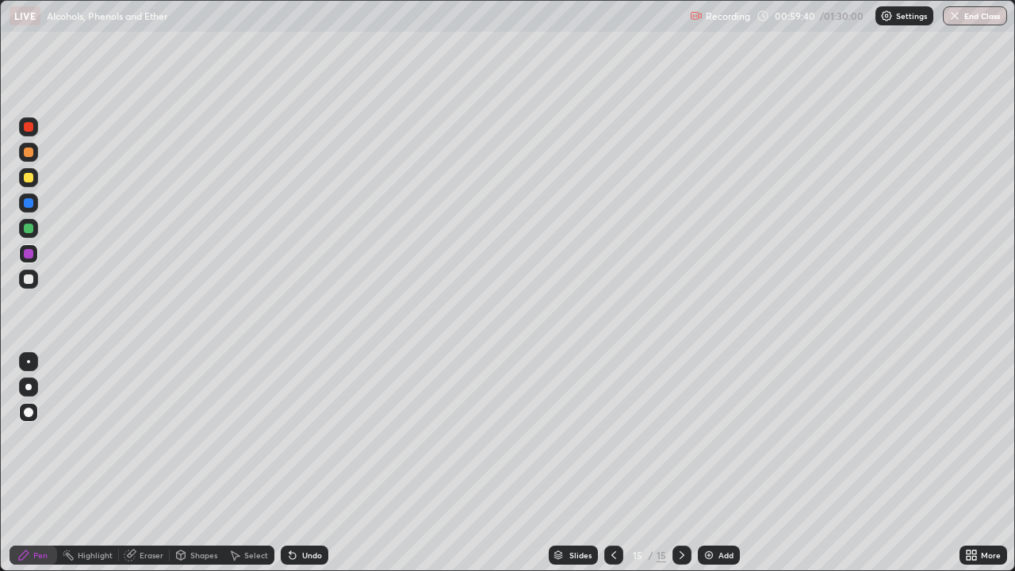
click at [35, 275] on div at bounding box center [28, 279] width 19 height 19
click at [148, 470] on div "Eraser" at bounding box center [152, 555] width 24 height 8
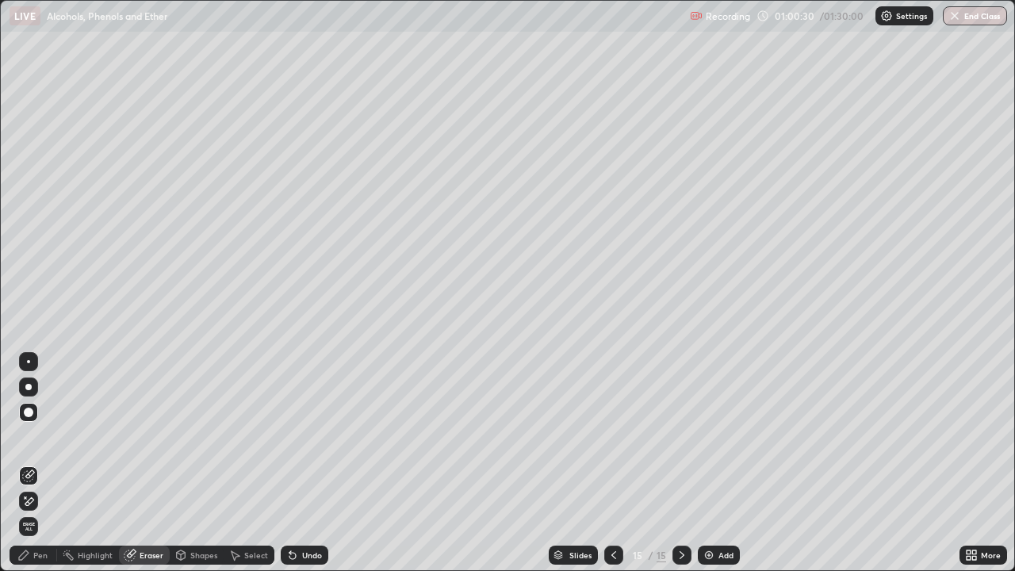
click at [42, 470] on div "Pen" at bounding box center [40, 555] width 14 height 8
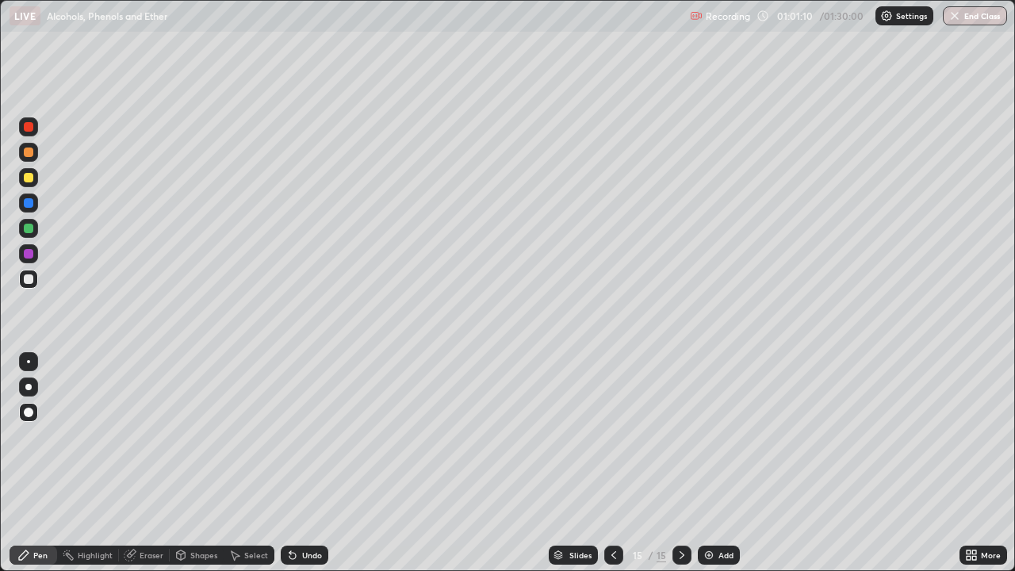
click at [605, 470] on div at bounding box center [613, 555] width 19 height 19
click at [681, 470] on div at bounding box center [681, 555] width 19 height 19
click at [710, 470] on img at bounding box center [709, 555] width 13 height 13
click at [289, 470] on icon at bounding box center [290, 552] width 2 height 2
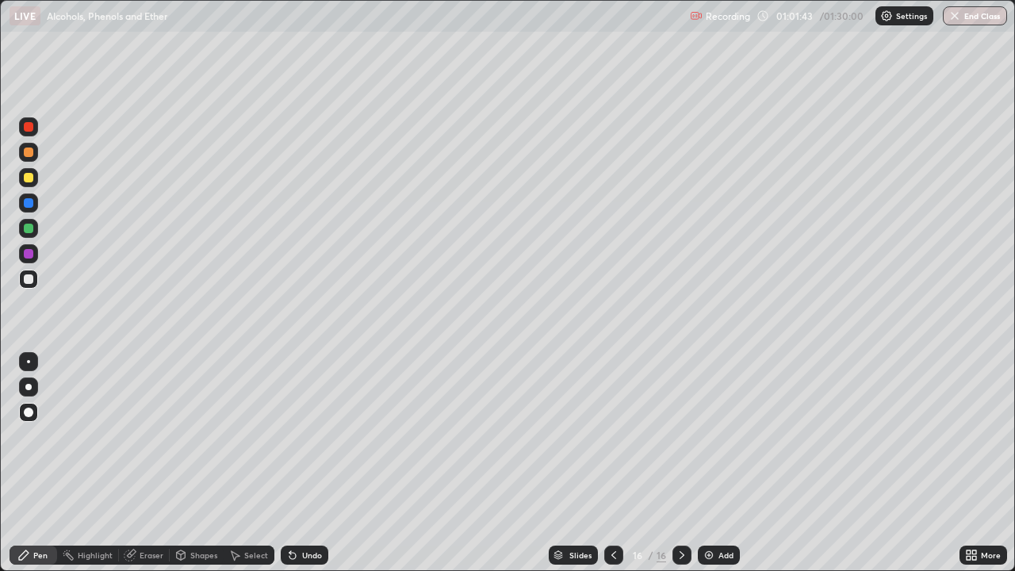
click at [36, 202] on div at bounding box center [28, 202] width 19 height 19
click at [314, 470] on div "Undo" at bounding box center [312, 555] width 20 height 8
click at [316, 470] on div "Undo" at bounding box center [312, 555] width 20 height 8
click at [32, 178] on div at bounding box center [29, 178] width 10 height 10
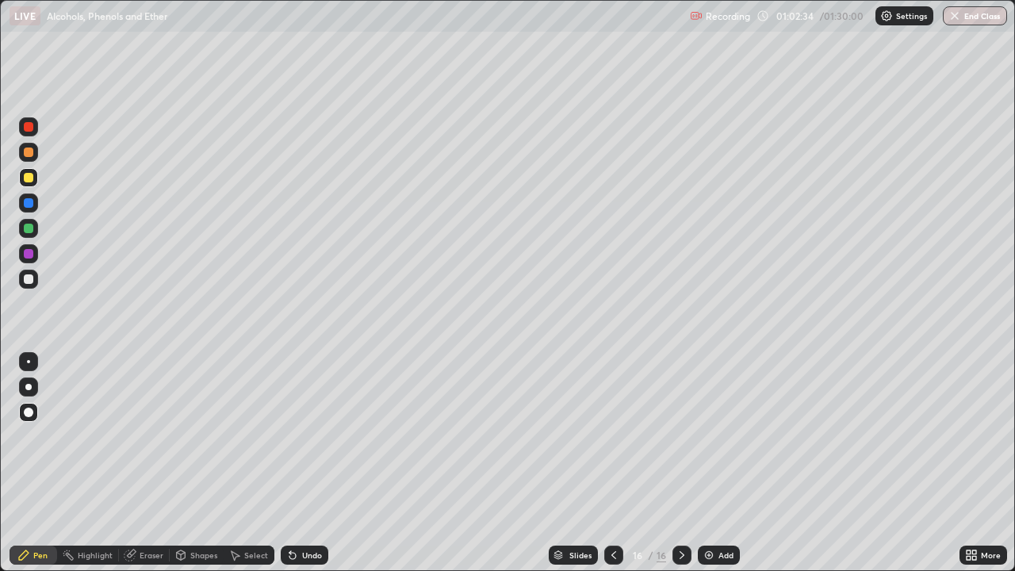
click at [310, 470] on div "Undo" at bounding box center [312, 555] width 20 height 8
click at [316, 470] on div "Undo" at bounding box center [312, 555] width 20 height 8
click at [312, 470] on div "Undo" at bounding box center [312, 555] width 20 height 8
click at [316, 470] on div "Undo" at bounding box center [312, 555] width 20 height 8
click at [614, 470] on icon at bounding box center [613, 555] width 13 height 13
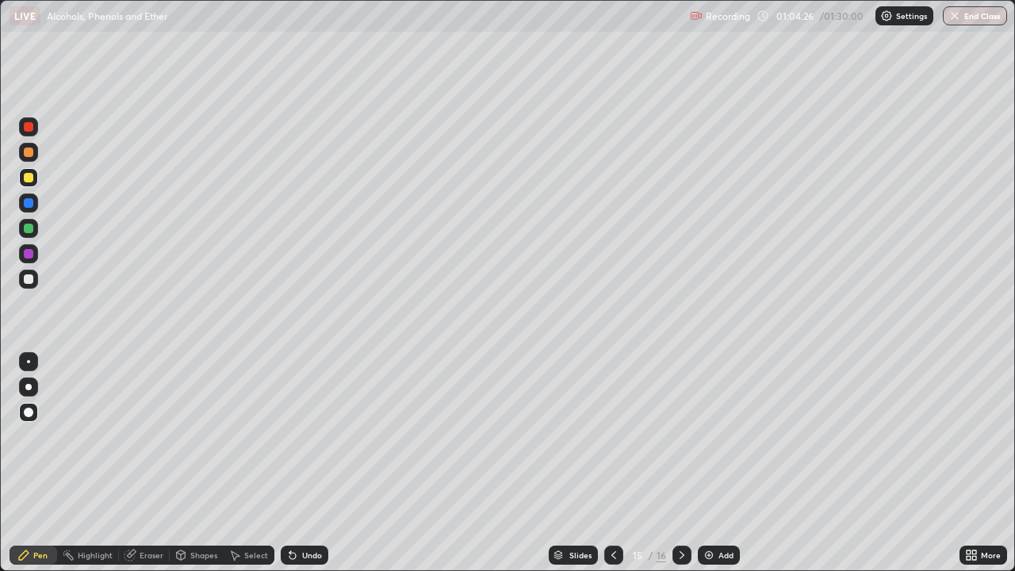
click at [153, 470] on div "Eraser" at bounding box center [152, 555] width 24 height 8
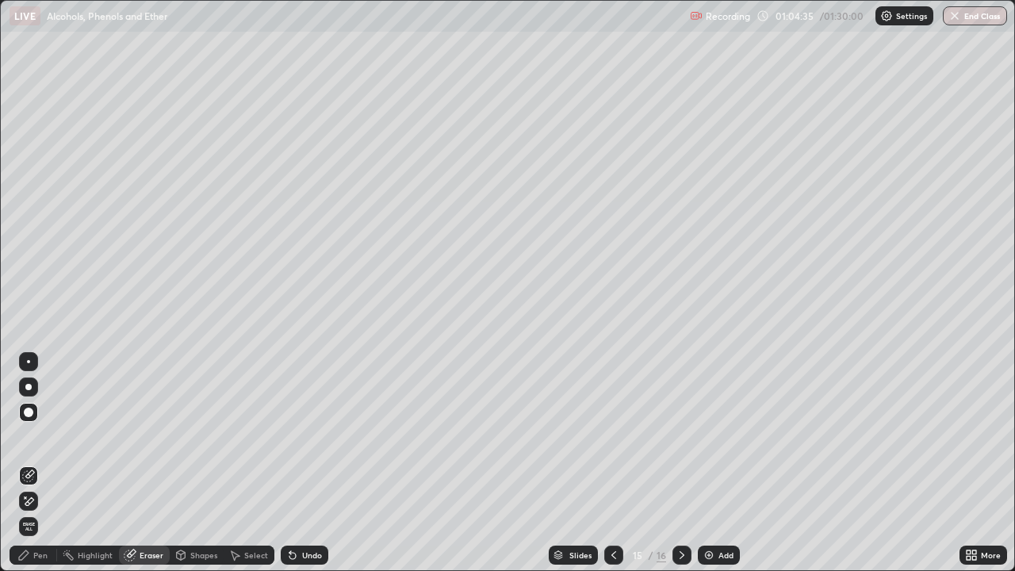
click at [40, 470] on div "Pen" at bounding box center [40, 555] width 14 height 8
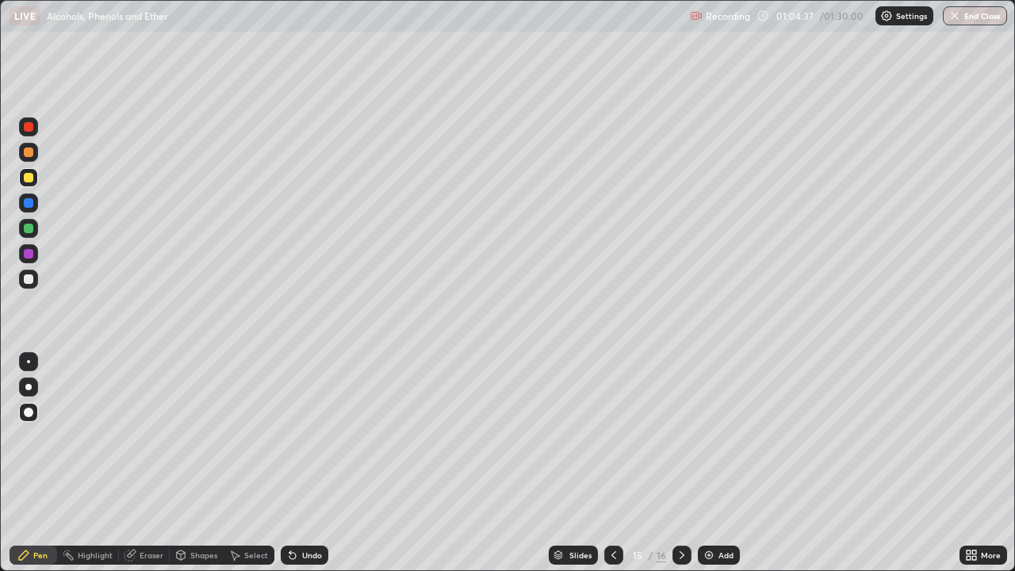
click at [26, 277] on div at bounding box center [29, 279] width 10 height 10
click at [680, 470] on icon at bounding box center [682, 555] width 13 height 13
click at [713, 470] on img at bounding box center [709, 555] width 13 height 13
click at [191, 470] on div "Shapes" at bounding box center [203, 555] width 27 height 8
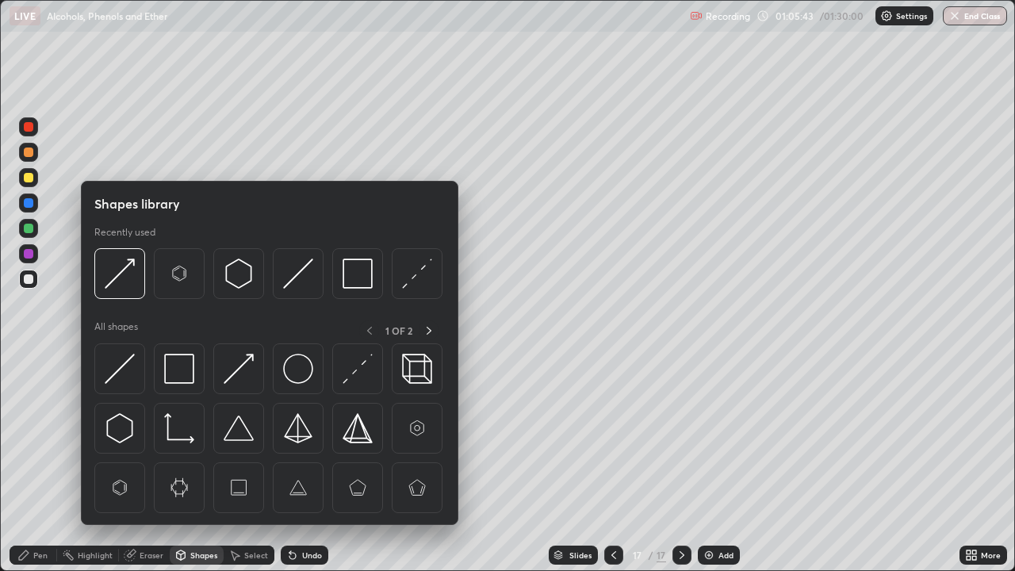
click at [179, 381] on img at bounding box center [179, 369] width 30 height 30
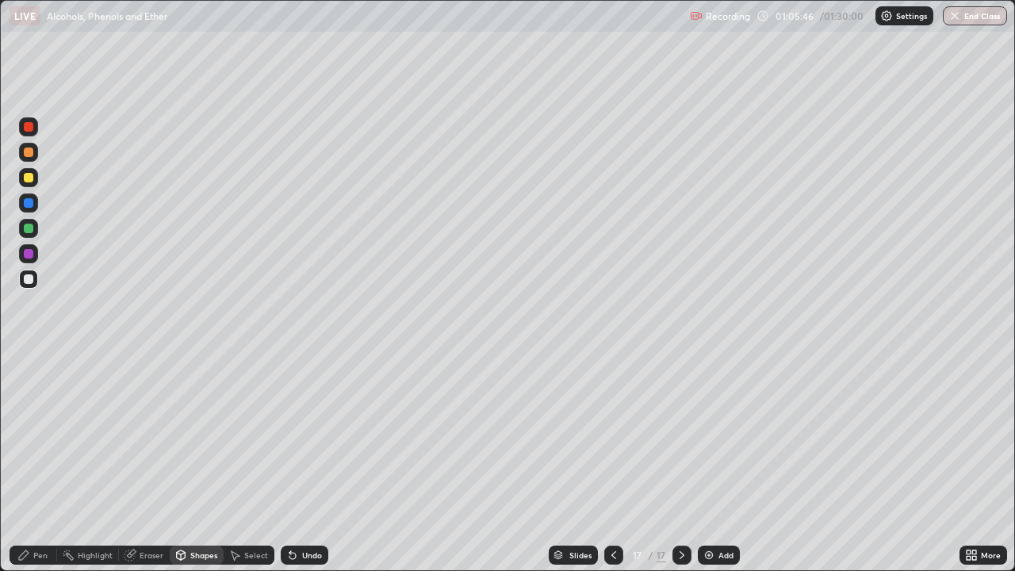
click at [44, 470] on div "Pen" at bounding box center [40, 555] width 14 height 8
click at [25, 176] on div at bounding box center [29, 178] width 10 height 10
click at [193, 470] on div "Shapes" at bounding box center [203, 555] width 27 height 8
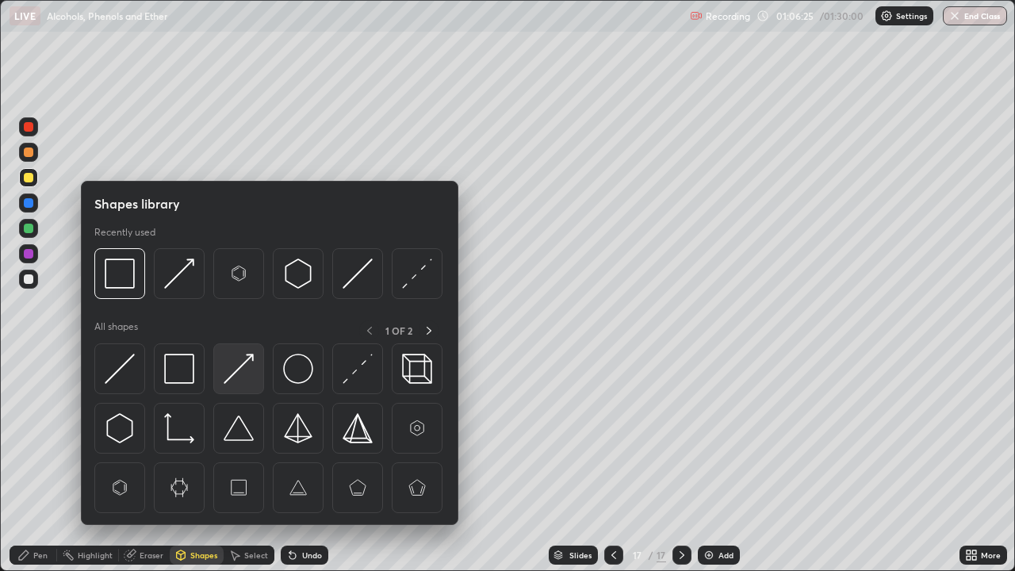
click at [236, 377] on img at bounding box center [239, 369] width 30 height 30
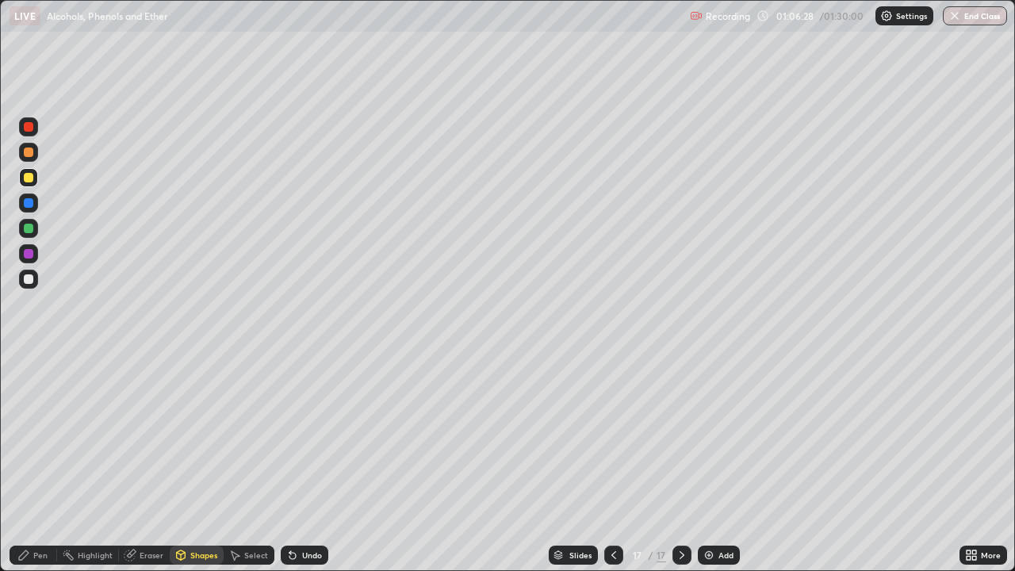
click at [40, 470] on div "Pen" at bounding box center [40, 555] width 14 height 8
click at [31, 275] on div at bounding box center [29, 279] width 10 height 10
click at [198, 470] on div "Shapes" at bounding box center [203, 555] width 27 height 8
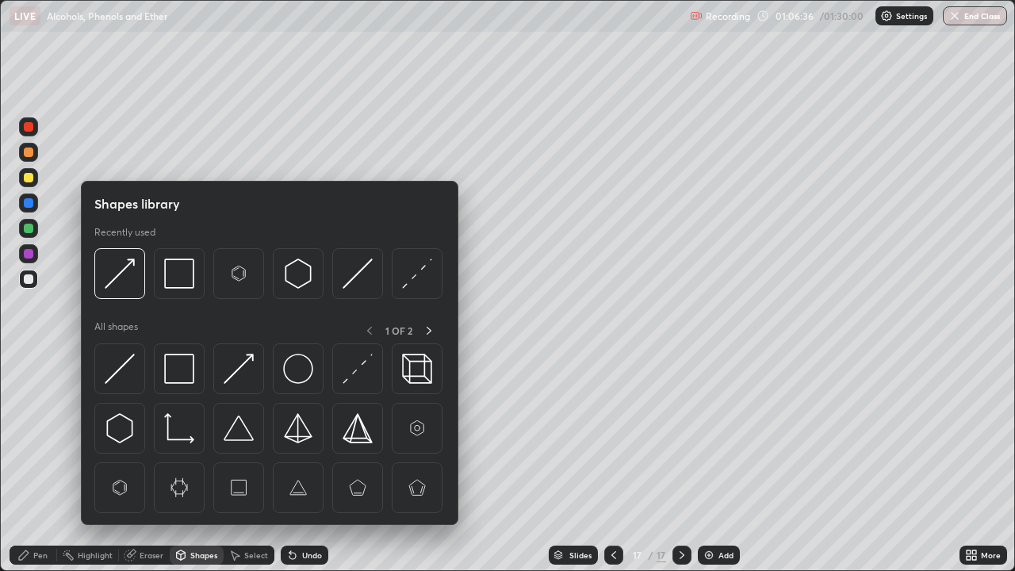
click at [130, 426] on img at bounding box center [120, 428] width 30 height 30
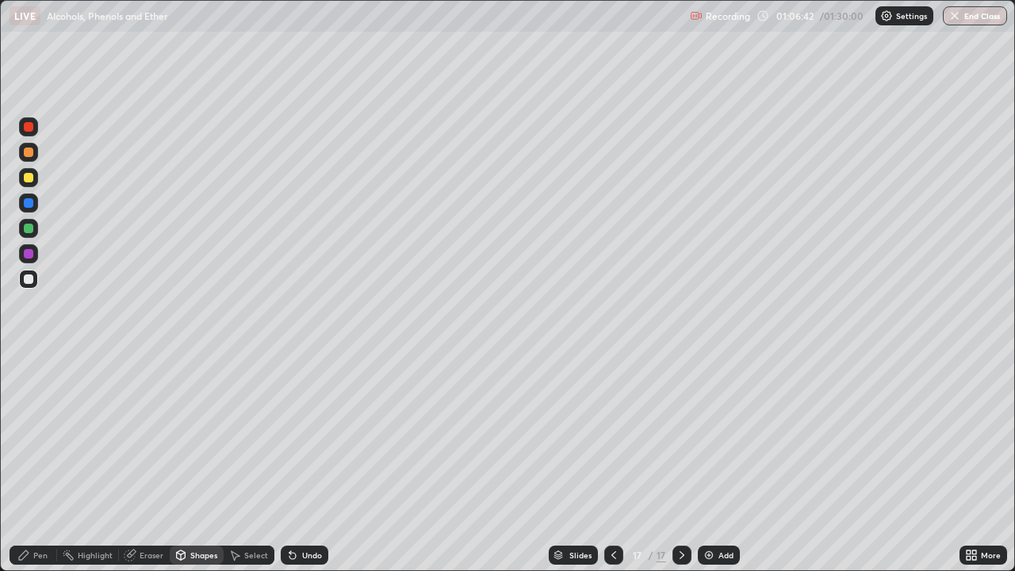
click at [40, 470] on div "Pen" at bounding box center [34, 555] width 48 height 19
click at [722, 470] on div "Add" at bounding box center [725, 555] width 15 height 8
click at [29, 176] on div at bounding box center [29, 178] width 10 height 10
click at [197, 470] on div "Shapes" at bounding box center [203, 555] width 27 height 8
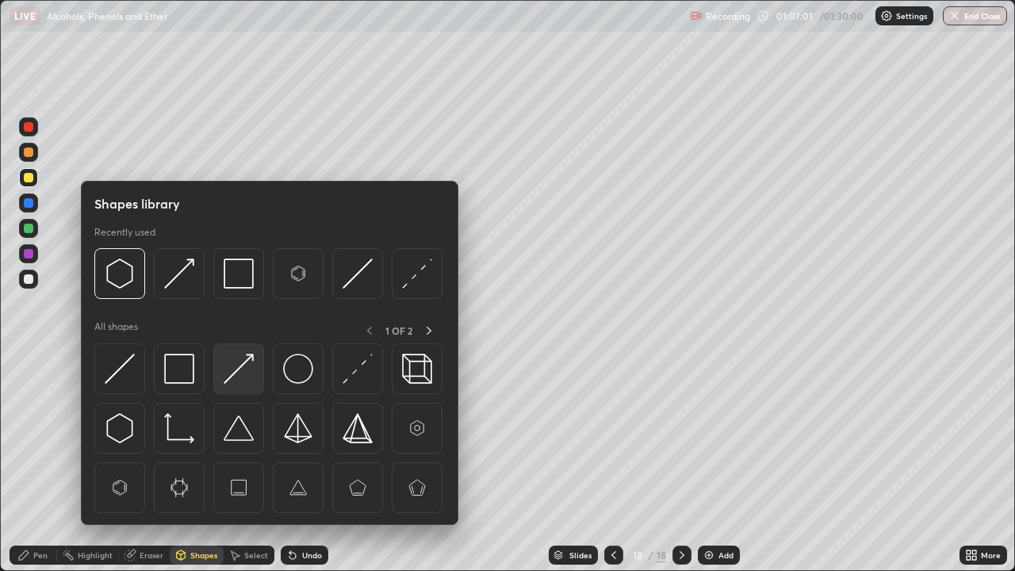
click at [236, 368] on img at bounding box center [239, 369] width 30 height 30
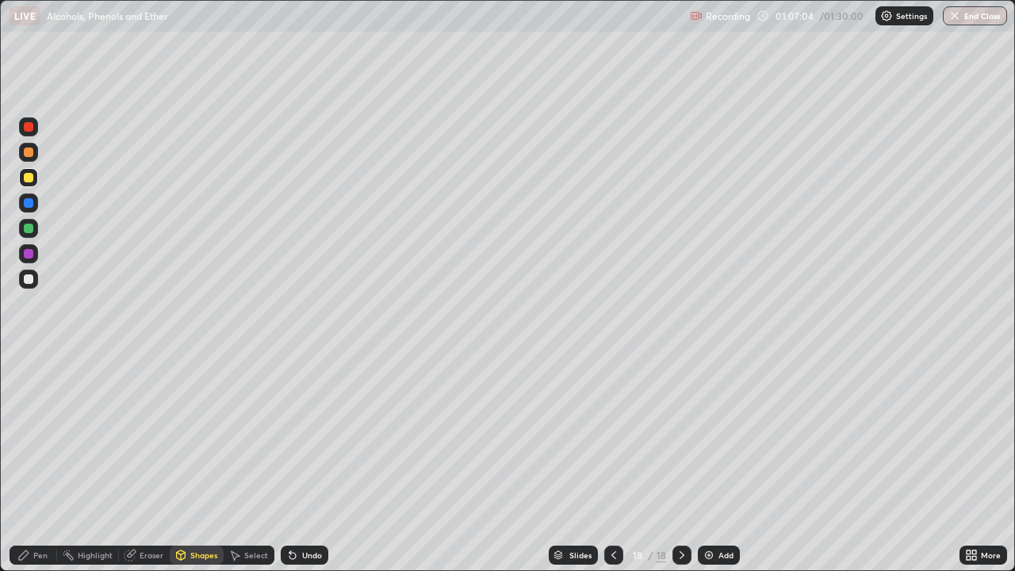
click at [193, 470] on div "Shapes" at bounding box center [203, 555] width 27 height 8
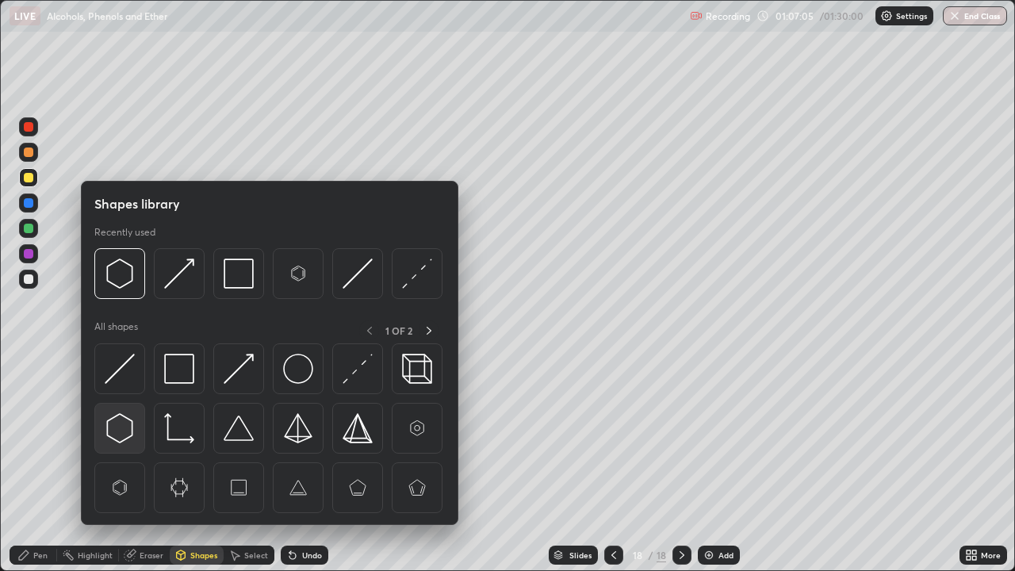
click at [115, 420] on img at bounding box center [120, 428] width 30 height 30
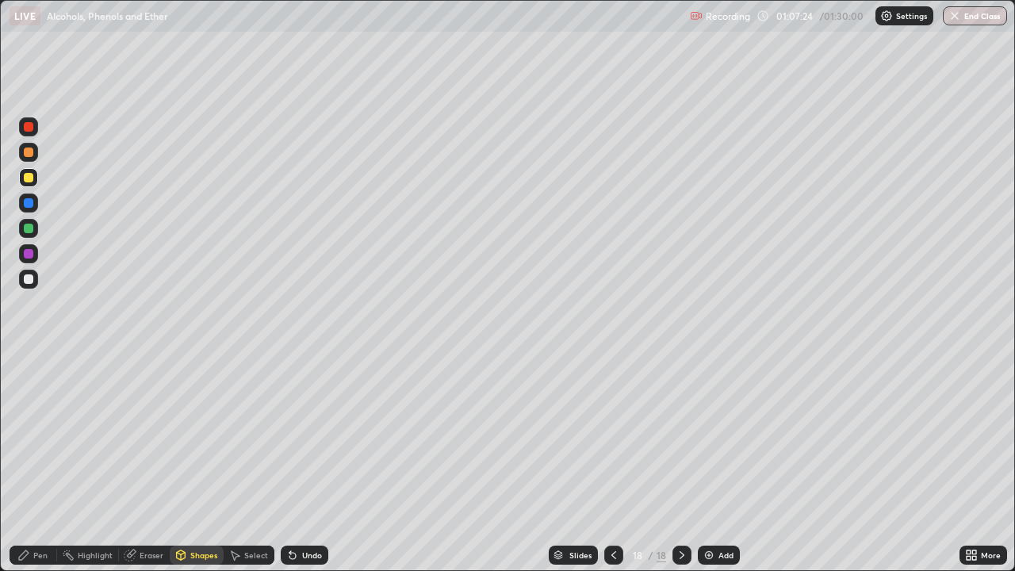
click at [303, 470] on div "Undo" at bounding box center [305, 555] width 48 height 19
click at [28, 470] on icon at bounding box center [23, 555] width 13 height 13
click at [612, 470] on icon at bounding box center [613, 555] width 13 height 13
click at [680, 470] on icon at bounding box center [682, 555] width 13 height 13
click at [611, 470] on icon at bounding box center [613, 555] width 5 height 8
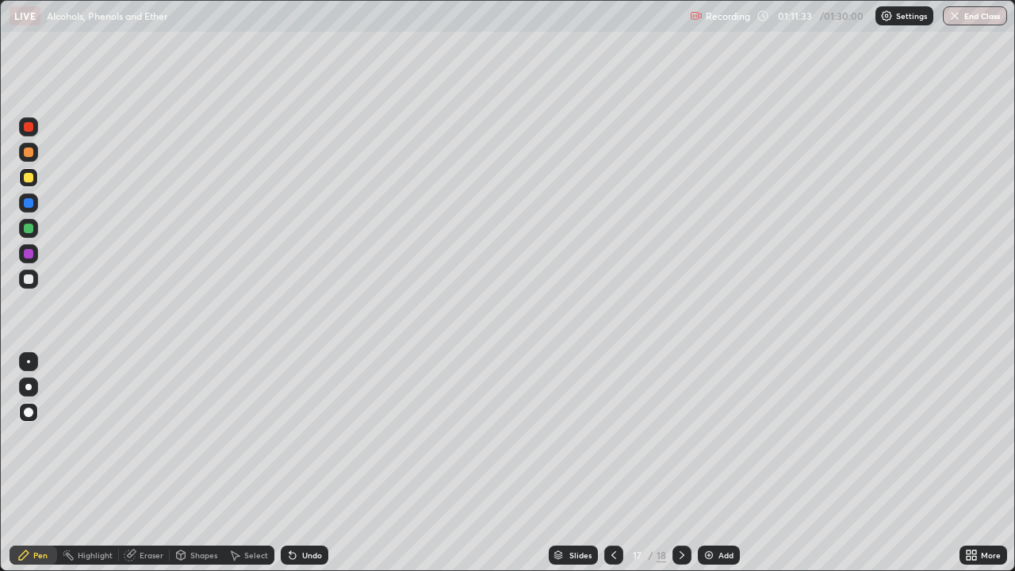
click at [30, 155] on div at bounding box center [29, 152] width 10 height 10
click at [289, 470] on icon at bounding box center [290, 552] width 2 height 2
click at [36, 181] on div at bounding box center [28, 177] width 19 height 19
click at [28, 255] on div at bounding box center [29, 254] width 10 height 10
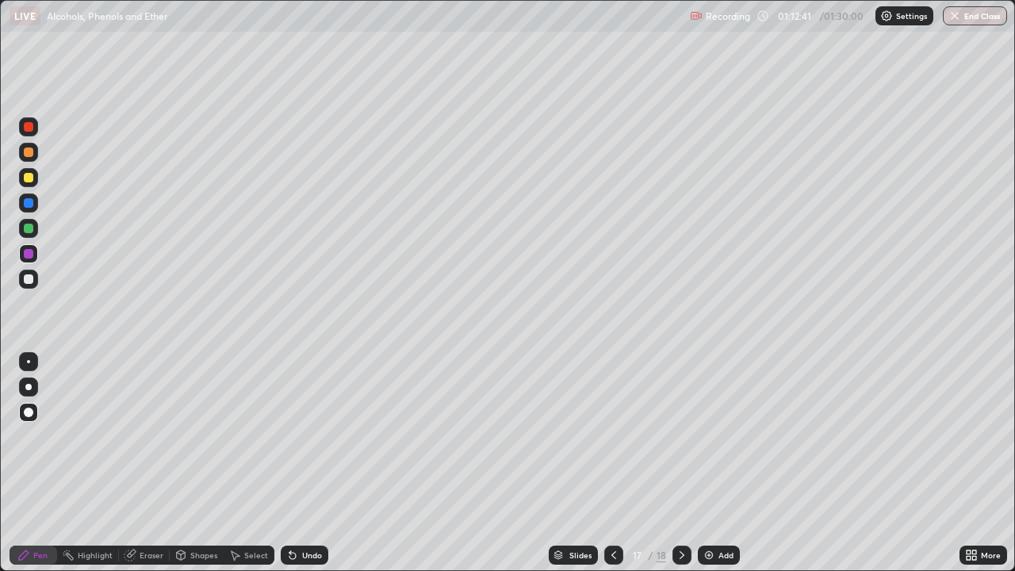
click at [289, 470] on icon at bounding box center [290, 552] width 2 height 2
click at [680, 470] on icon at bounding box center [682, 555] width 5 height 8
click at [306, 470] on div "Undo" at bounding box center [312, 555] width 20 height 8
click at [718, 470] on div "Add" at bounding box center [725, 555] width 15 height 8
click at [202, 470] on div "Shapes" at bounding box center [203, 555] width 27 height 8
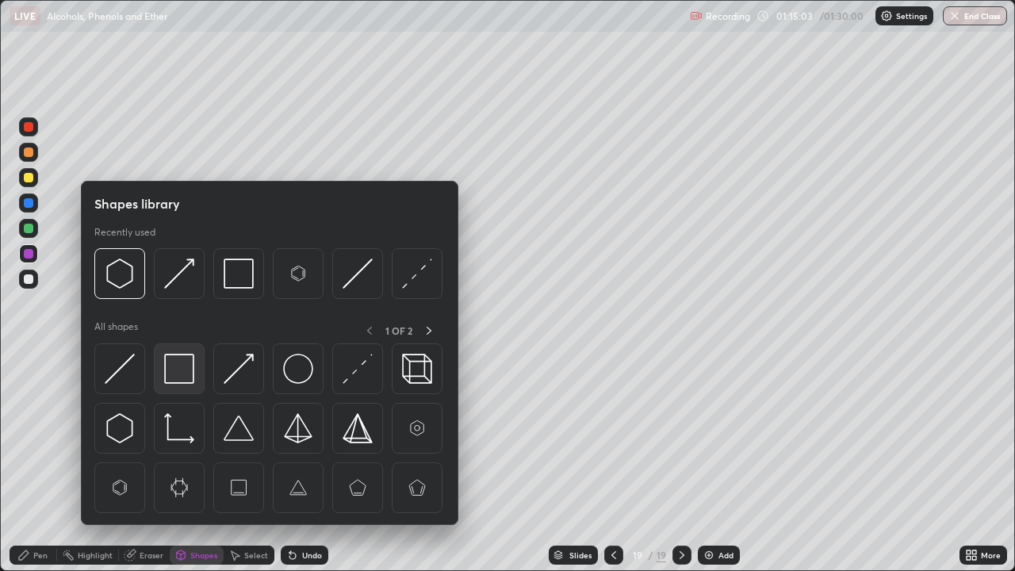
click at [181, 375] on img at bounding box center [179, 369] width 30 height 30
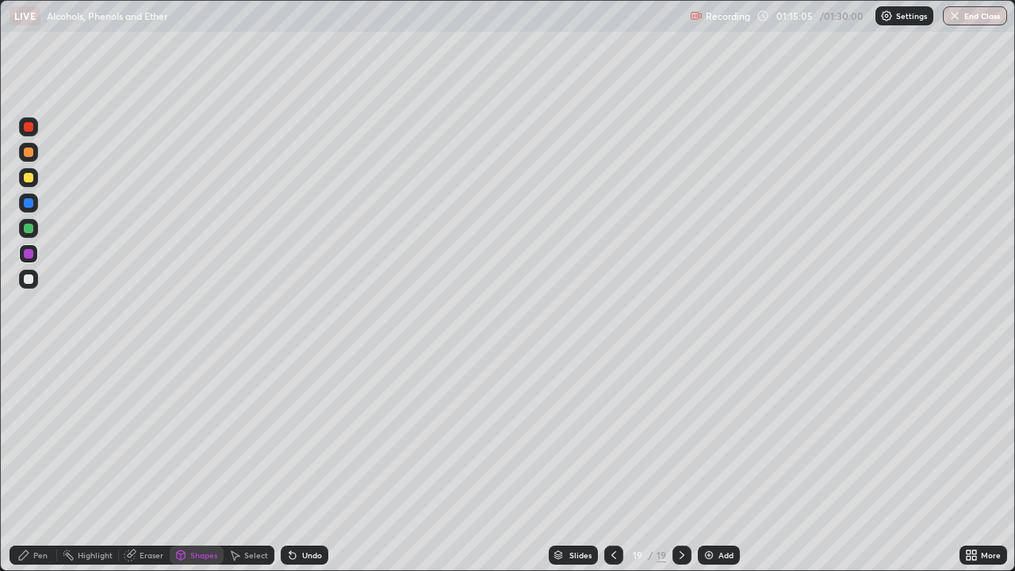
click at [23, 470] on div "Pen" at bounding box center [34, 555] width 48 height 19
click at [29, 175] on div at bounding box center [29, 178] width 10 height 10
click at [298, 470] on div "Undo" at bounding box center [305, 555] width 48 height 19
click at [204, 470] on div "Shapes" at bounding box center [203, 555] width 27 height 8
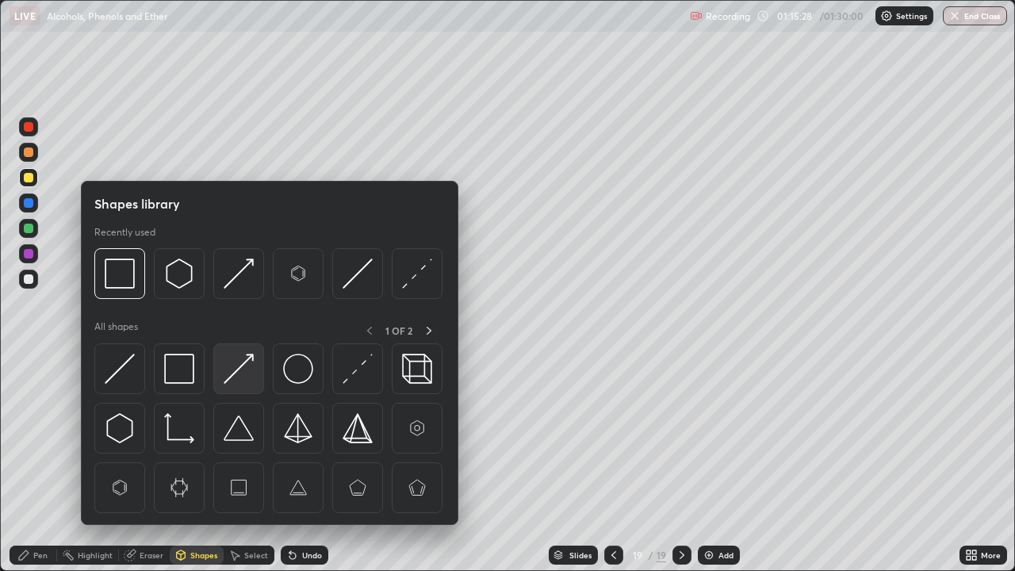
click at [238, 372] on img at bounding box center [239, 369] width 30 height 30
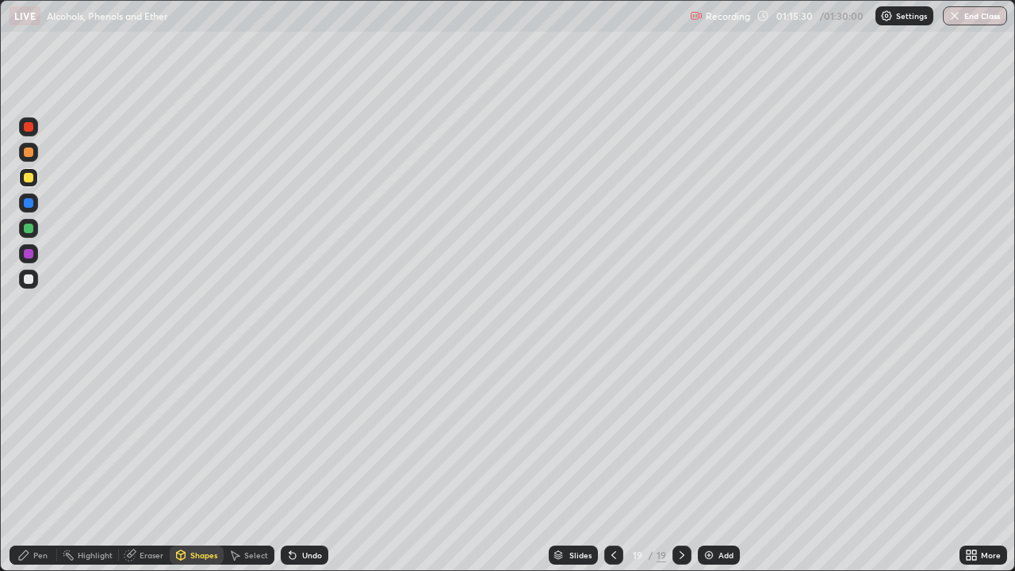
click at [41, 470] on div "Pen" at bounding box center [40, 555] width 14 height 8
click at [199, 470] on div "Shapes" at bounding box center [203, 555] width 27 height 8
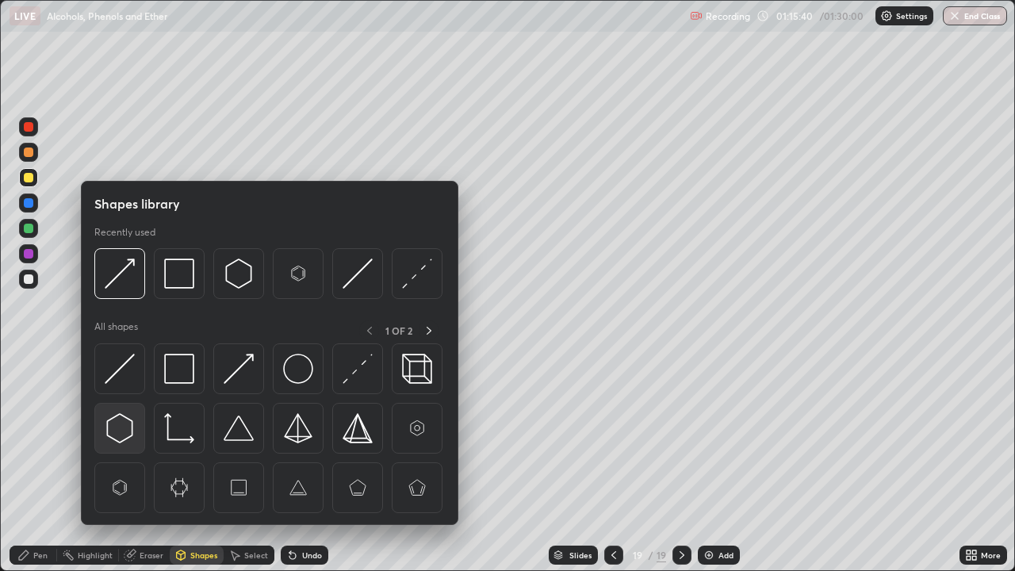
click at [128, 423] on img at bounding box center [120, 428] width 30 height 30
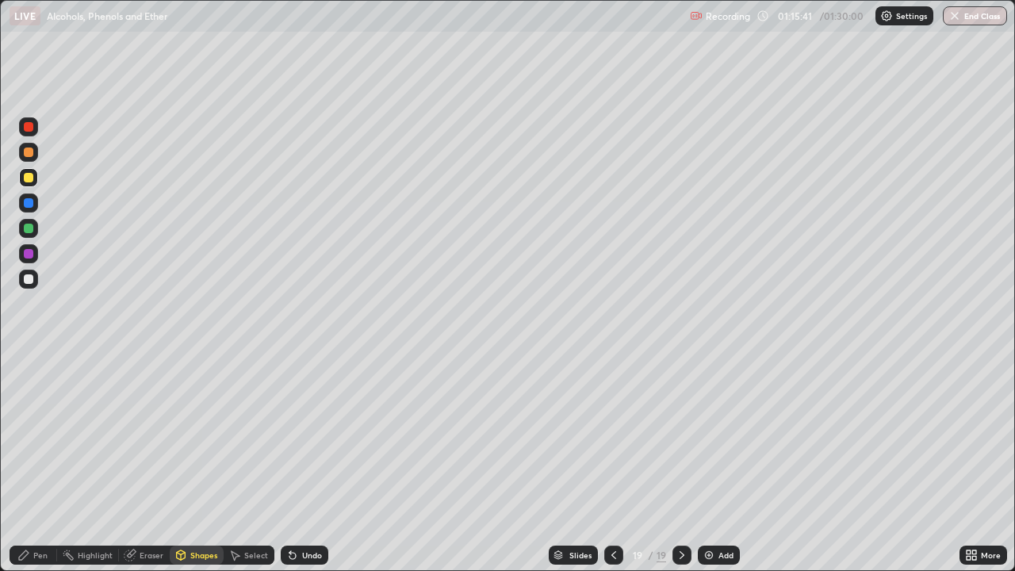
click at [33, 470] on div "Pen" at bounding box center [34, 555] width 48 height 19
click at [28, 280] on div at bounding box center [29, 279] width 10 height 10
click at [21, 470] on icon at bounding box center [24, 555] width 10 height 10
click at [34, 253] on div at bounding box center [28, 253] width 19 height 19
click at [198, 470] on div "Shapes" at bounding box center [203, 555] width 27 height 8
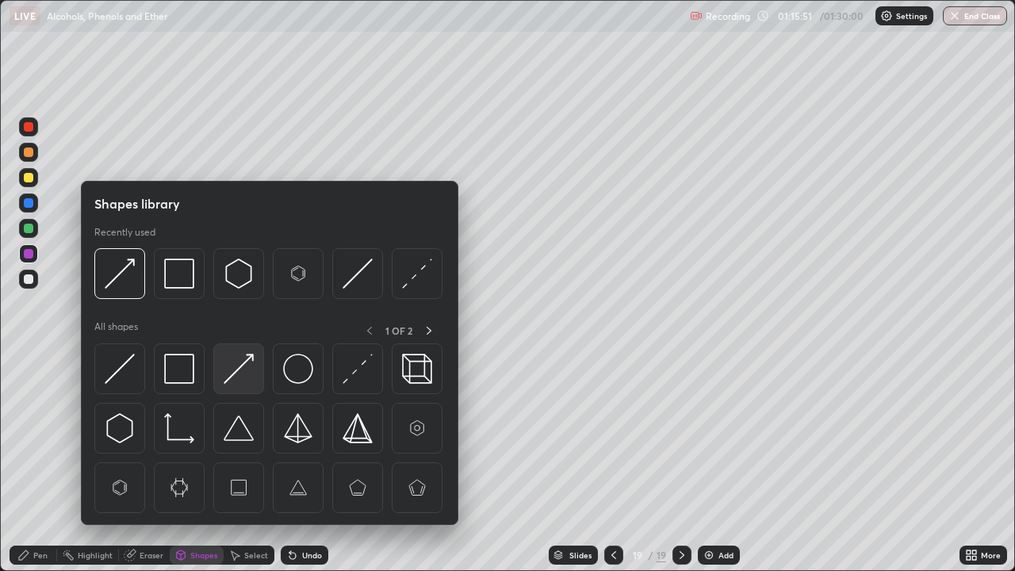
click at [238, 370] on img at bounding box center [239, 369] width 30 height 30
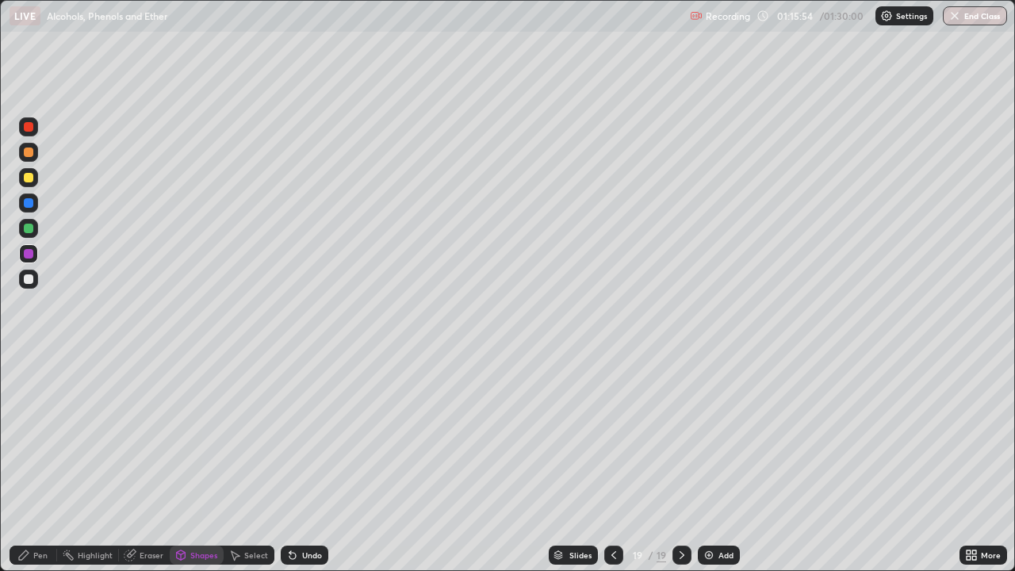
click at [34, 470] on div "Pen" at bounding box center [40, 555] width 14 height 8
click at [713, 470] on img at bounding box center [709, 555] width 13 height 13
click at [197, 470] on div "Shapes" at bounding box center [203, 555] width 27 height 8
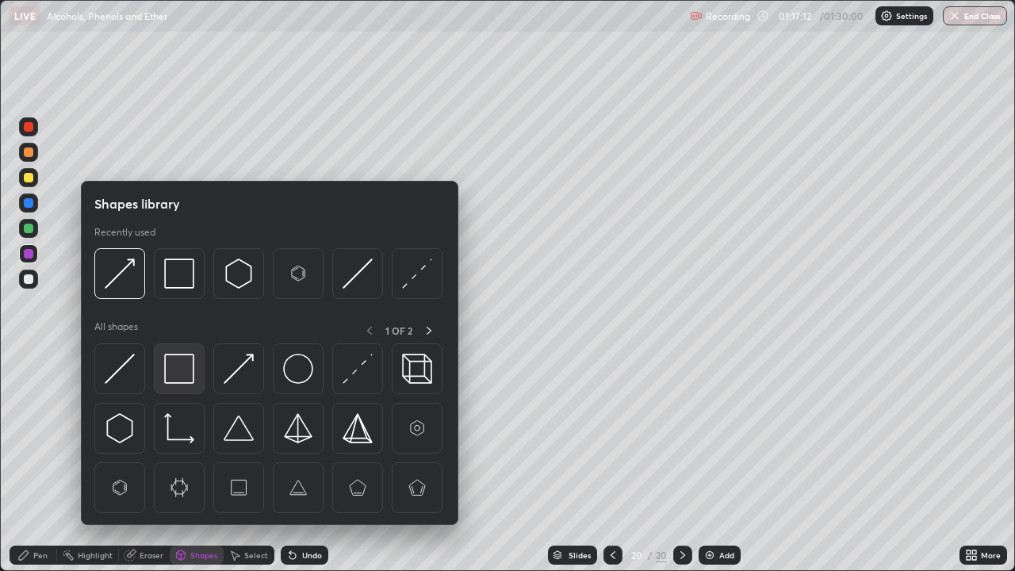
click at [182, 375] on img at bounding box center [179, 369] width 30 height 30
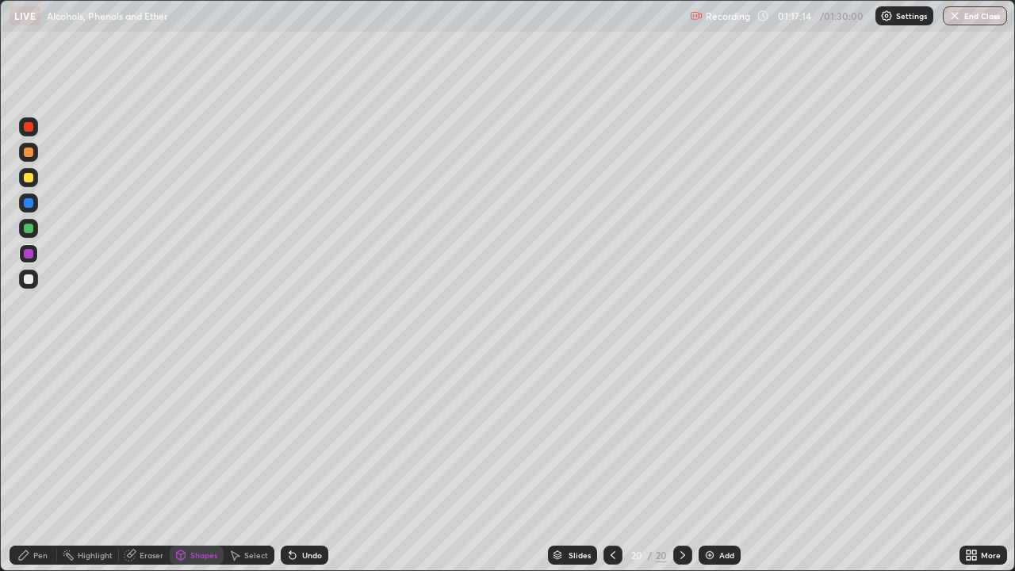
click at [25, 470] on icon at bounding box center [23, 555] width 13 height 13
click at [27, 181] on div at bounding box center [29, 178] width 10 height 10
click at [202, 470] on div "Shapes" at bounding box center [203, 555] width 27 height 8
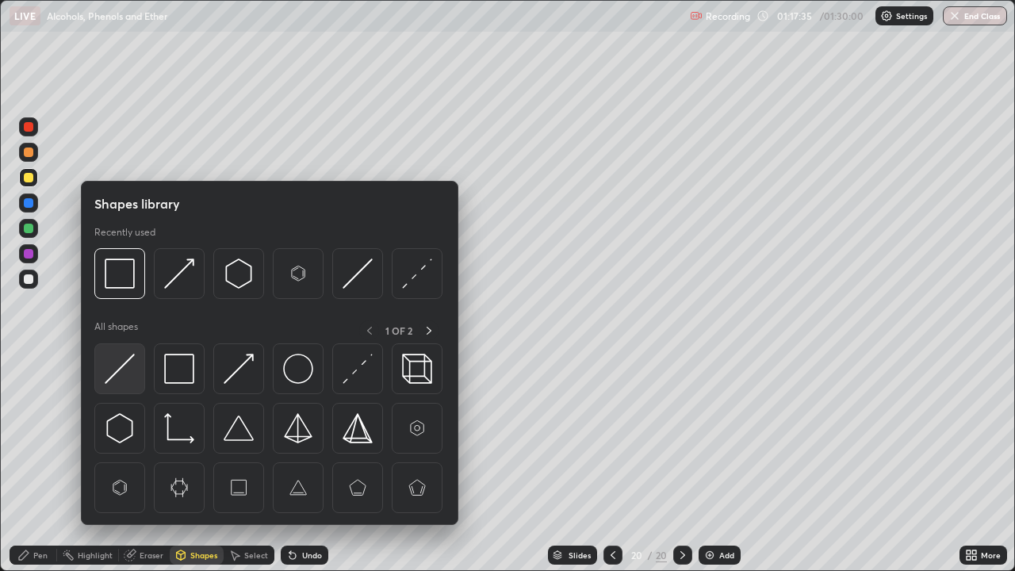
click at [121, 372] on img at bounding box center [120, 369] width 30 height 30
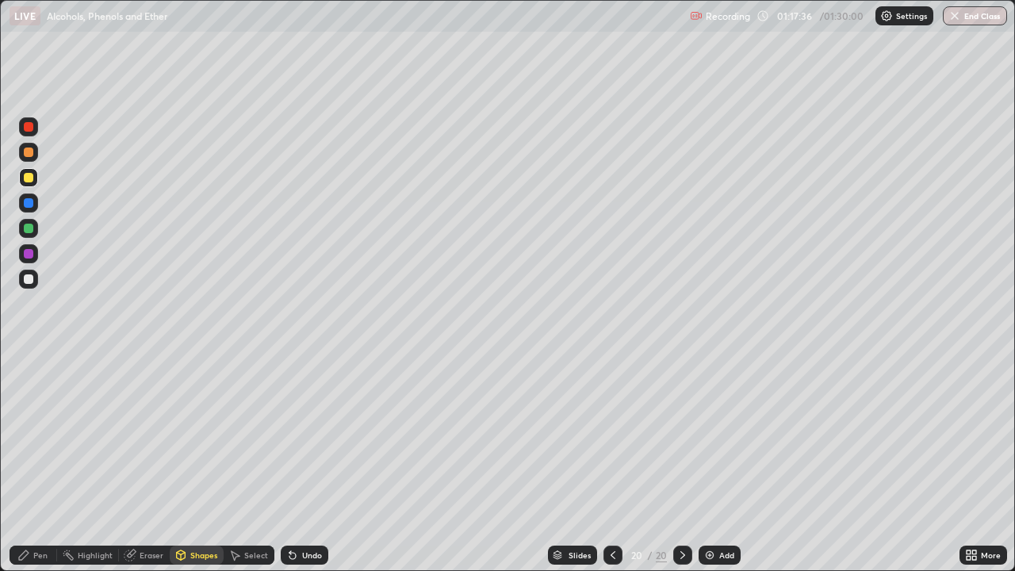
click at [31, 253] on div at bounding box center [29, 254] width 10 height 10
click at [36, 470] on div "Pen" at bounding box center [34, 555] width 48 height 19
click at [190, 470] on div "Shapes" at bounding box center [203, 555] width 27 height 8
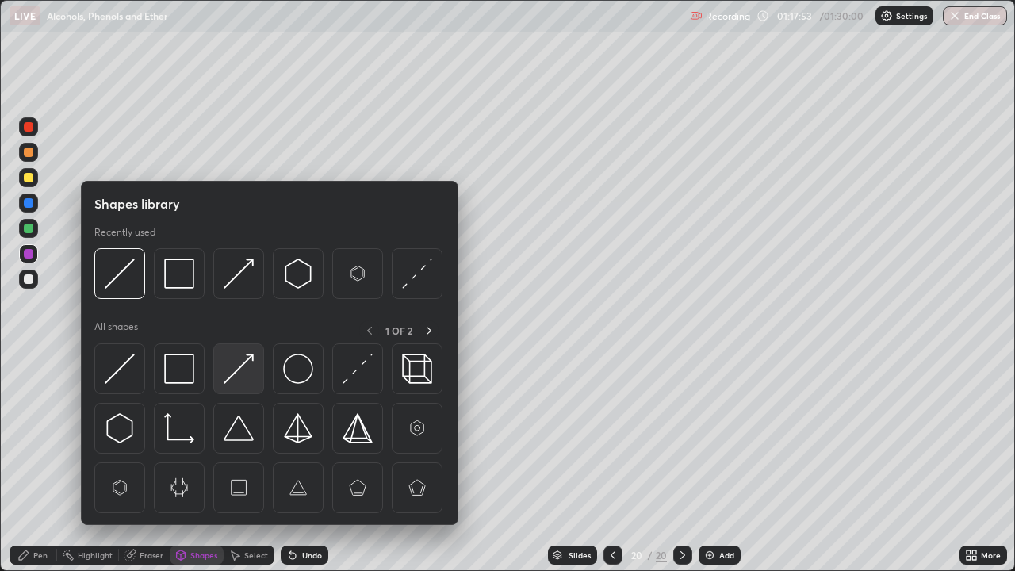
click at [224, 385] on div at bounding box center [238, 368] width 51 height 51
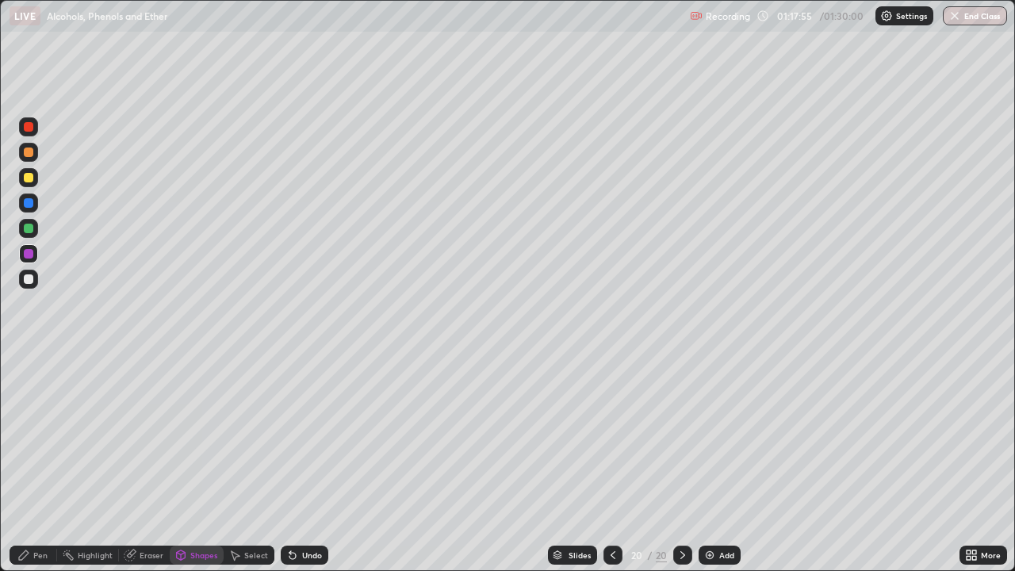
click at [38, 470] on div "Pen" at bounding box center [40, 555] width 14 height 8
click at [302, 470] on div "Undo" at bounding box center [312, 555] width 20 height 8
click at [33, 179] on div at bounding box center [29, 178] width 10 height 10
click at [714, 470] on img at bounding box center [709, 555] width 13 height 13
click at [27, 254] on div at bounding box center [29, 254] width 10 height 10
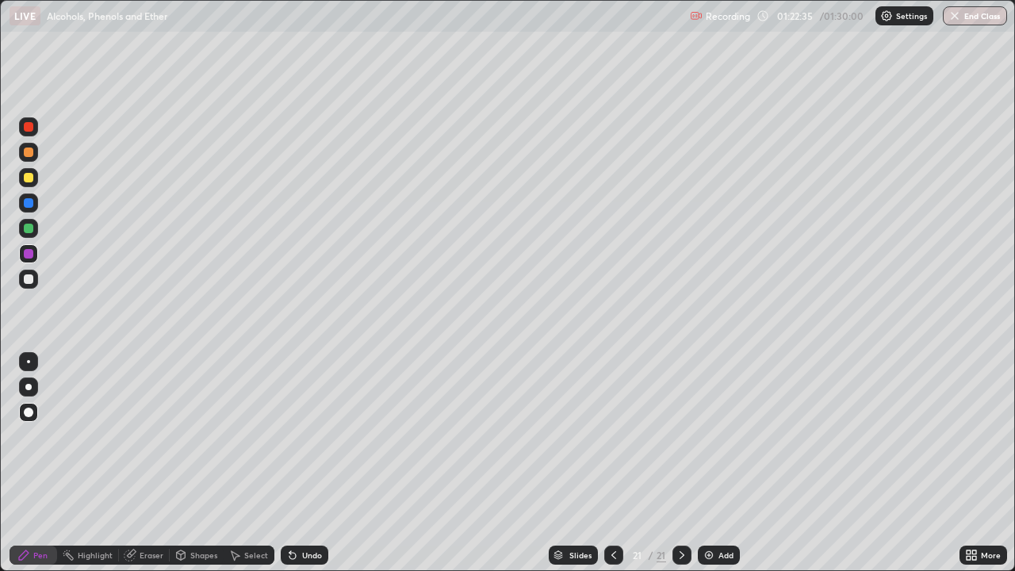
click at [29, 174] on div at bounding box center [29, 178] width 10 height 10
click at [198, 470] on div "Shapes" at bounding box center [197, 555] width 54 height 19
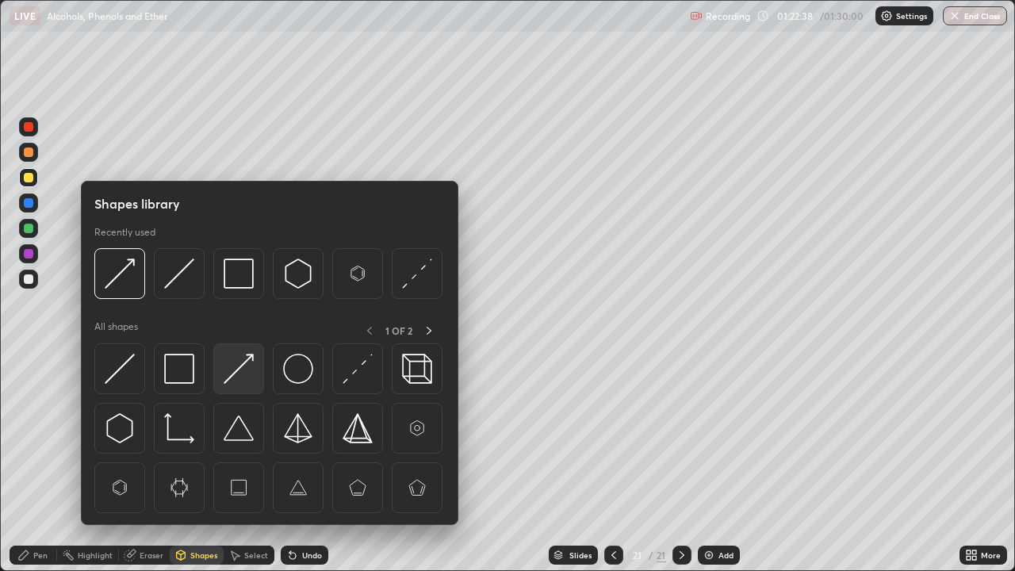
click at [236, 373] on img at bounding box center [239, 369] width 30 height 30
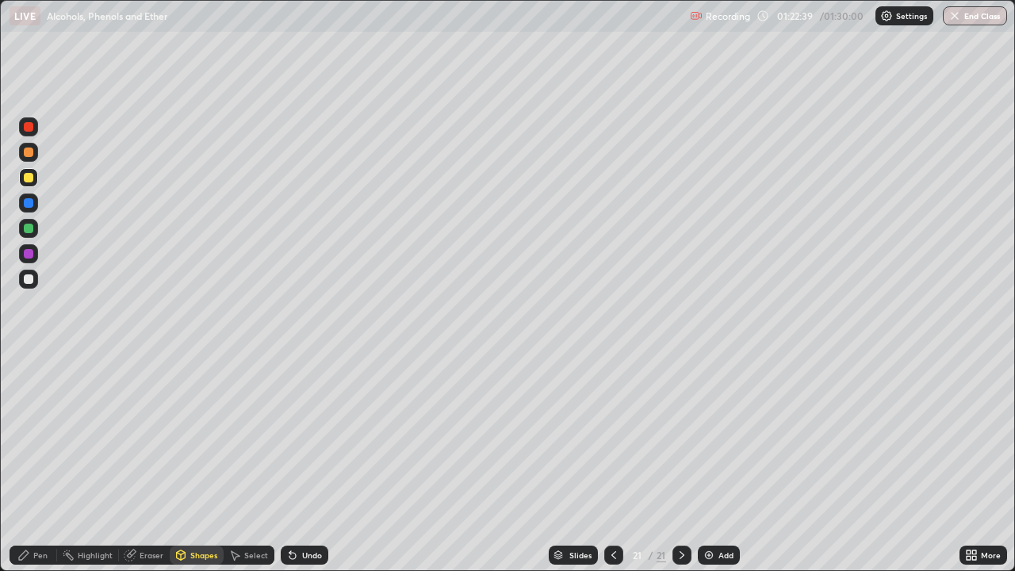
click at [34, 470] on div "Pen" at bounding box center [40, 555] width 14 height 8
click at [607, 470] on icon at bounding box center [613, 555] width 13 height 13
click at [680, 470] on icon at bounding box center [682, 555] width 13 height 13
click at [724, 470] on div "Add" at bounding box center [725, 555] width 15 height 8
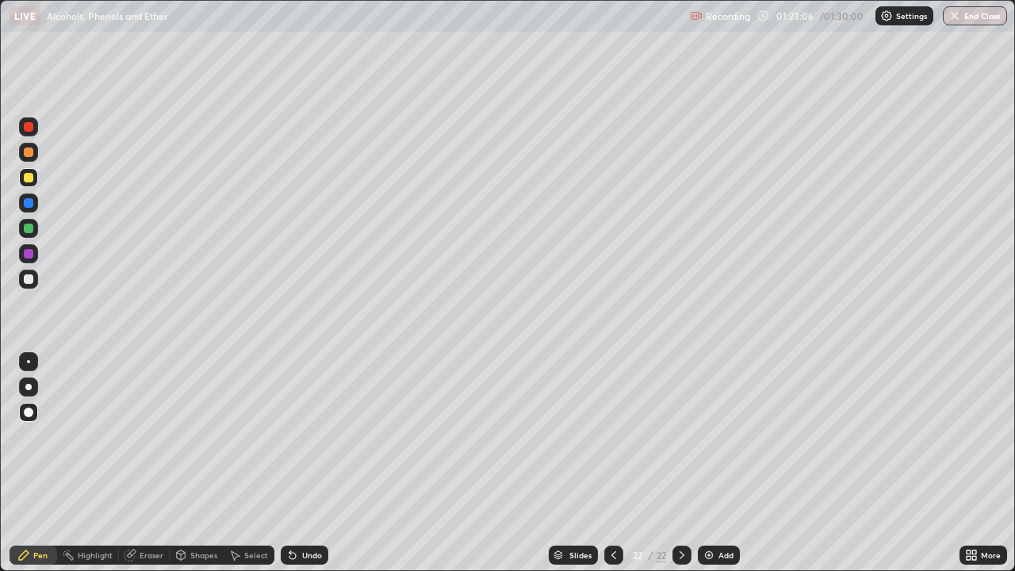
click at [28, 470] on icon at bounding box center [23, 555] width 13 height 13
click at [204, 470] on div "Shapes" at bounding box center [203, 555] width 27 height 8
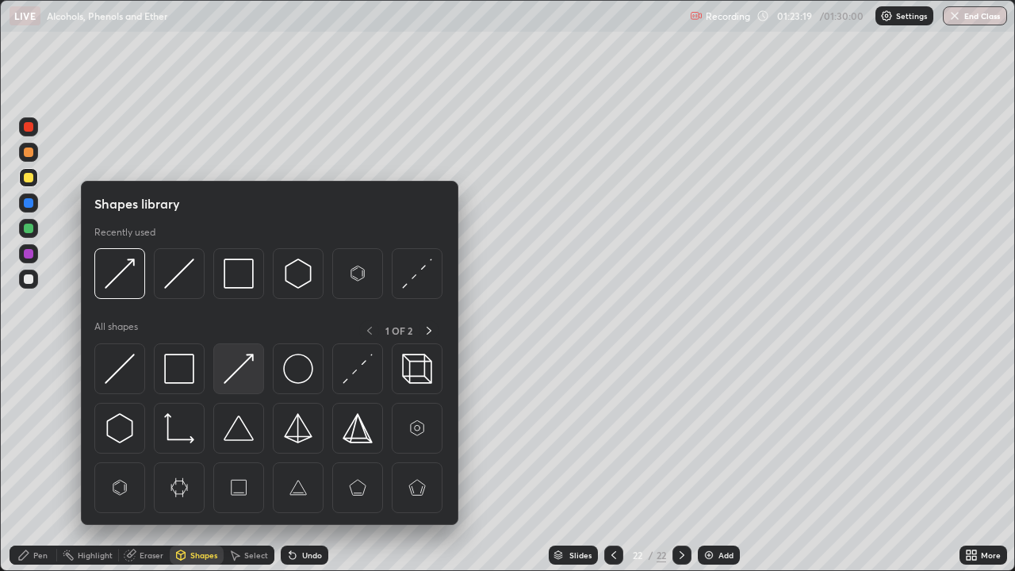
click at [244, 374] on img at bounding box center [239, 369] width 30 height 30
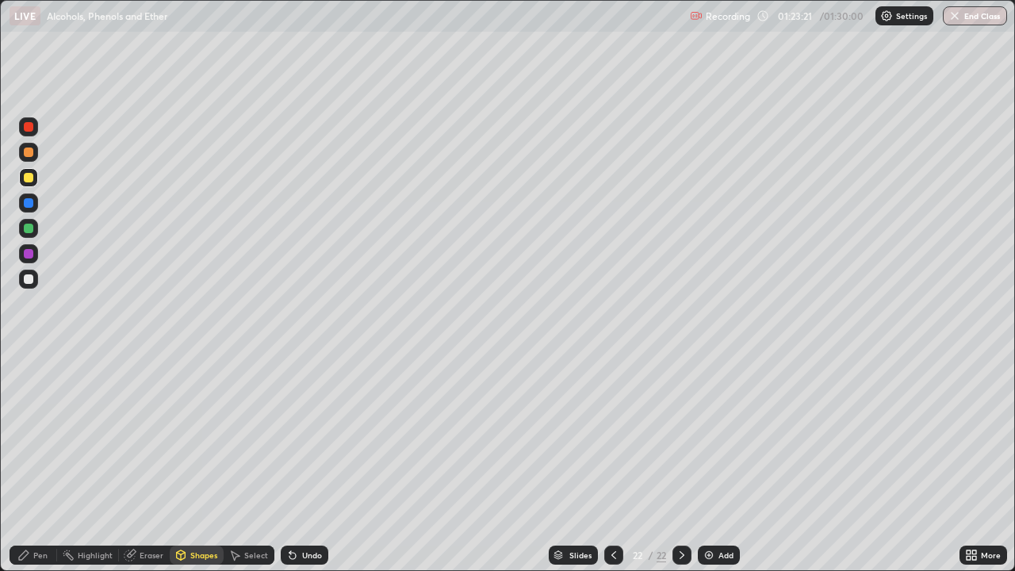
click at [26, 470] on div "Pen" at bounding box center [34, 555] width 48 height 19
click at [29, 252] on div at bounding box center [29, 254] width 10 height 10
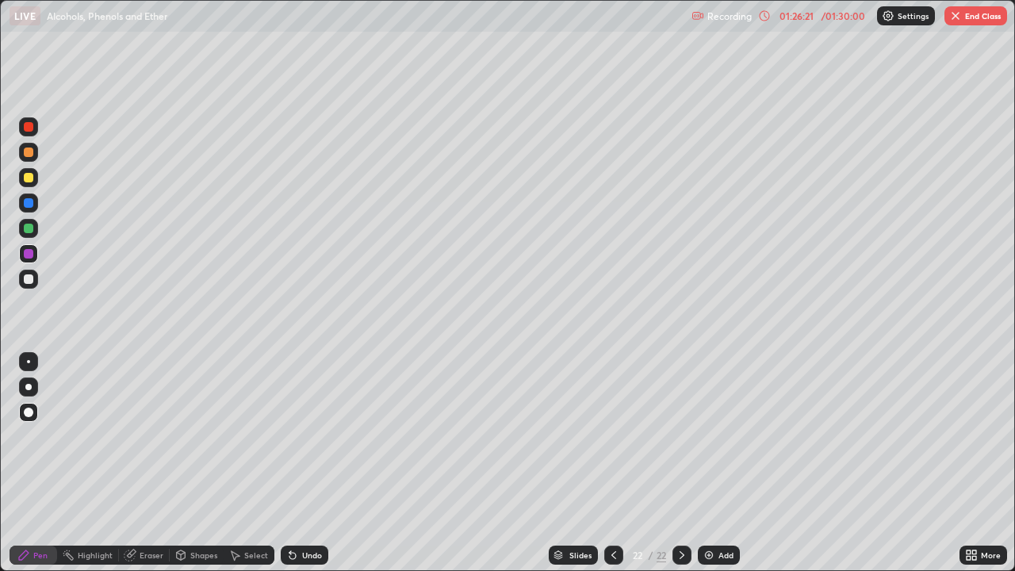
click at [952, 20] on img "button" at bounding box center [955, 16] width 13 height 13
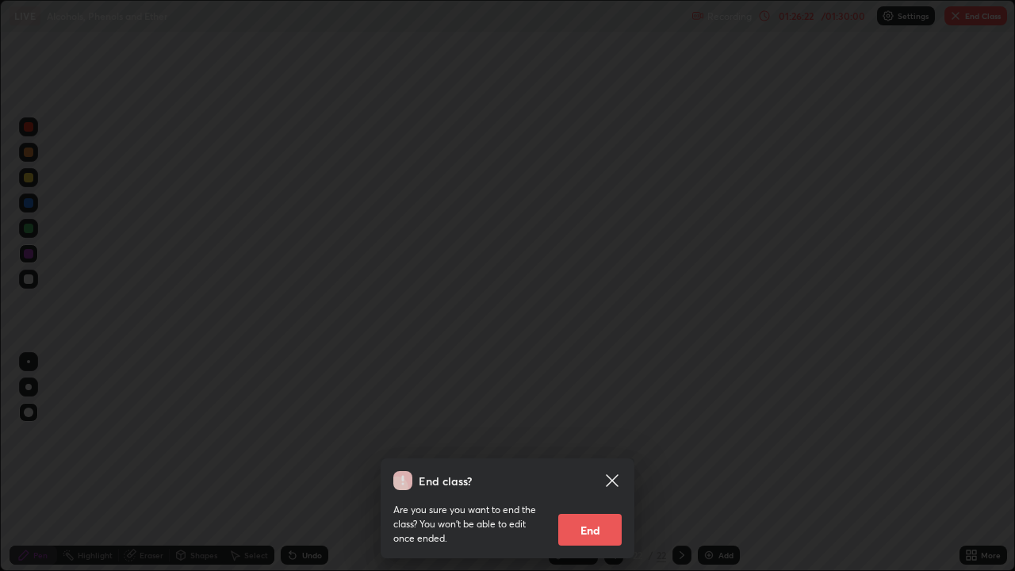
click at [582, 470] on button "End" at bounding box center [589, 530] width 63 height 32
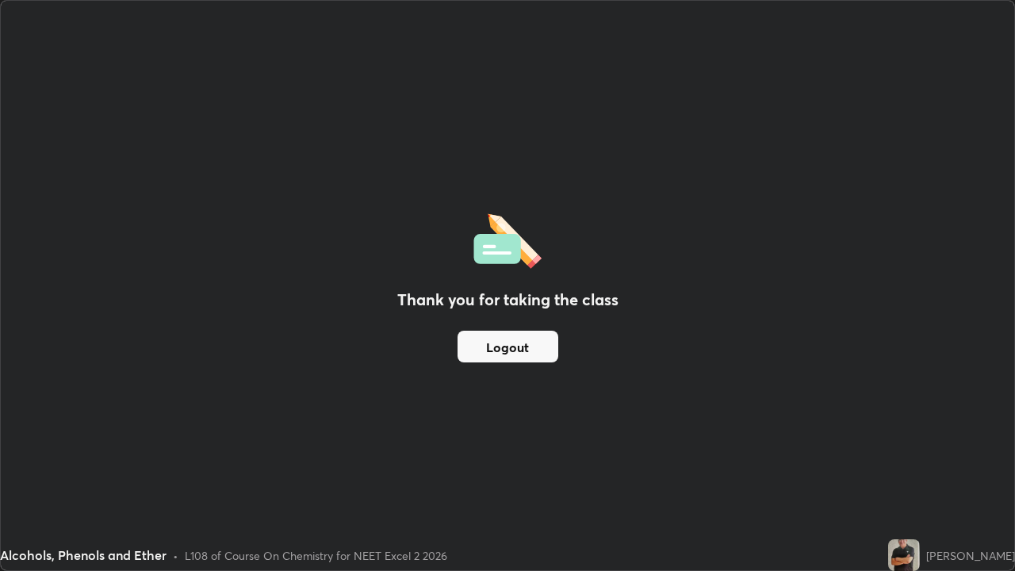
click at [521, 343] on button "Logout" at bounding box center [508, 347] width 101 height 32
